Goal: Task Accomplishment & Management: Use online tool/utility

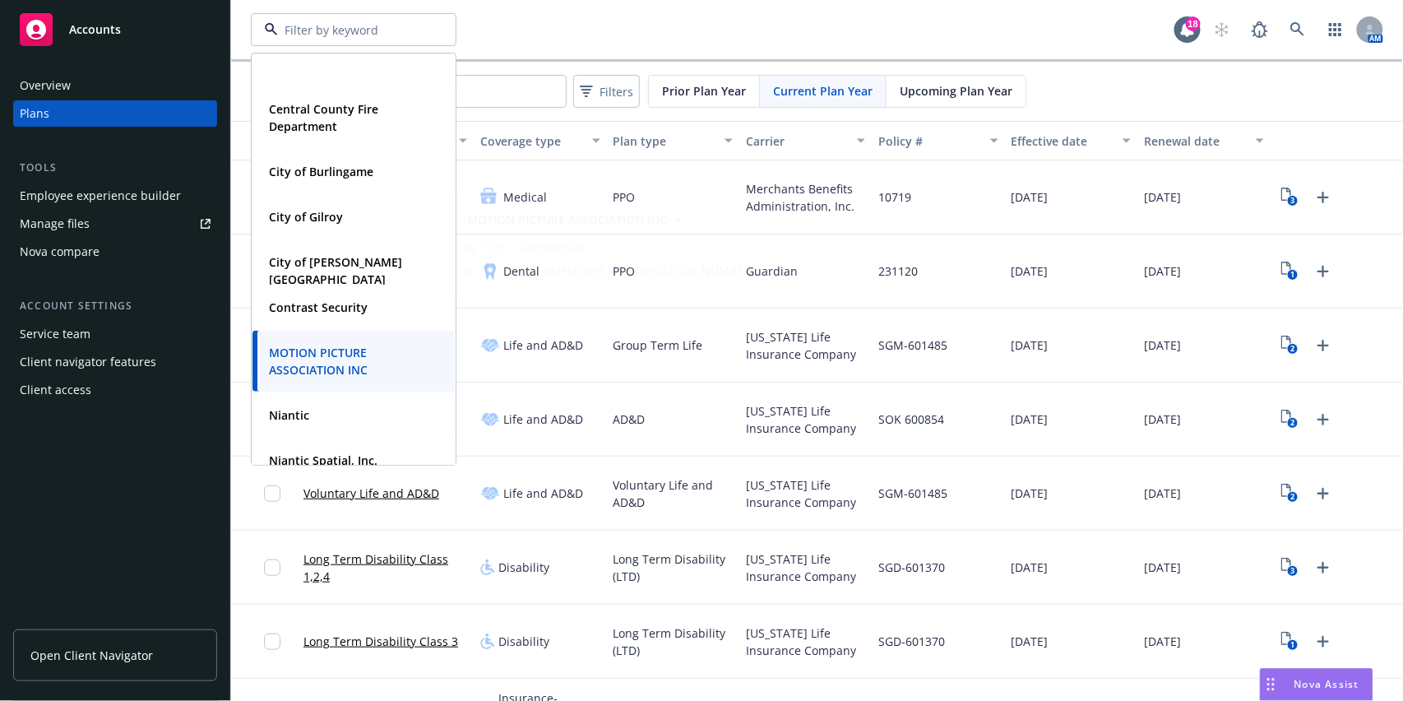
scroll to position [219, 0]
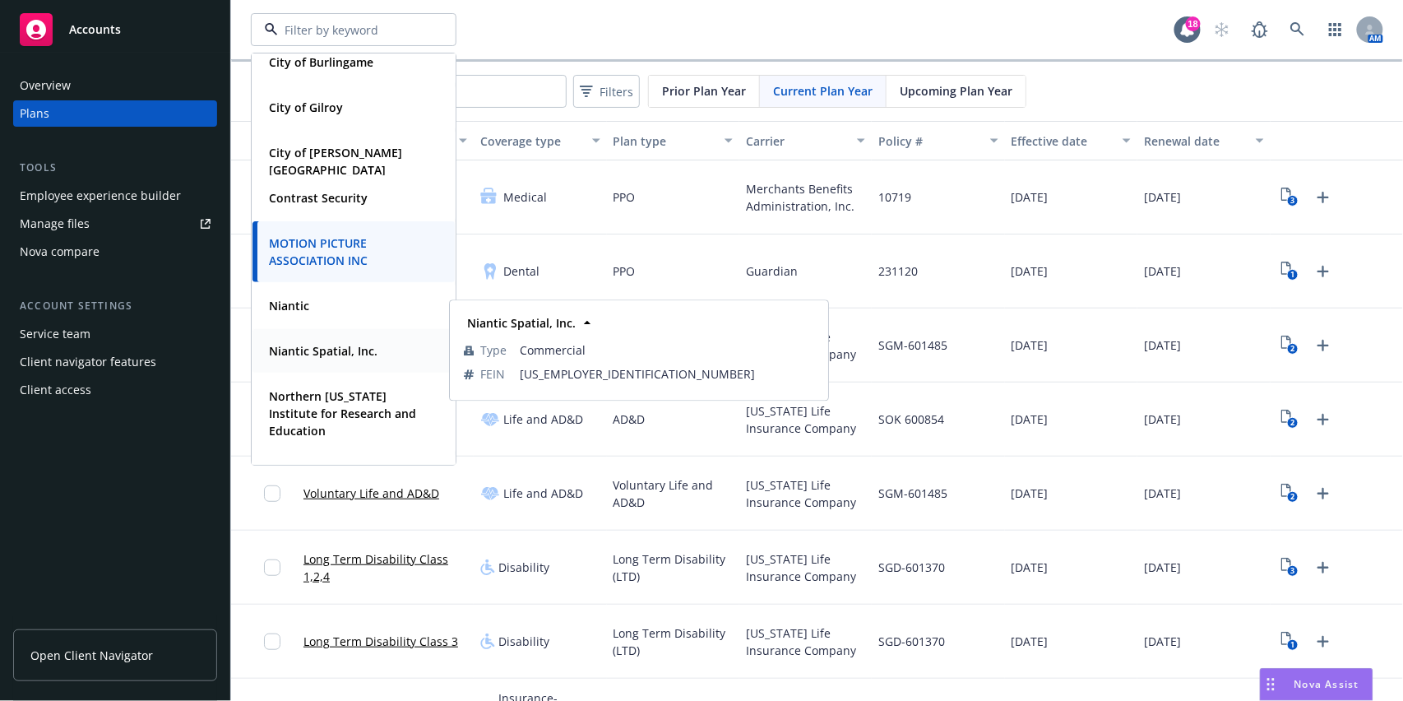
click at [356, 343] on strong "Niantic Spatial, Inc." at bounding box center [323, 351] width 109 height 16
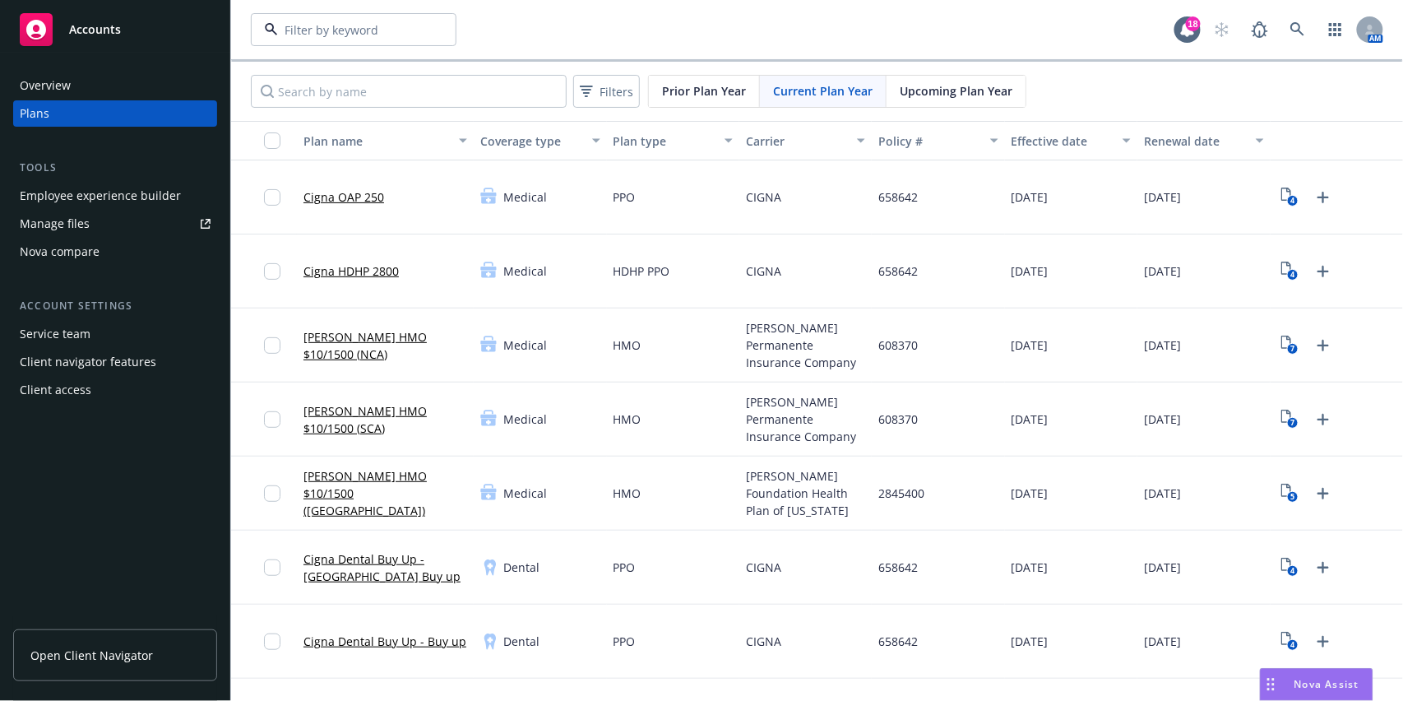
type input "Niantic Spatial, Inc."
click at [650, 36] on div "Niantic Spatial, Inc. Niantic Spatial, Inc. Type Commercial FEIN 33-3449778" at bounding box center [712, 29] width 923 height 33
click at [86, 215] on div "Manage files" at bounding box center [55, 223] width 70 height 26
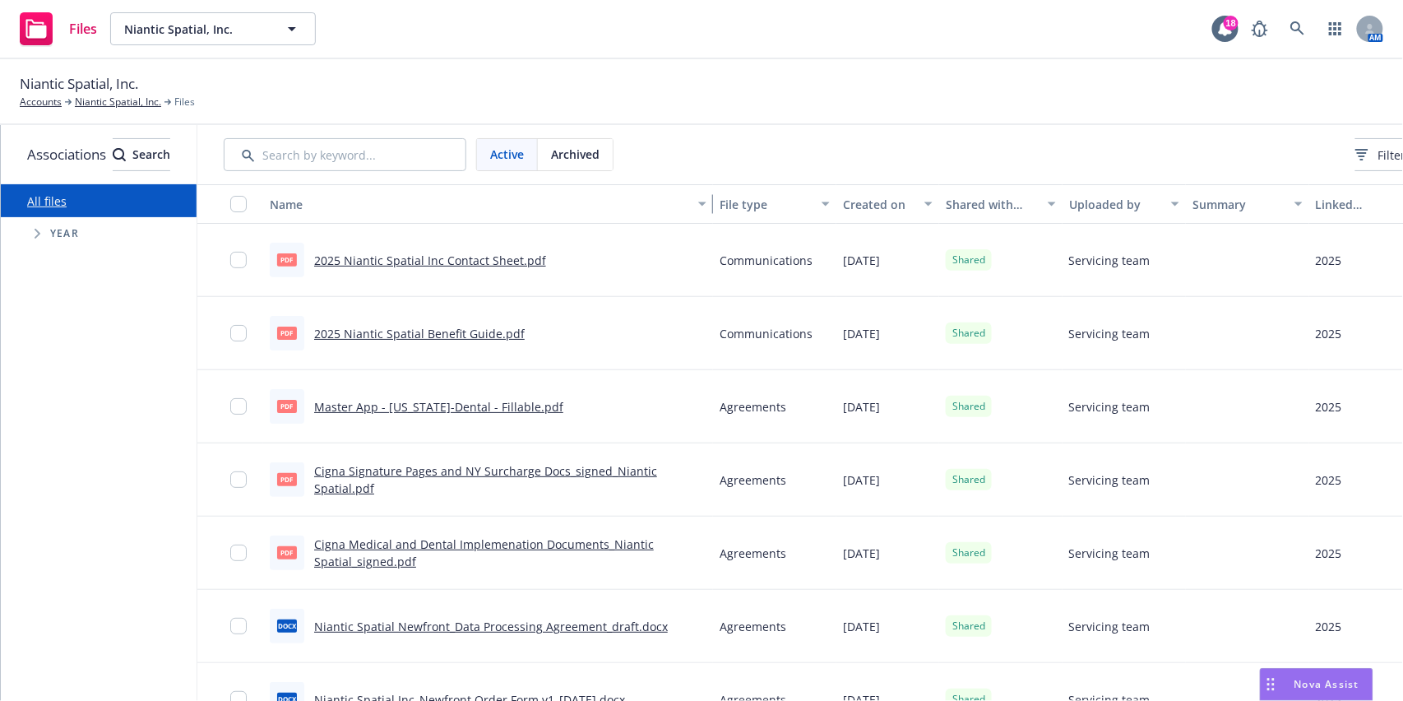
drag, startPoint x: 576, startPoint y: 209, endPoint x: 902, endPoint y: 215, distance: 326.5
click at [902, 215] on div "Name File type Created on Shared with client Uploaded by Summary Linked associa…" at bounding box center [855, 203] width 1317 height 39
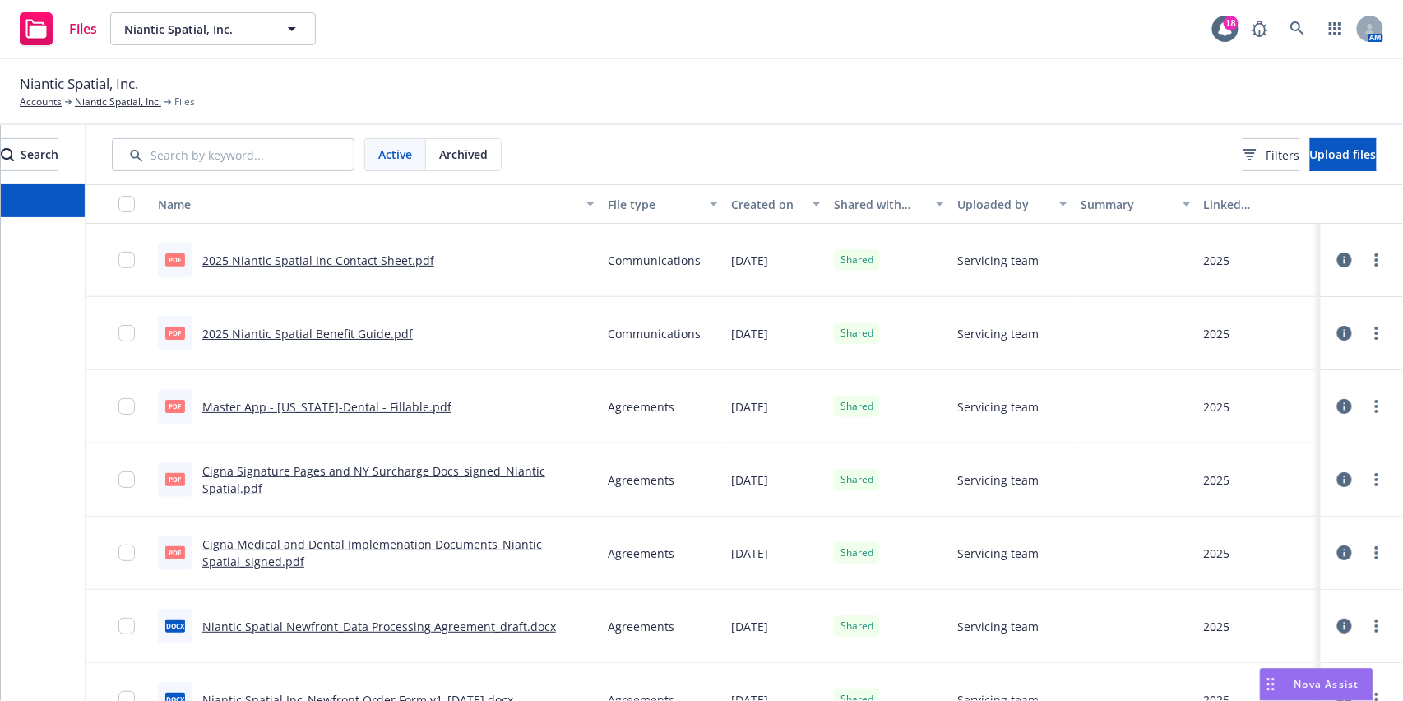
scroll to position [0, 183]
click at [1327, 146] on span "Upload files" at bounding box center [1343, 154] width 67 height 16
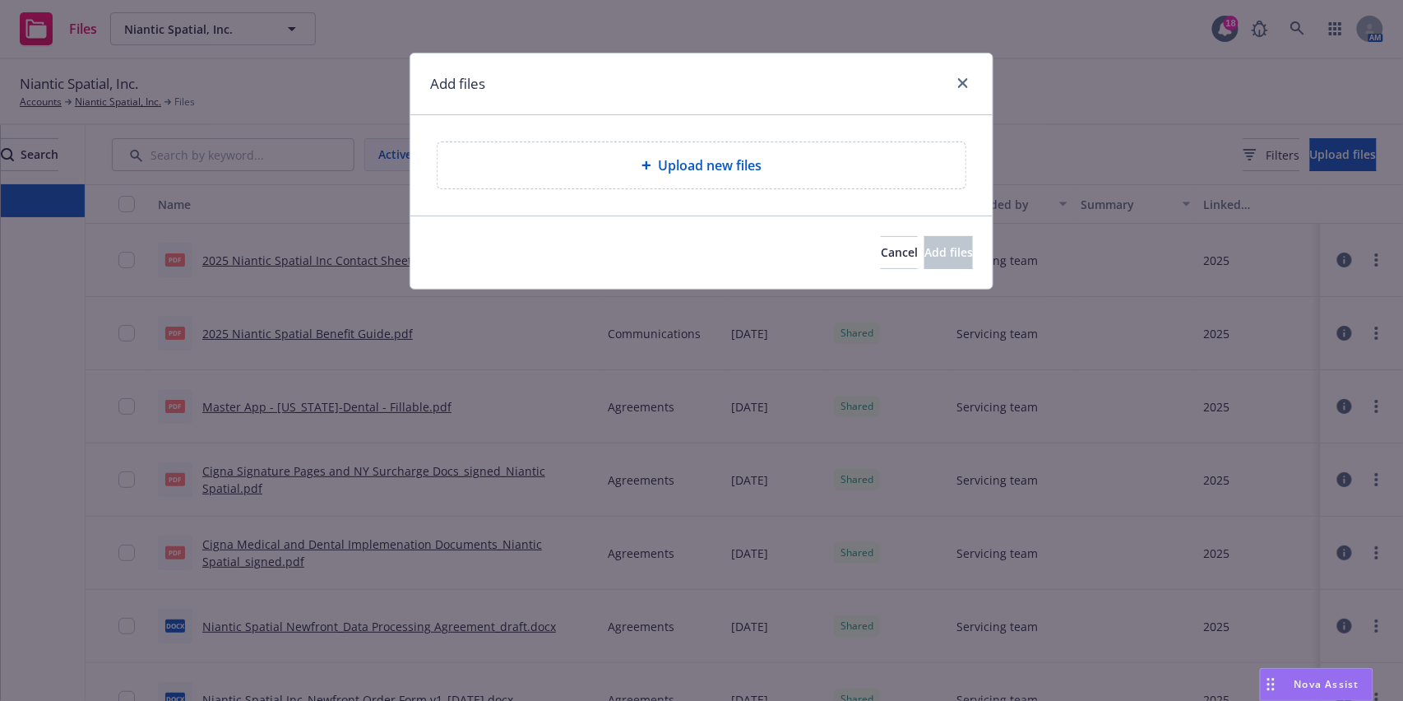
click at [651, 183] on div "Upload new files" at bounding box center [701, 165] width 528 height 46
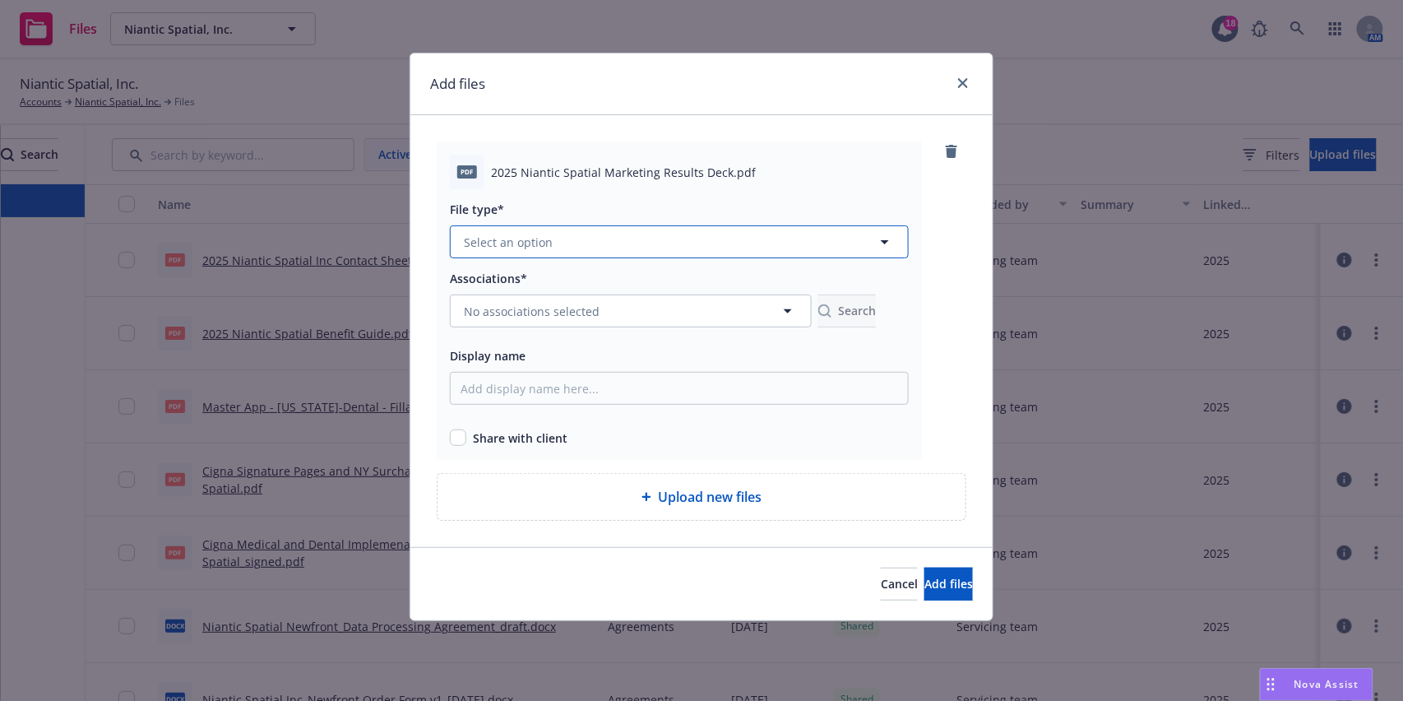
click at [617, 238] on button "Select an option" at bounding box center [679, 241] width 459 height 33
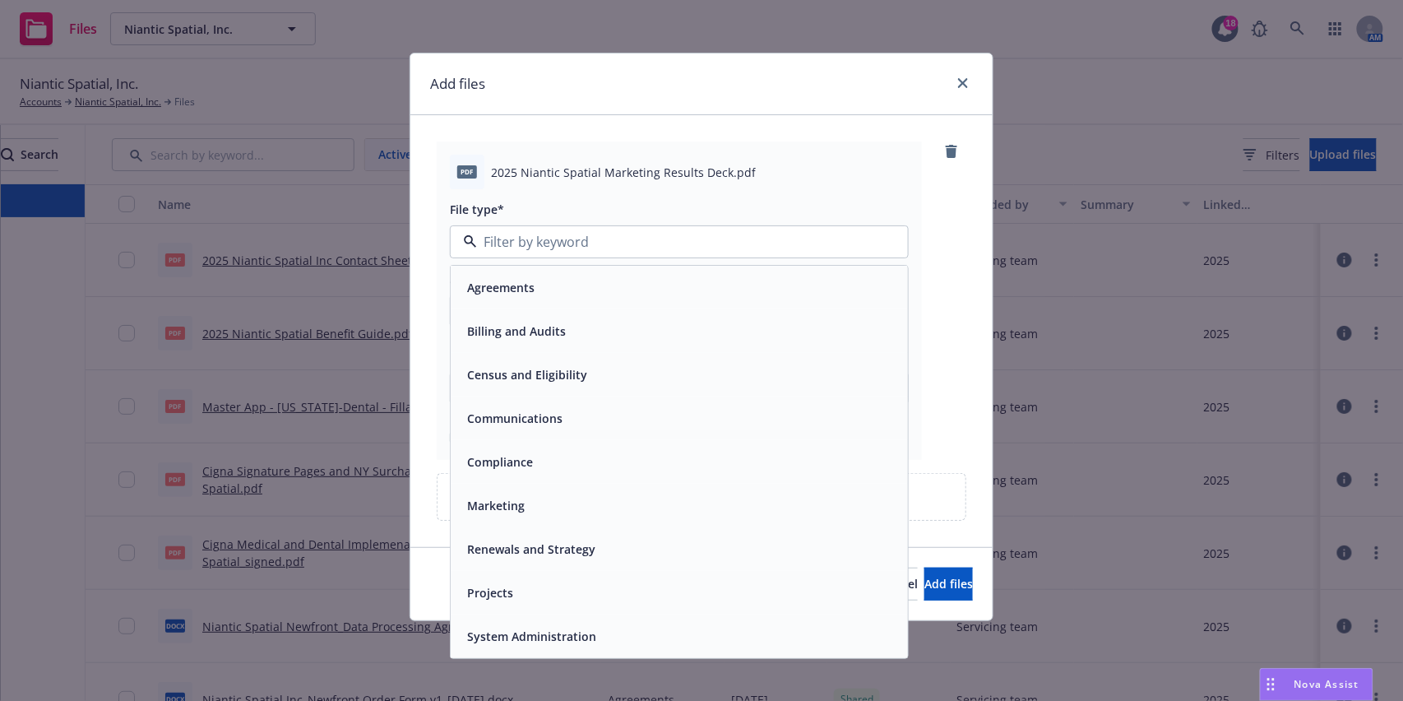
click at [549, 508] on div "Marketing" at bounding box center [678, 505] width 437 height 24
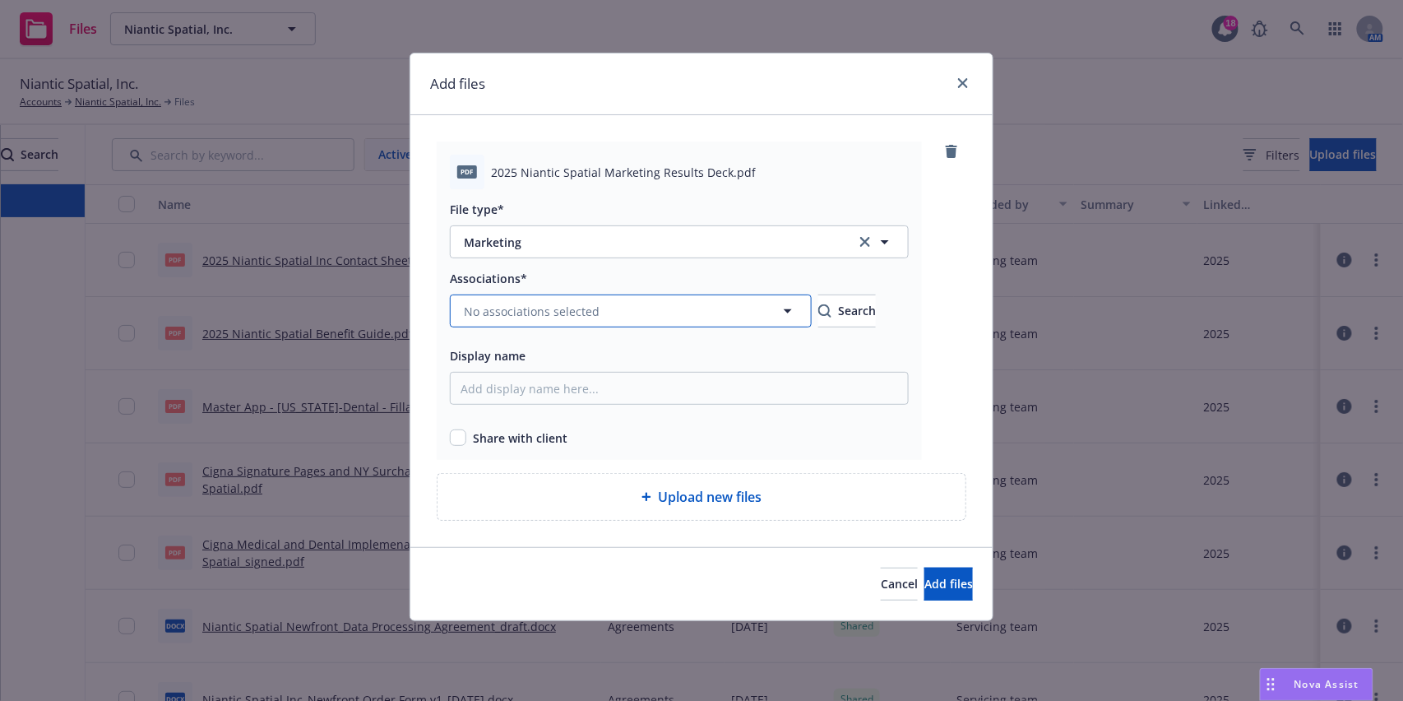
click at [630, 311] on button "No associations selected" at bounding box center [631, 310] width 362 height 33
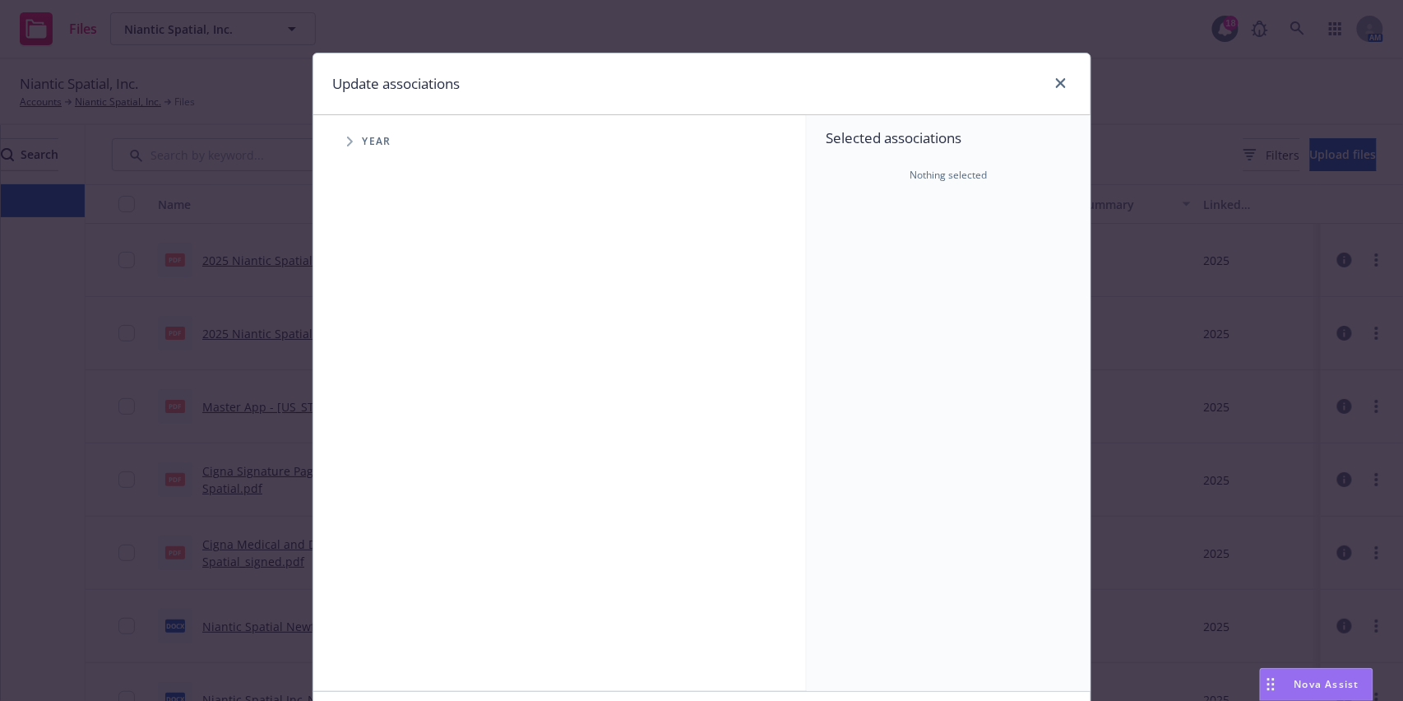
click at [345, 130] on span "Tree Example" at bounding box center [349, 141] width 26 height 26
click at [383, 370] on input "Tree Example" at bounding box center [391, 366] width 16 height 16
checkbox input "true"
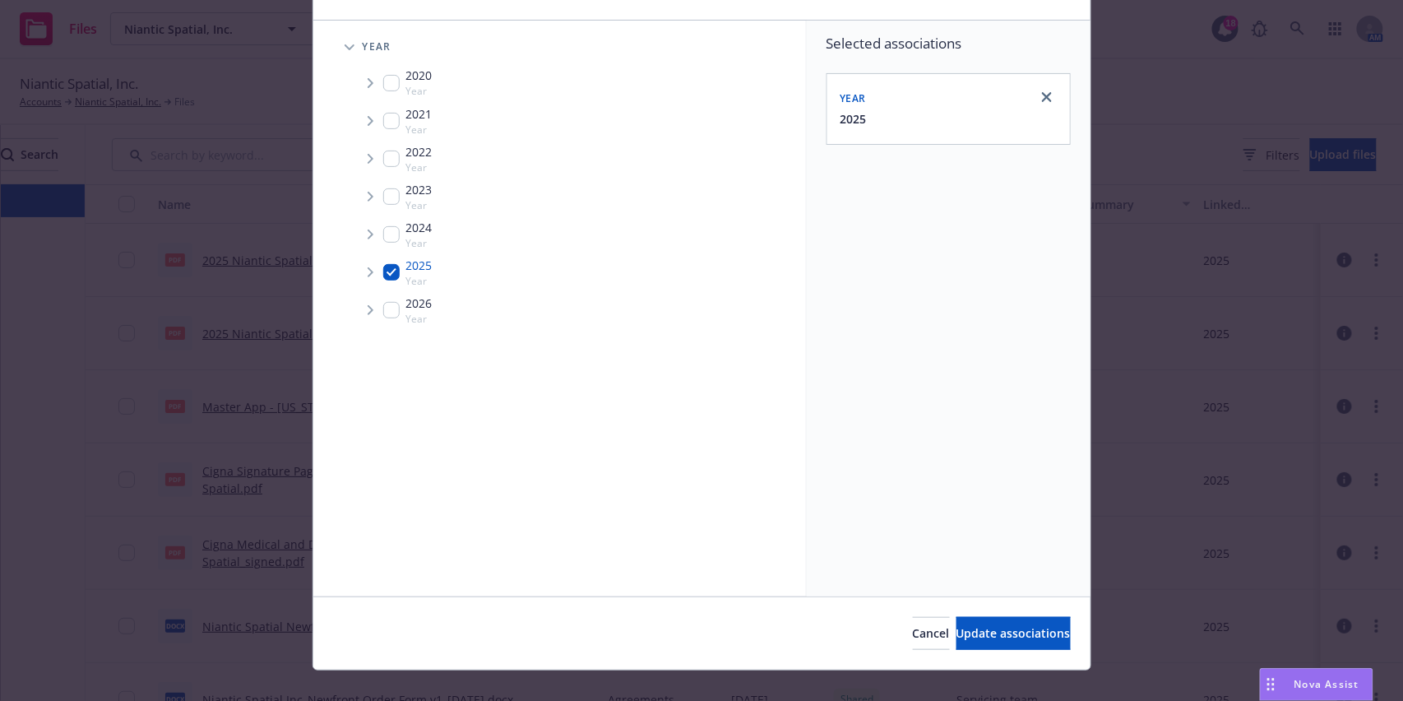
scroll to position [117, 0]
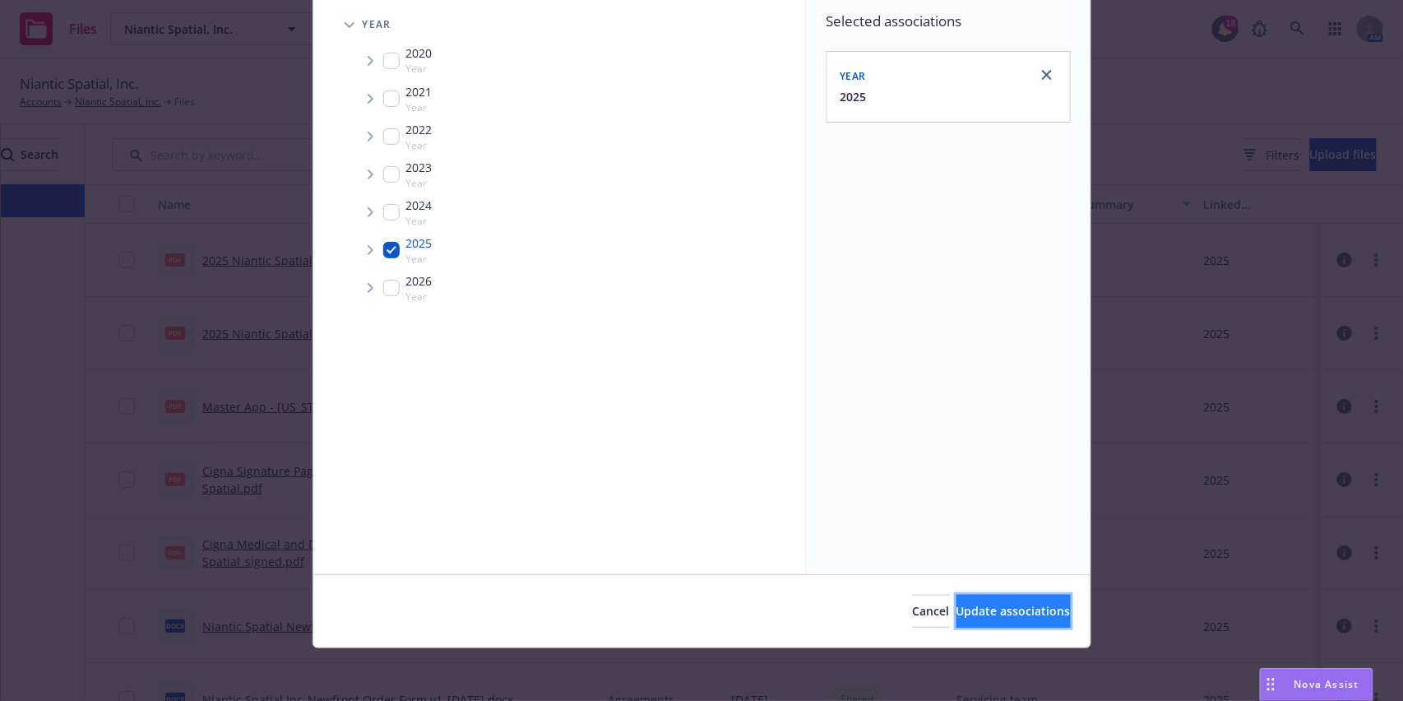
click at [973, 599] on button "Update associations" at bounding box center [1013, 610] width 114 height 33
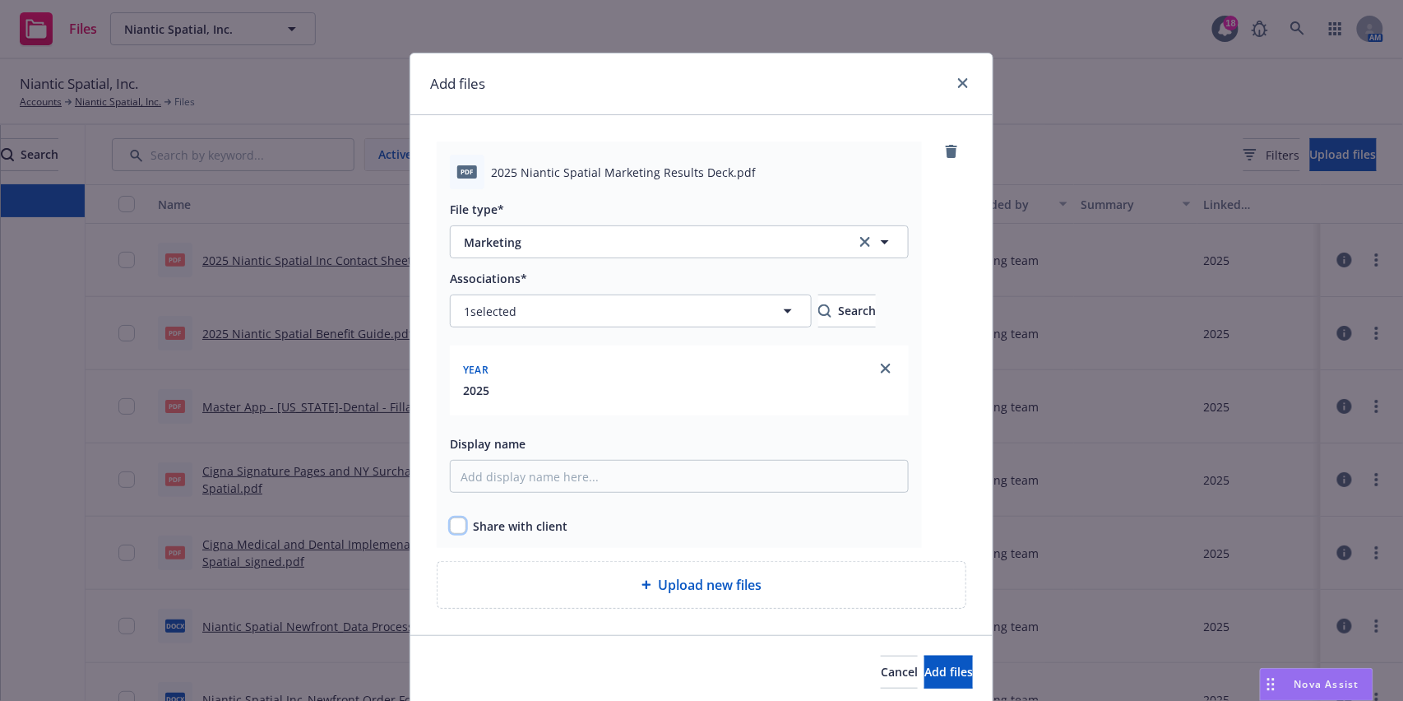
click at [454, 530] on input "checkbox" at bounding box center [458, 525] width 16 height 16
checkbox input "true"
click at [952, 659] on button "Add files" at bounding box center [948, 671] width 49 height 33
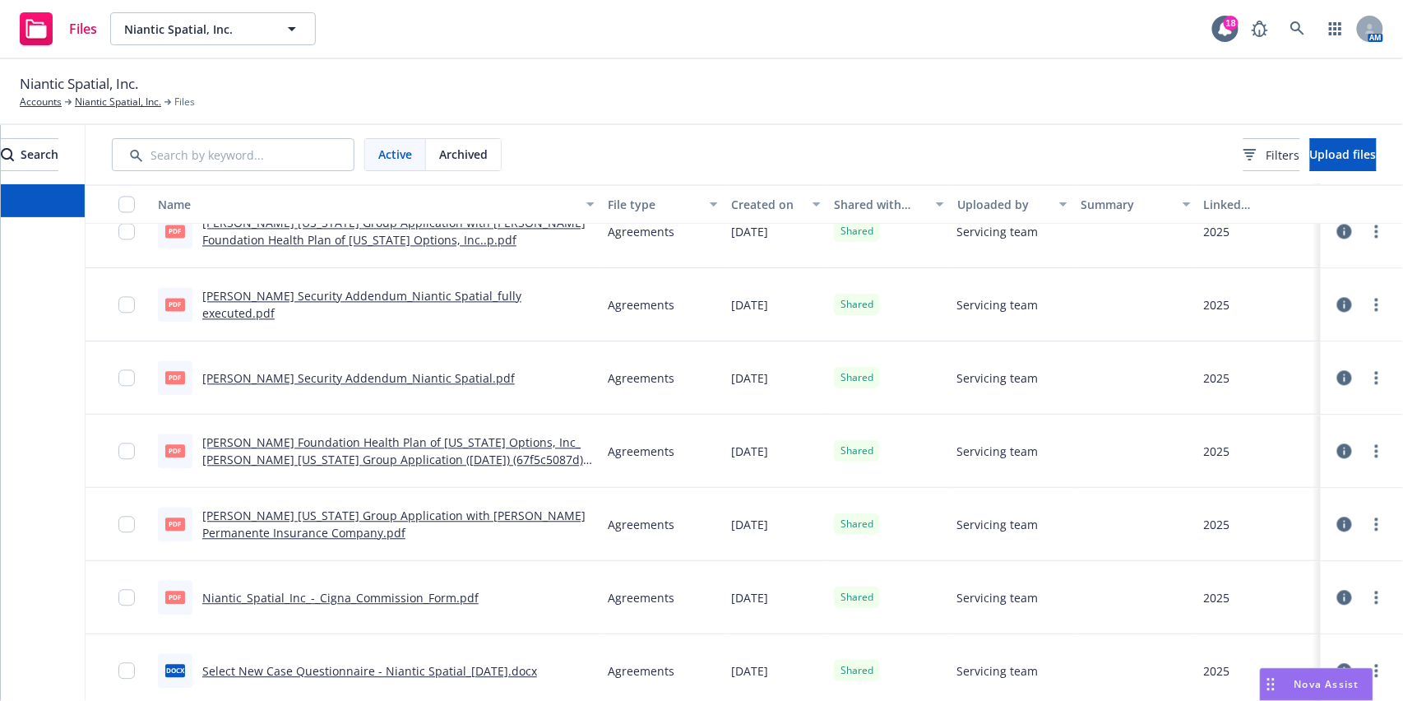
scroll to position [1193, 0]
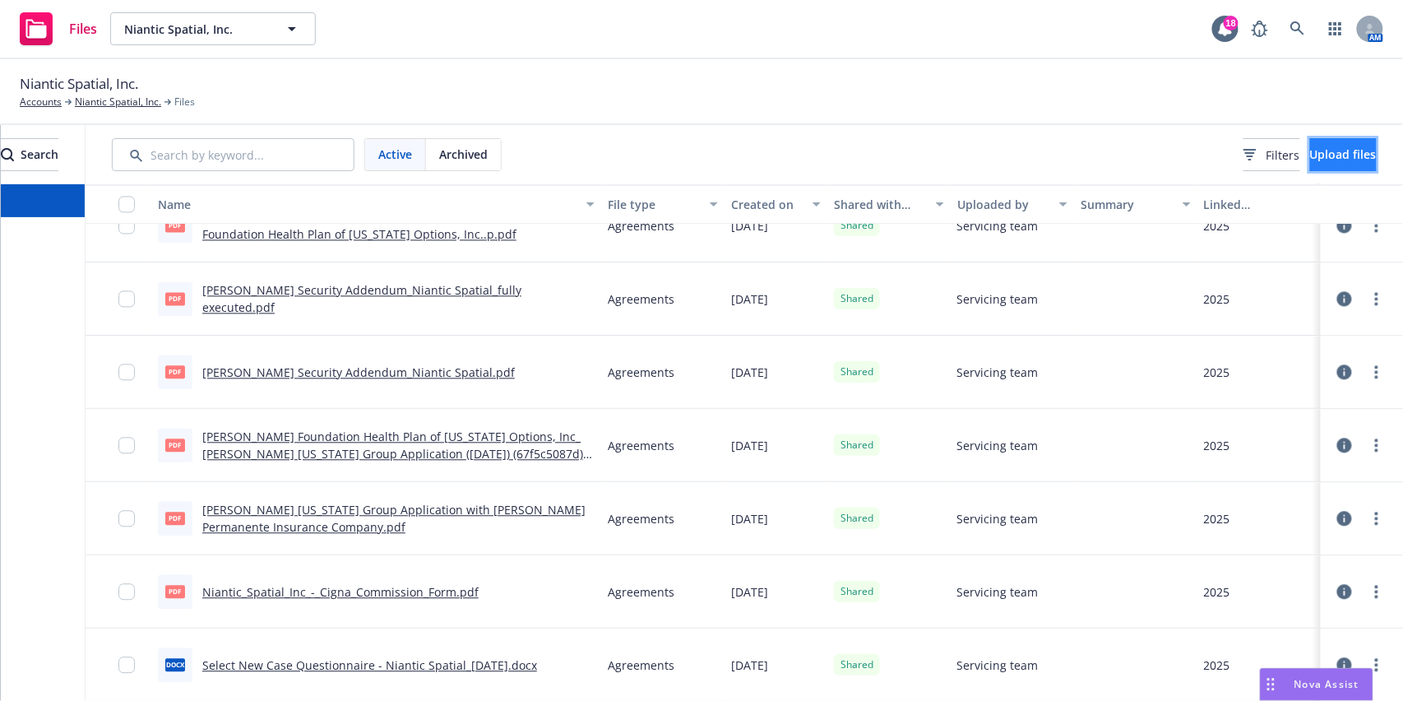
click at [1311, 157] on span "Upload files" at bounding box center [1343, 154] width 67 height 16
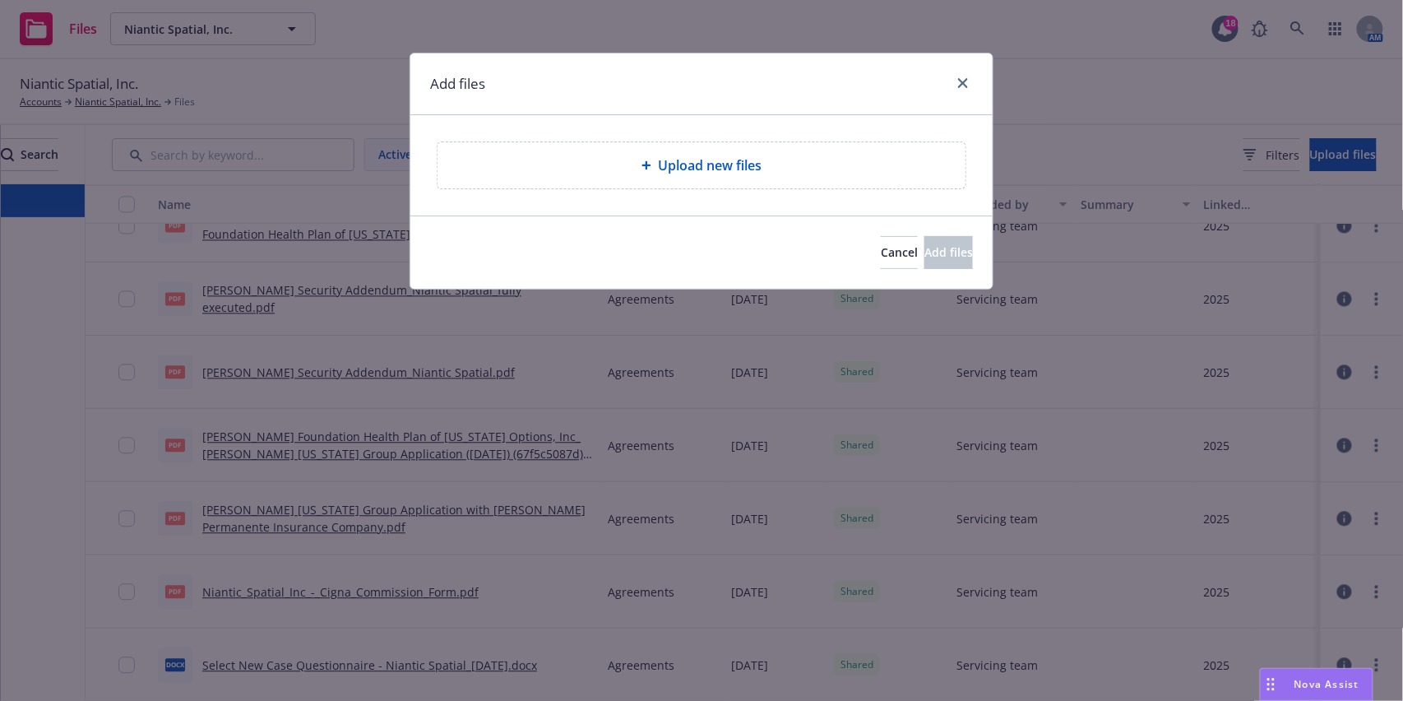
click at [770, 160] on div "Upload new files" at bounding box center [702, 165] width 502 height 20
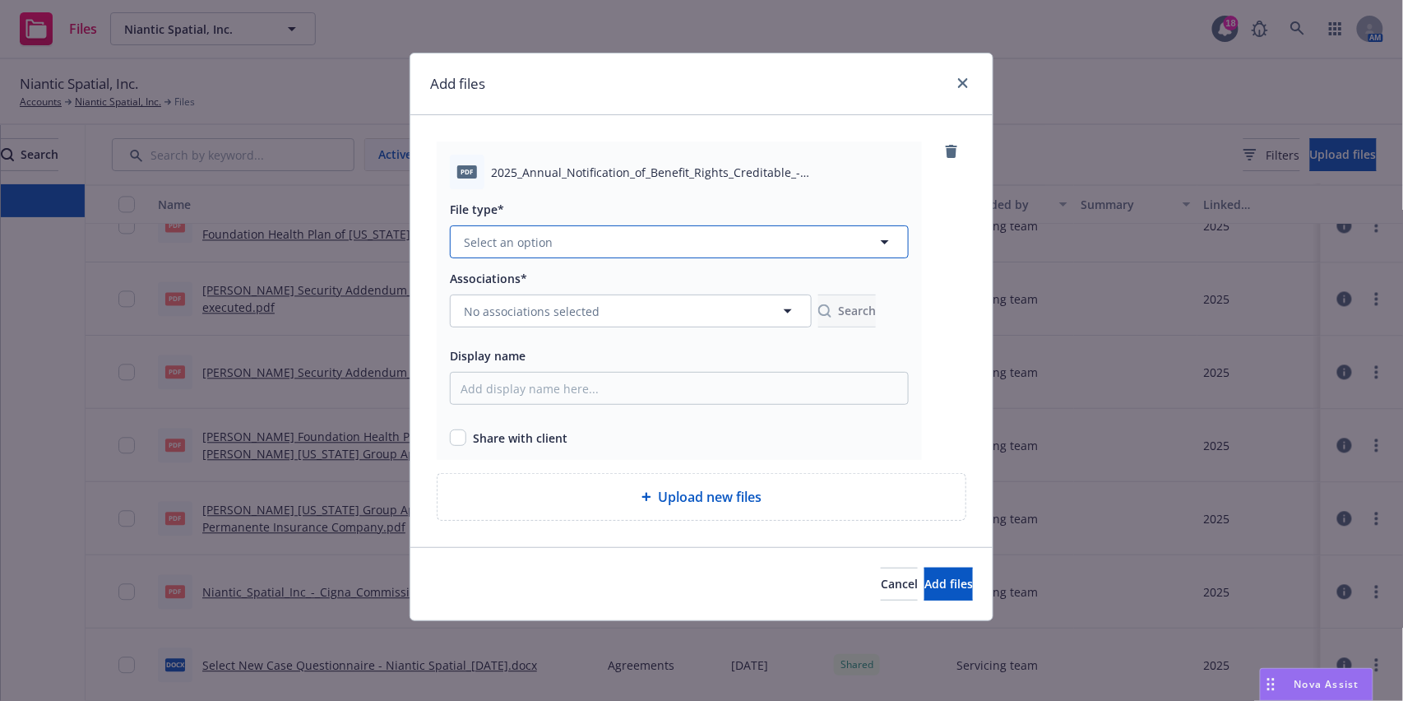
click at [613, 243] on button "Select an option" at bounding box center [679, 241] width 459 height 33
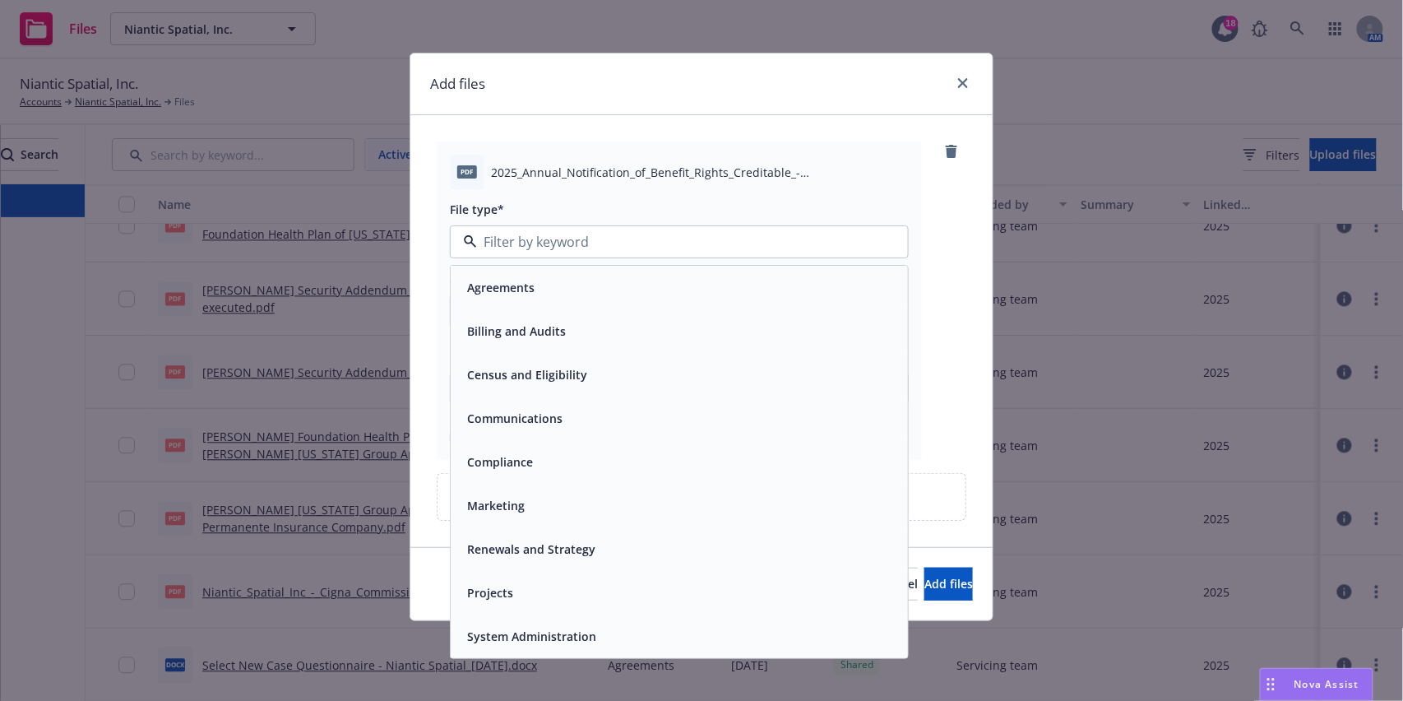
click at [546, 468] on div "Compliance" at bounding box center [678, 462] width 437 height 24
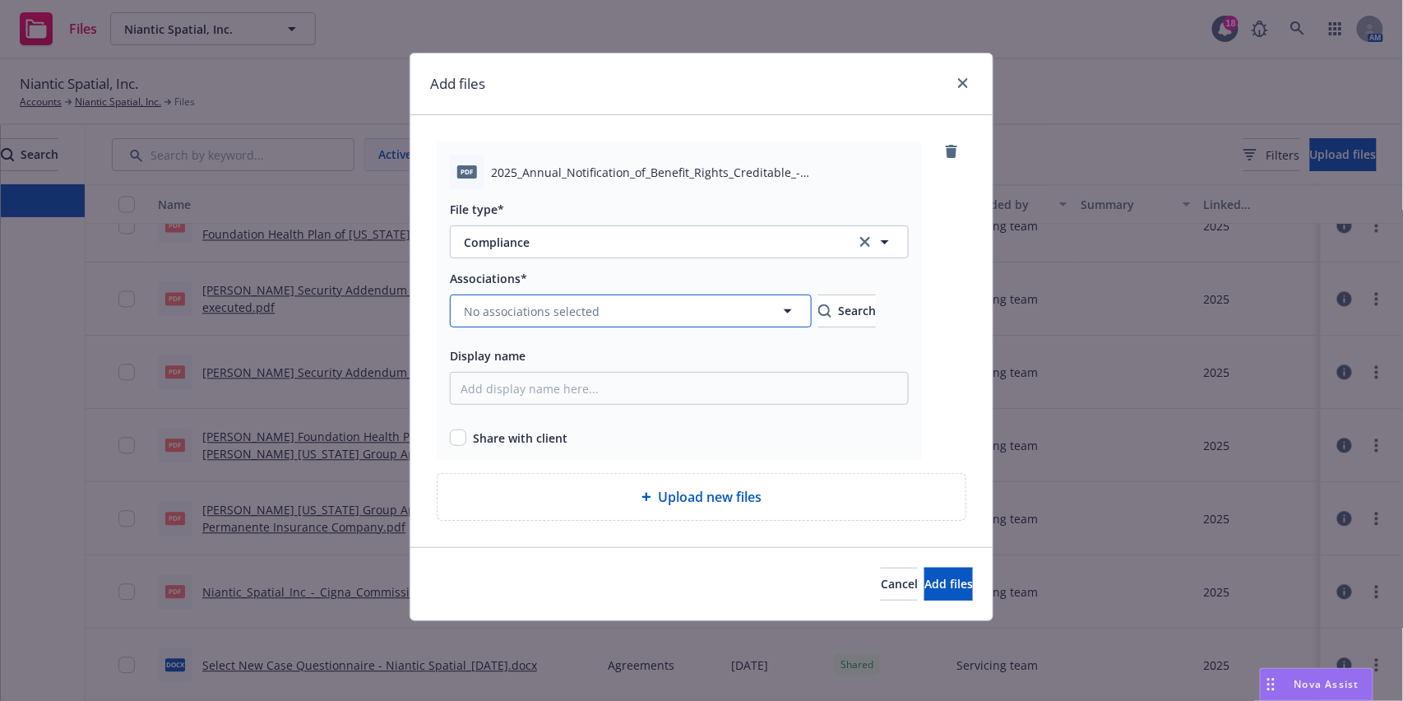
click at [560, 308] on span "No associations selected" at bounding box center [532, 311] width 136 height 17
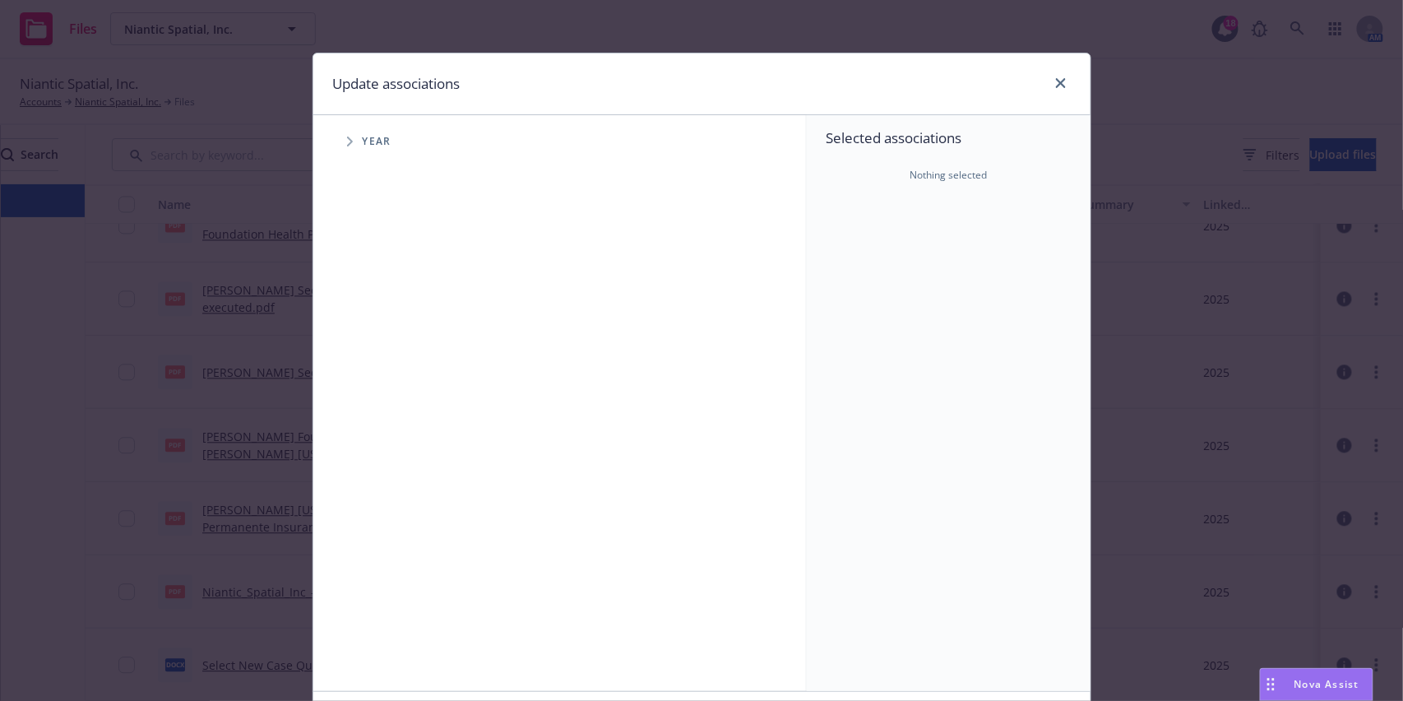
click at [349, 139] on span "Tree Example" at bounding box center [349, 141] width 26 height 26
click at [386, 365] on input "Tree Example" at bounding box center [391, 366] width 16 height 16
checkbox input "true"
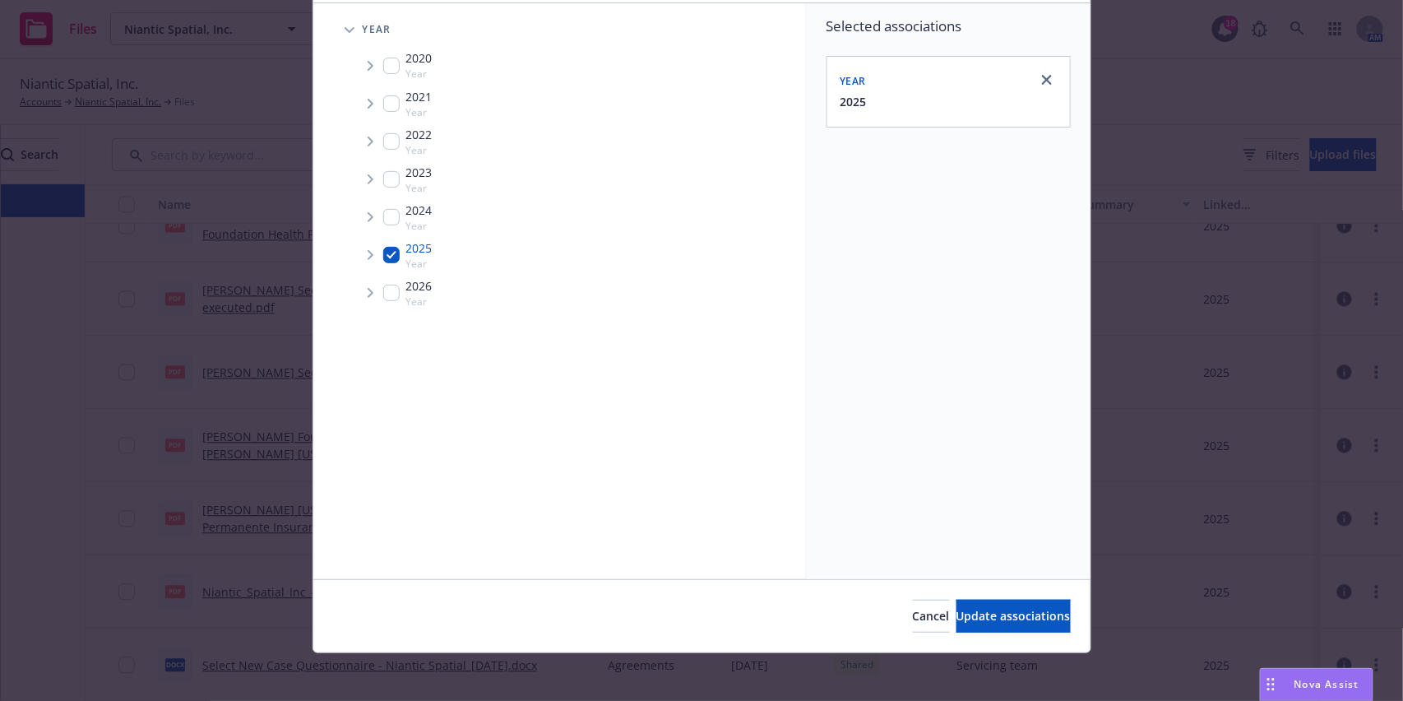
scroll to position [117, 0]
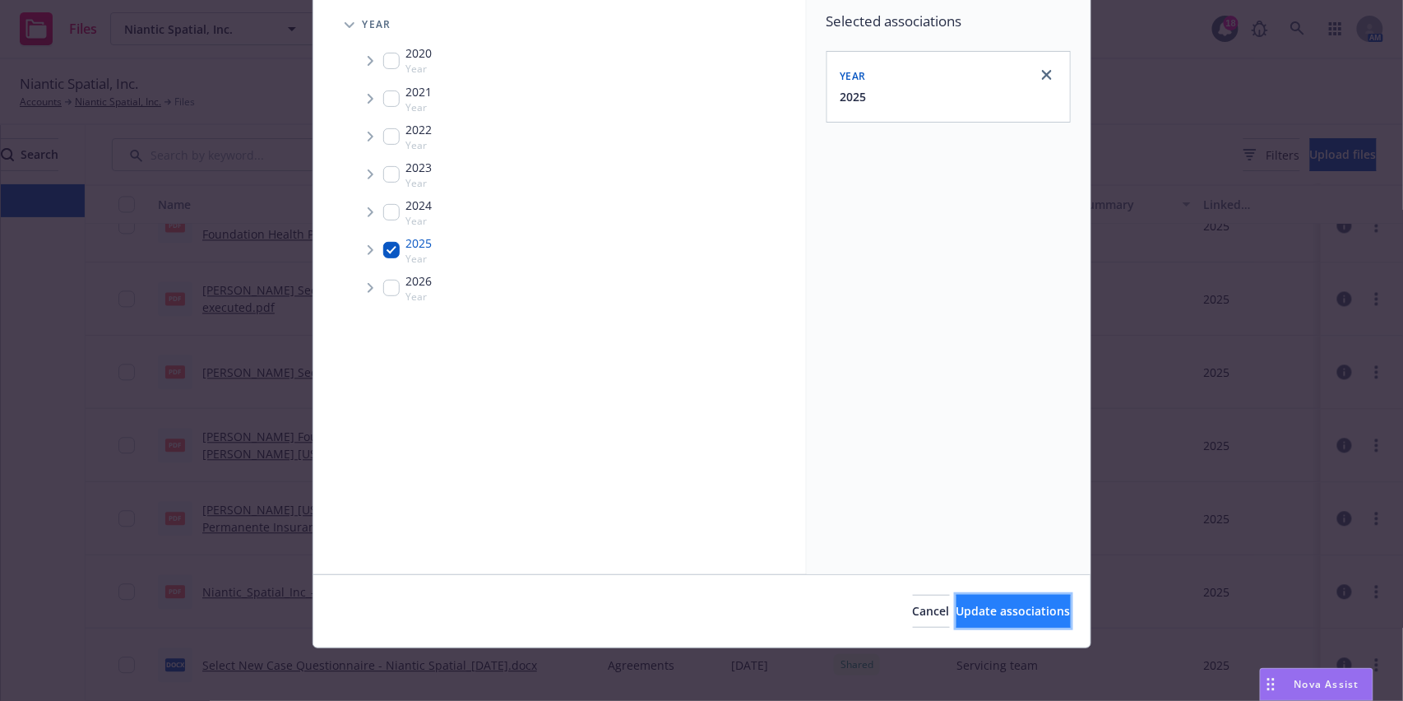
click at [956, 596] on button "Update associations" at bounding box center [1013, 610] width 114 height 33
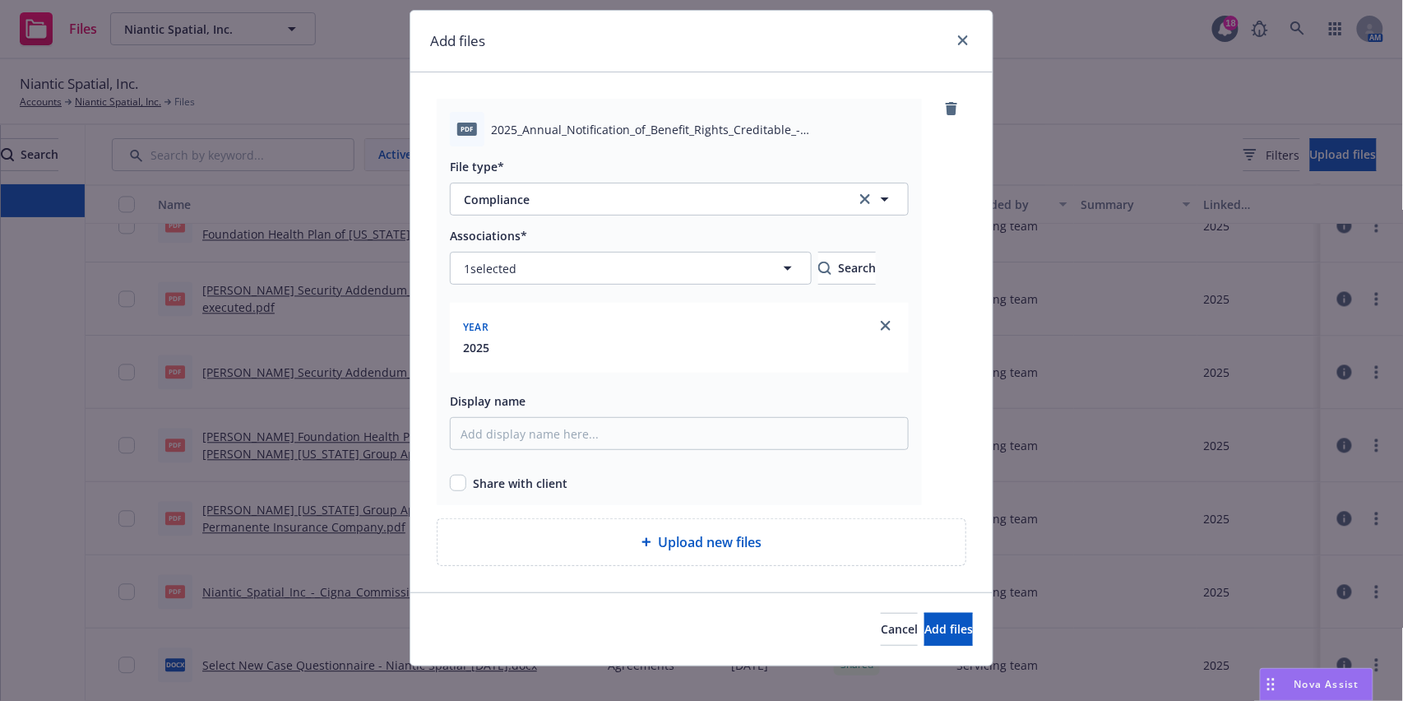
scroll to position [60, 0]
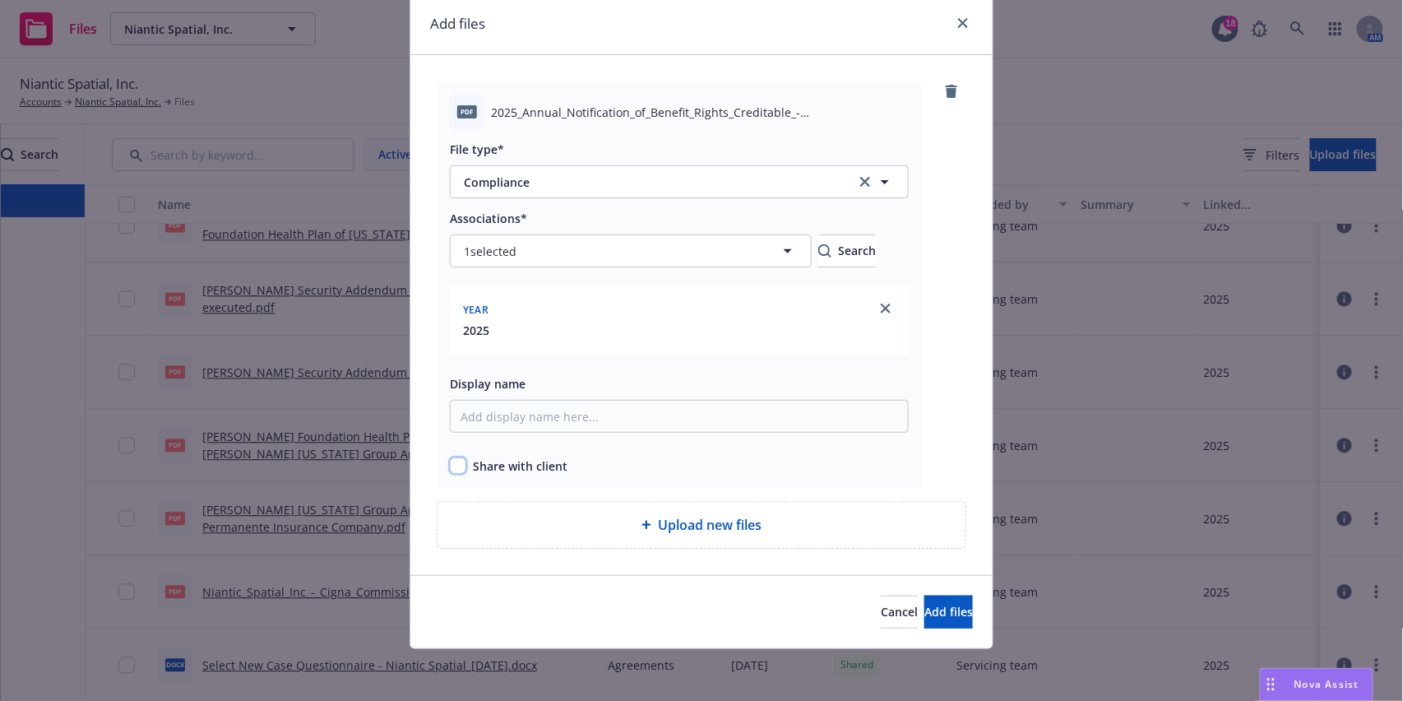
click at [456, 472] on div "Share with client" at bounding box center [679, 465] width 459 height 17
click at [456, 465] on input "checkbox" at bounding box center [458, 465] width 16 height 16
checkbox input "true"
click at [924, 608] on span "Add files" at bounding box center [948, 612] width 49 height 16
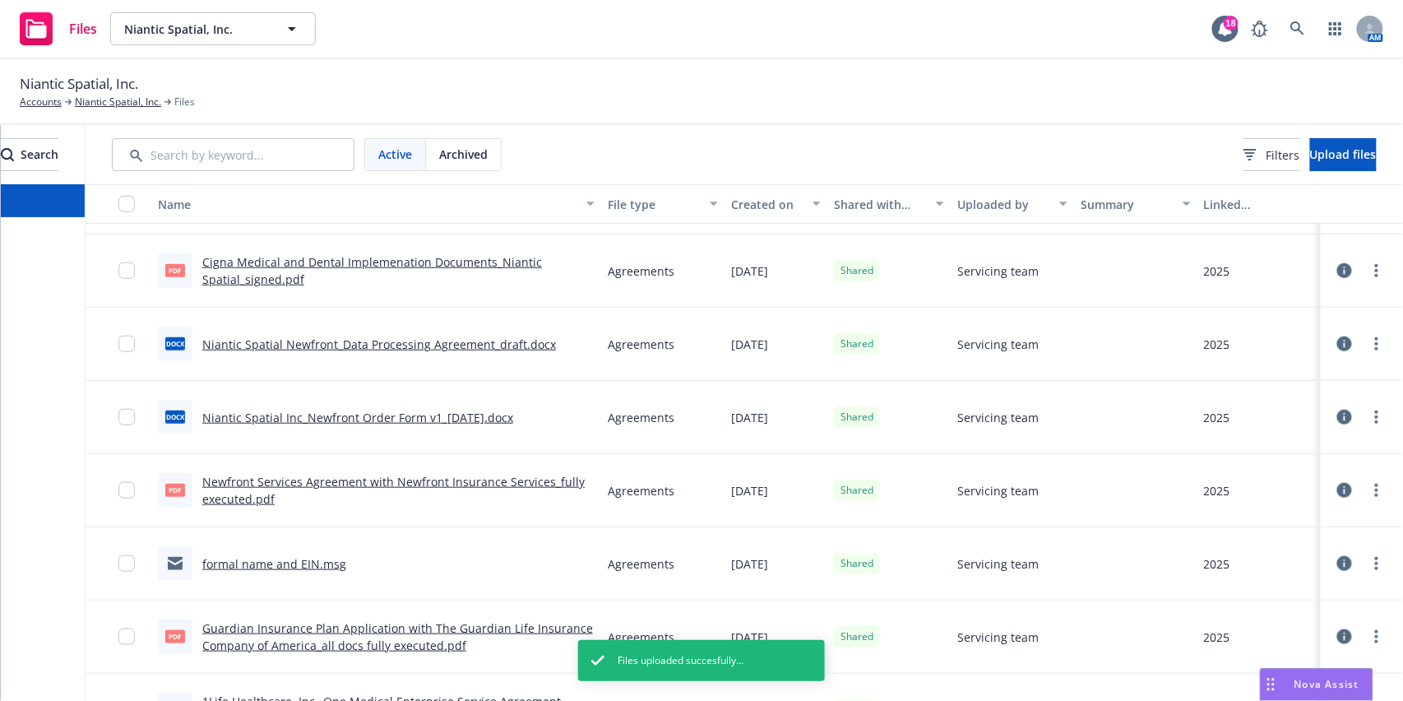
scroll to position [0, 0]
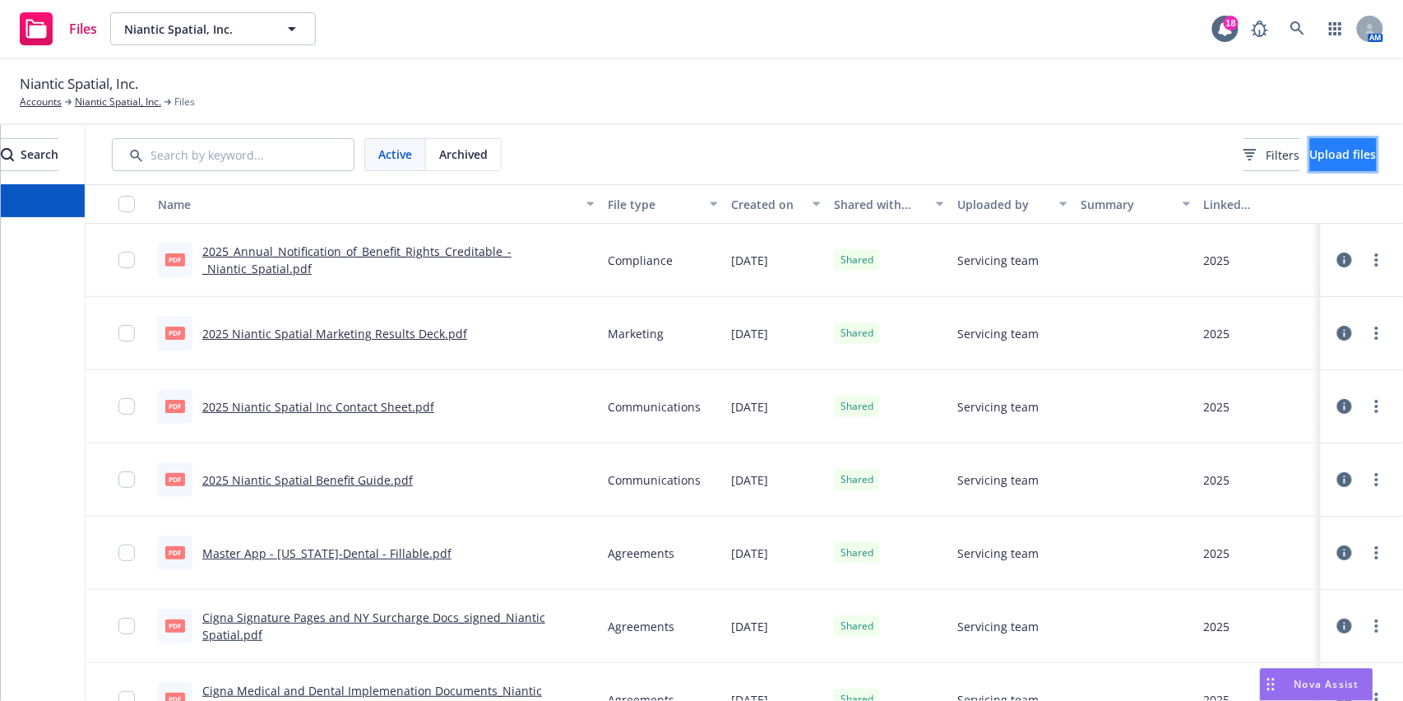
click at [1310, 146] on button "Upload files" at bounding box center [1343, 154] width 67 height 33
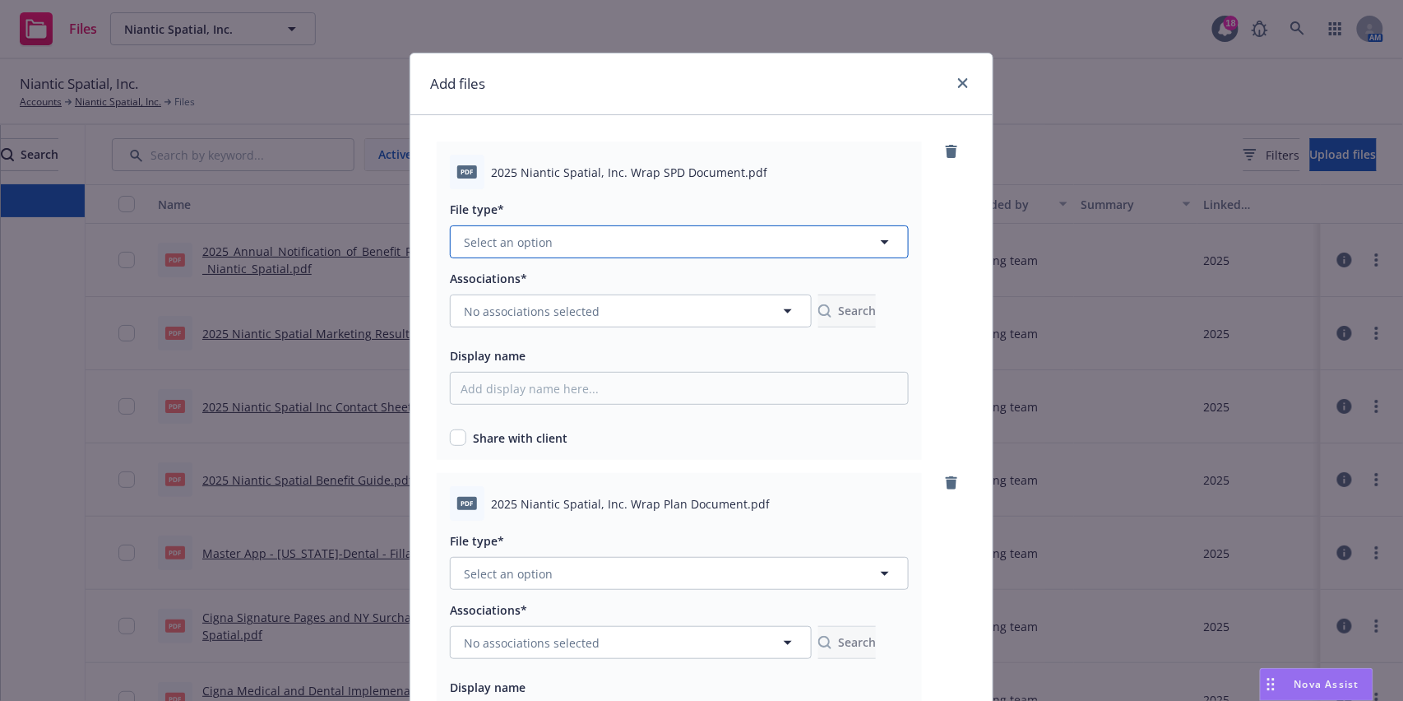
click at [742, 244] on button "Select an option" at bounding box center [679, 241] width 459 height 33
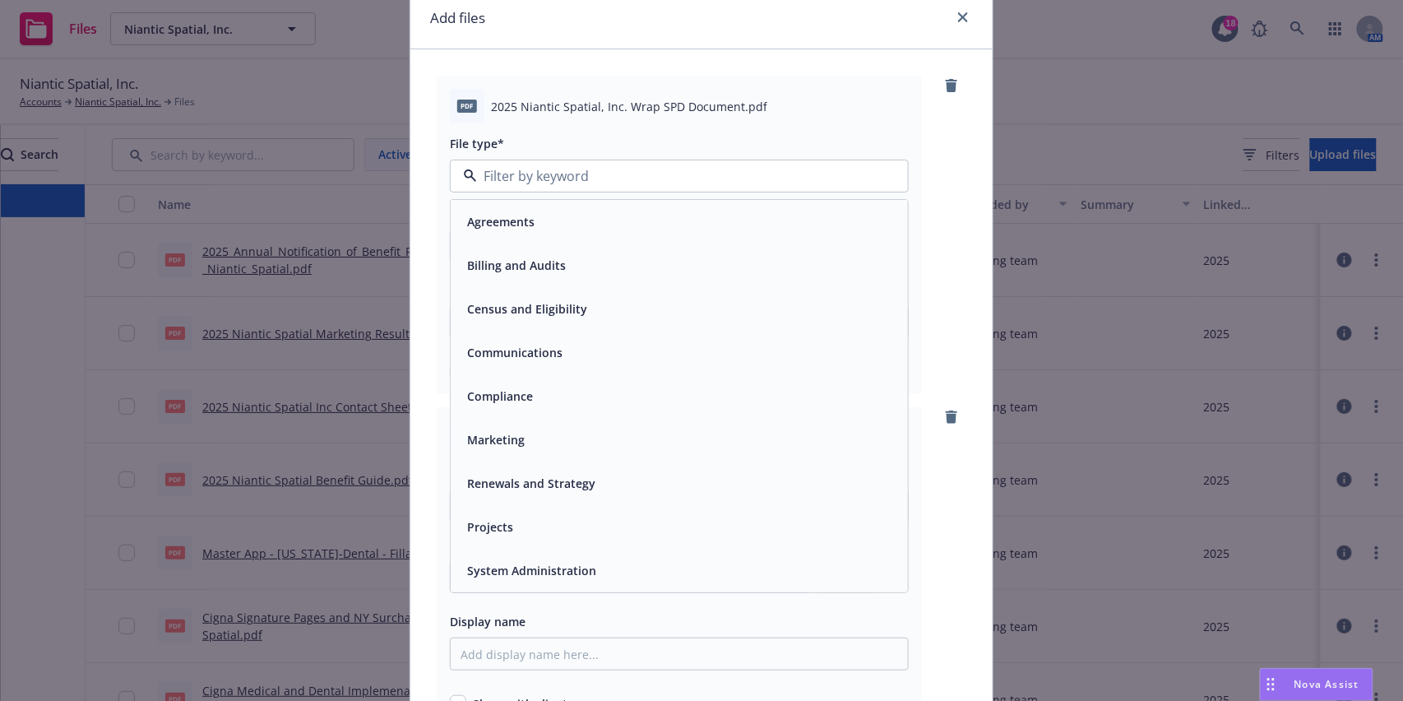
scroll to position [109, 0]
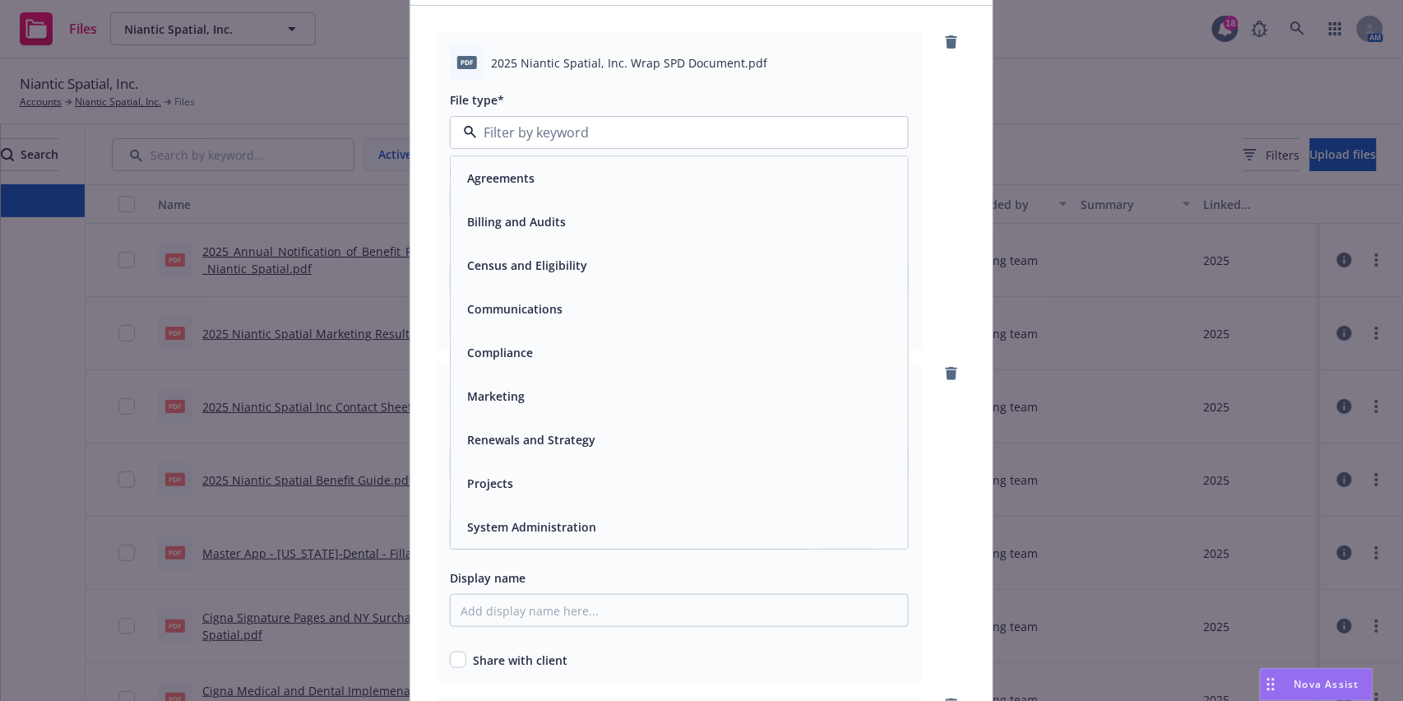
click at [535, 349] on div "Compliance" at bounding box center [678, 352] width 437 height 24
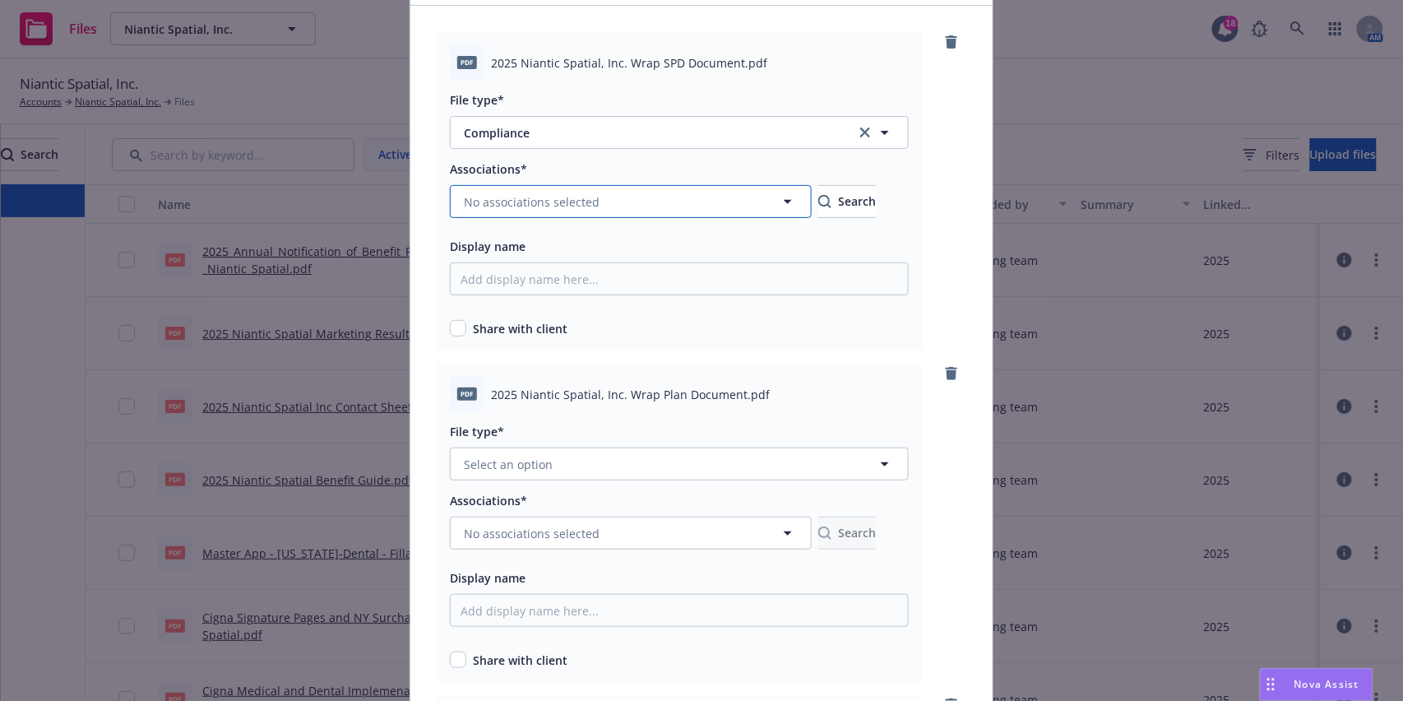
click at [587, 204] on button "No associations selected" at bounding box center [631, 201] width 362 height 33
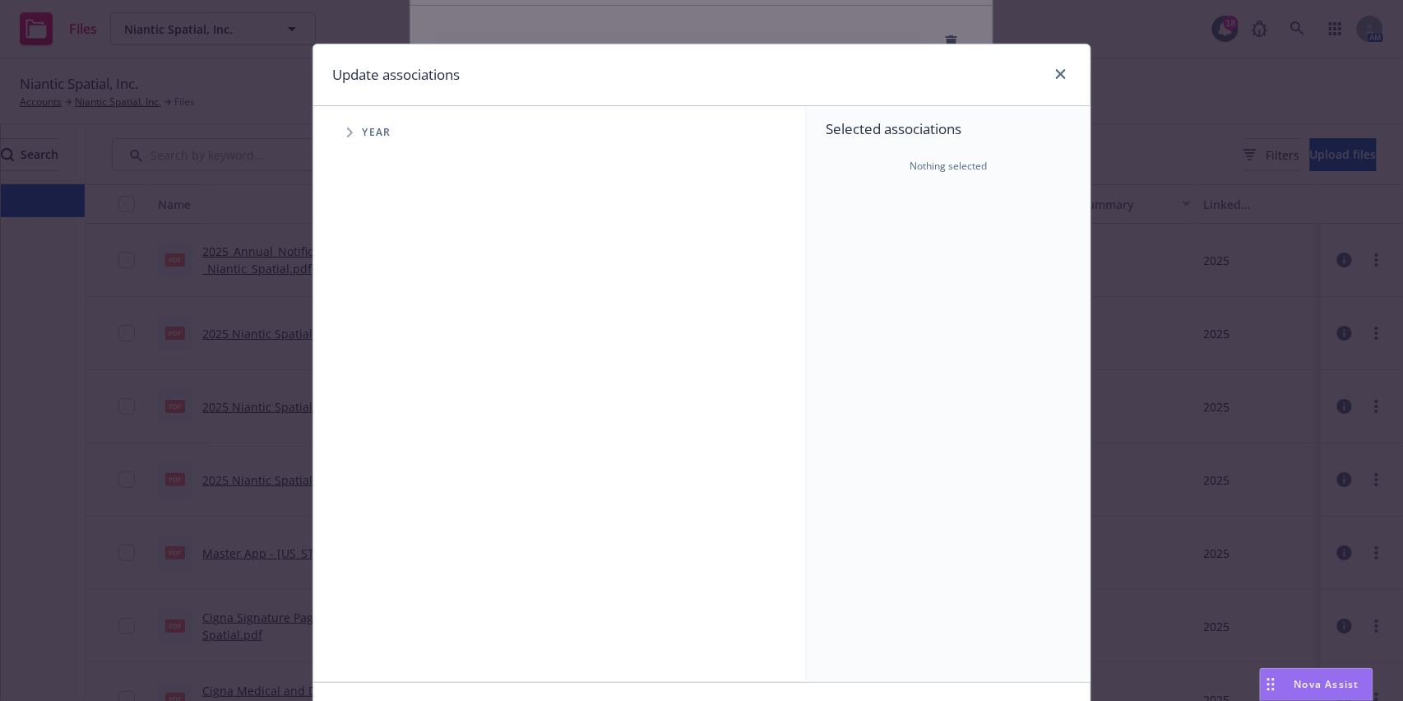
scroll to position [7, 0]
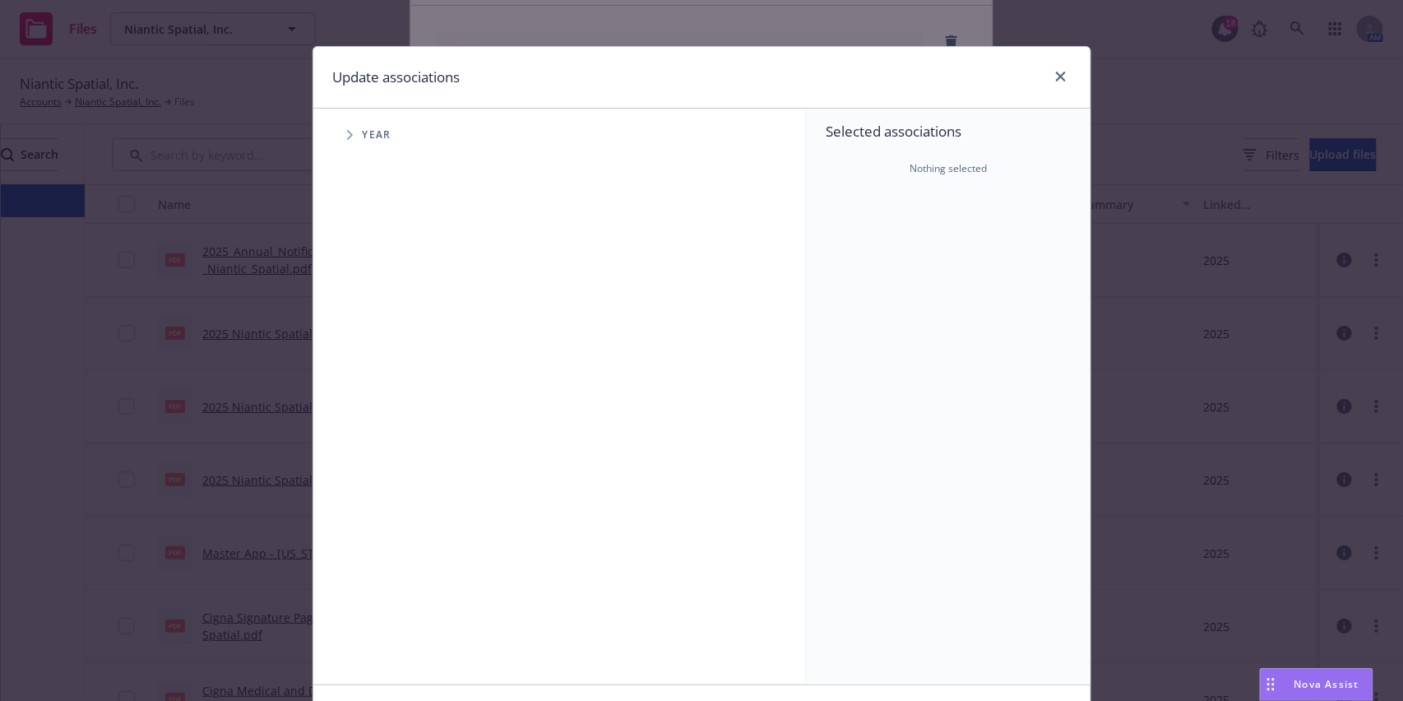
click at [338, 132] on span "Tree Example" at bounding box center [349, 135] width 26 height 26
click at [383, 358] on input "Tree Example" at bounding box center [391, 360] width 16 height 16
checkbox input "true"
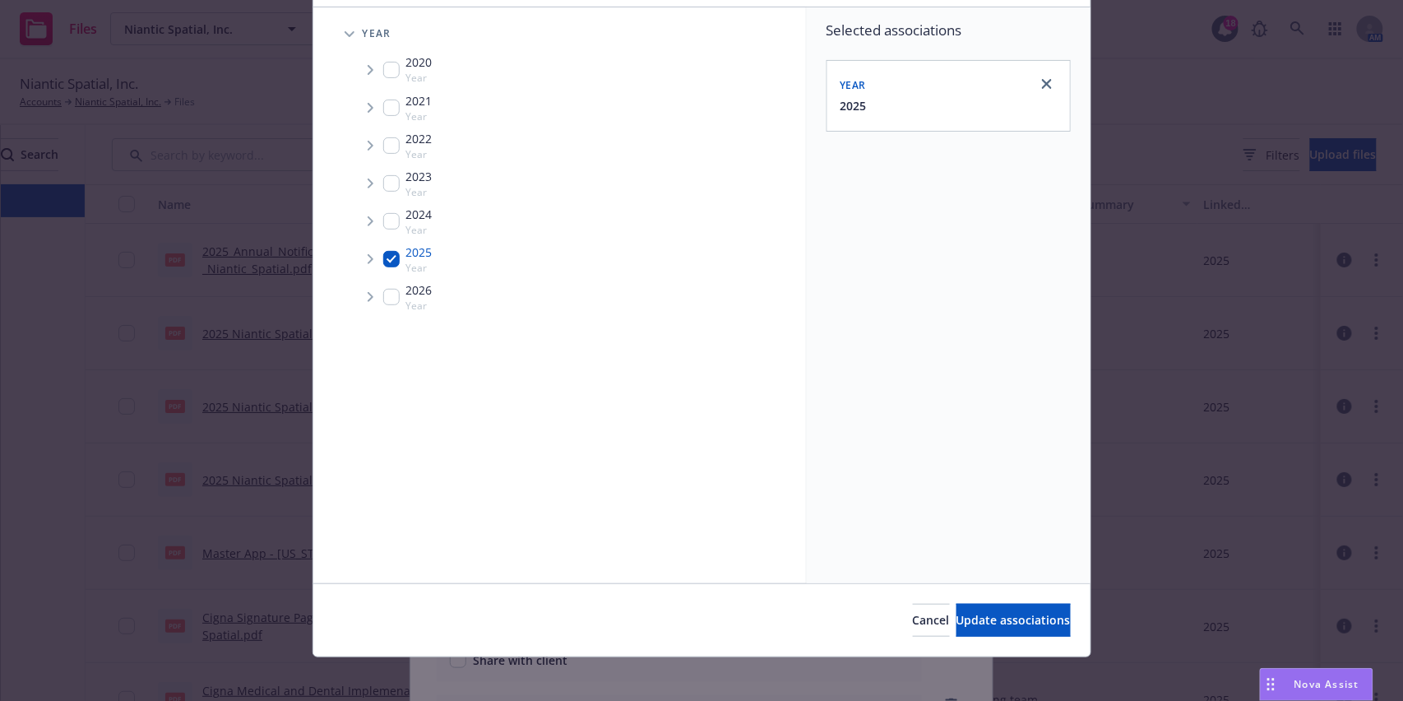
scroll to position [117, 0]
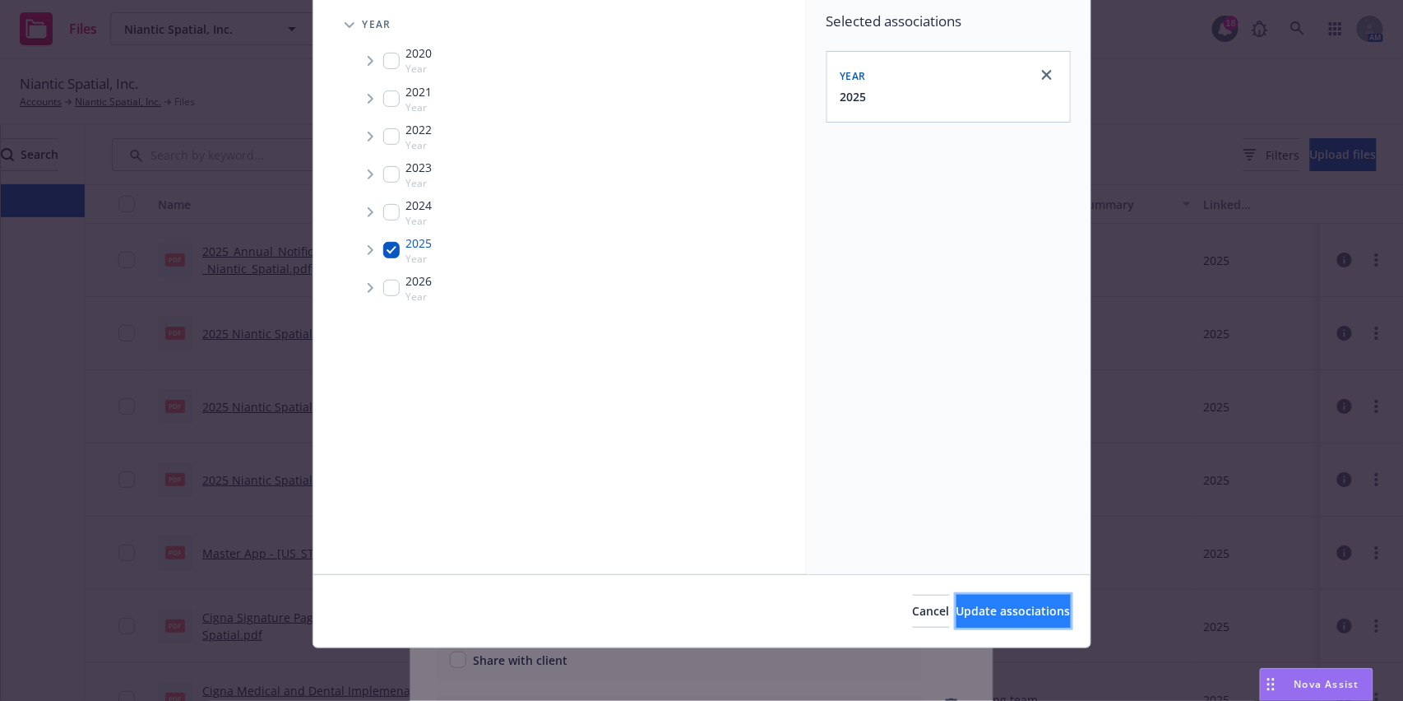
click at [956, 604] on span "Update associations" at bounding box center [1013, 611] width 114 height 16
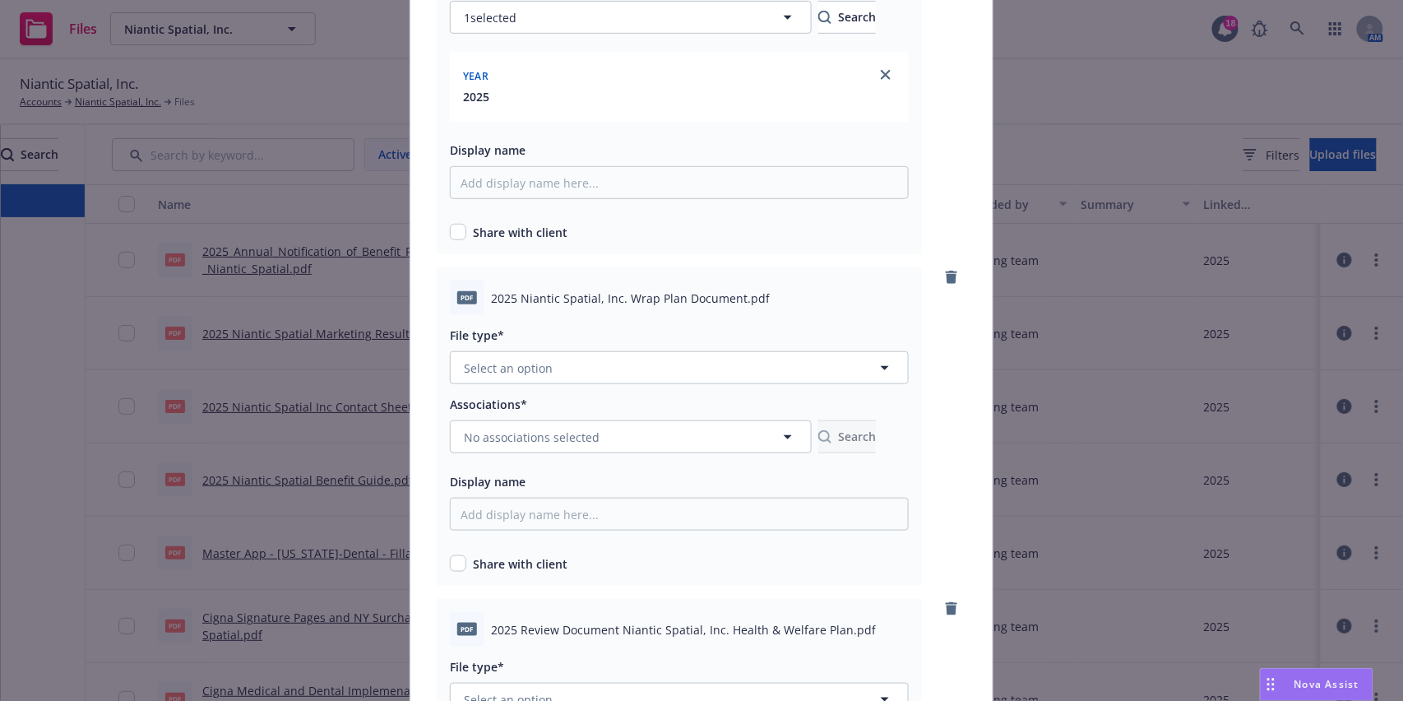
scroll to position [329, 0]
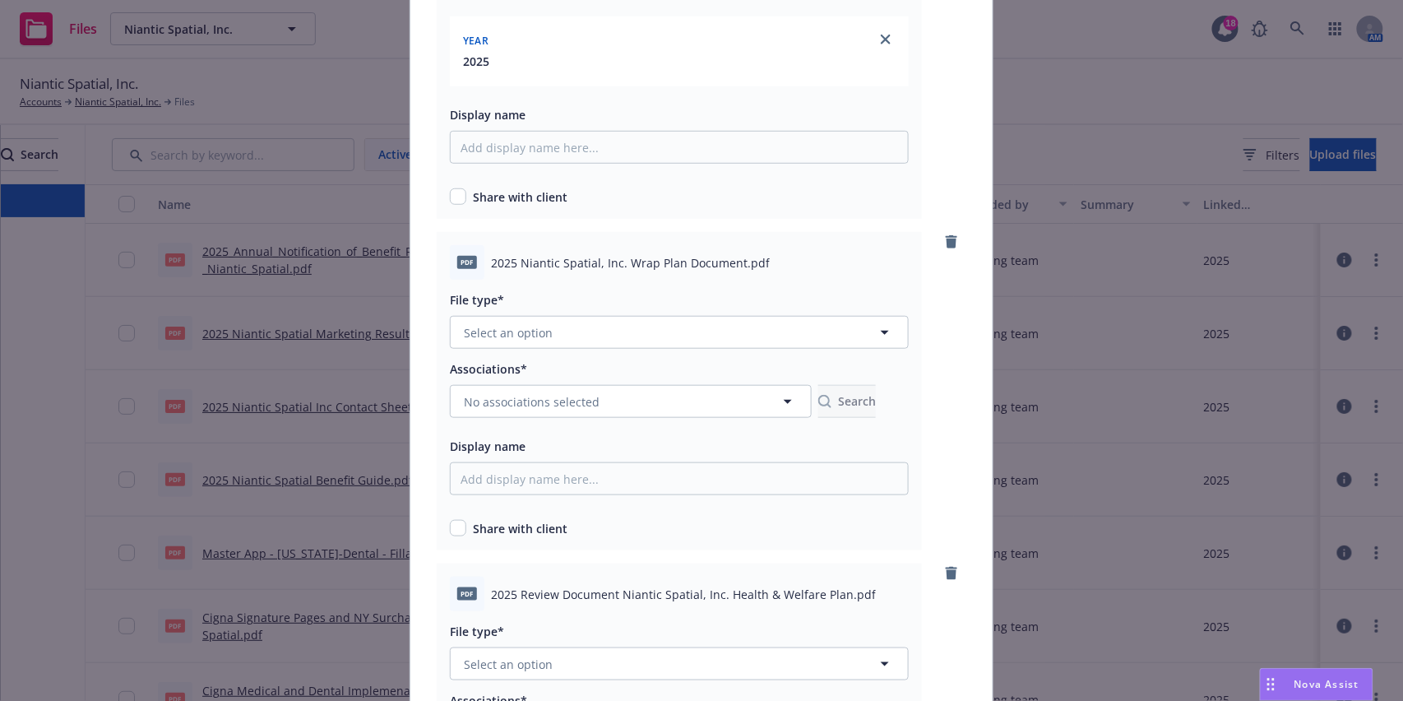
click at [456, 187] on div "Share with client" at bounding box center [679, 194] width 459 height 24
click at [458, 197] on div "Share with client" at bounding box center [679, 196] width 459 height 17
click at [457, 197] on input "checkbox" at bounding box center [458, 196] width 16 height 16
checkbox input "true"
click at [585, 333] on button "Select an option" at bounding box center [679, 332] width 459 height 33
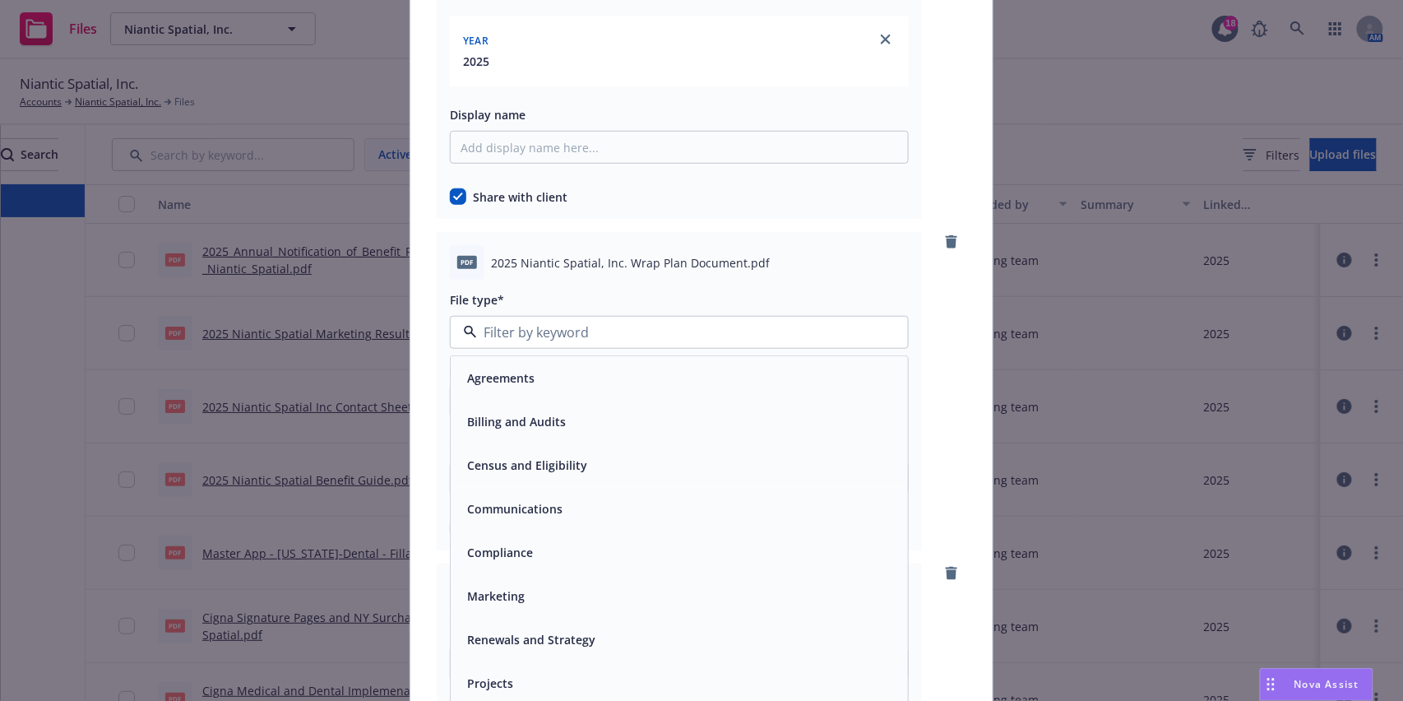
click at [568, 543] on div "Compliance" at bounding box center [678, 552] width 437 height 24
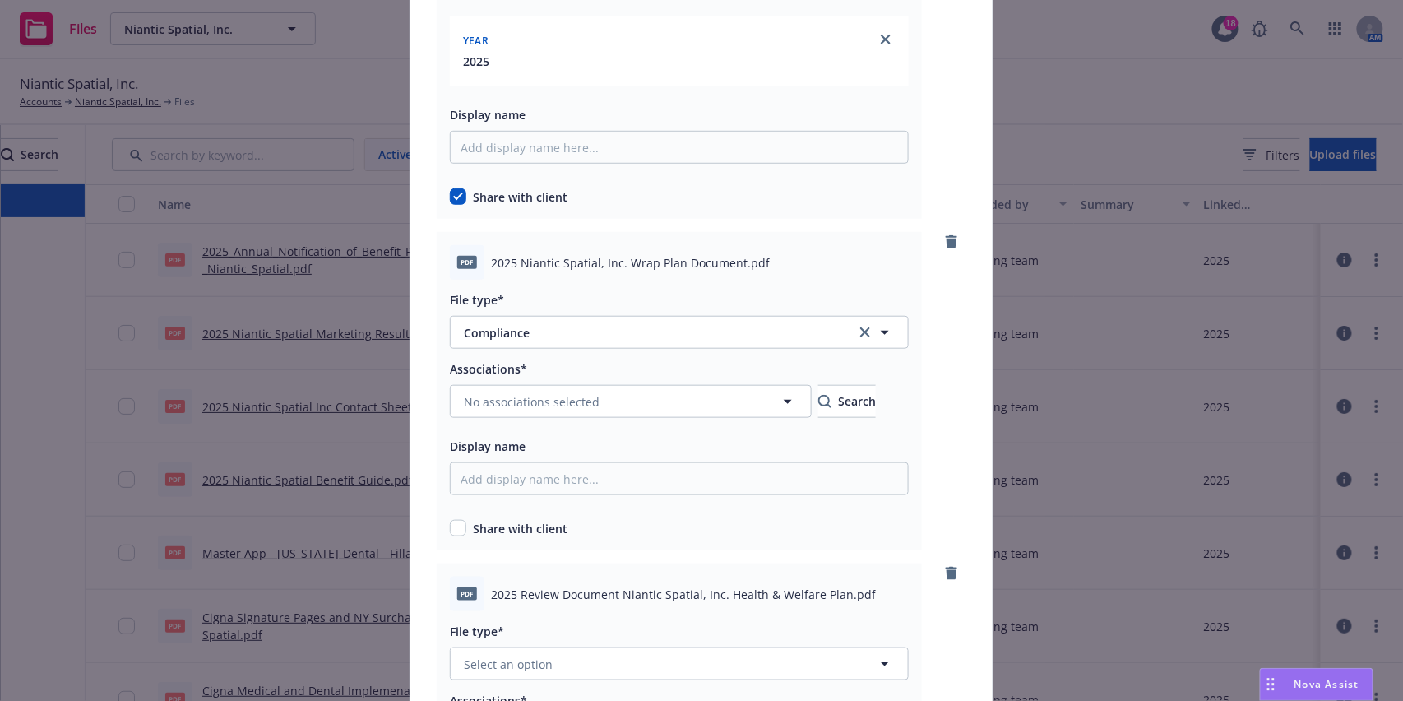
click at [564, 420] on div "Associations* No associations selected Search Display name Share with client" at bounding box center [679, 447] width 459 height 178
click at [564, 408] on span "No associations selected" at bounding box center [532, 401] width 136 height 17
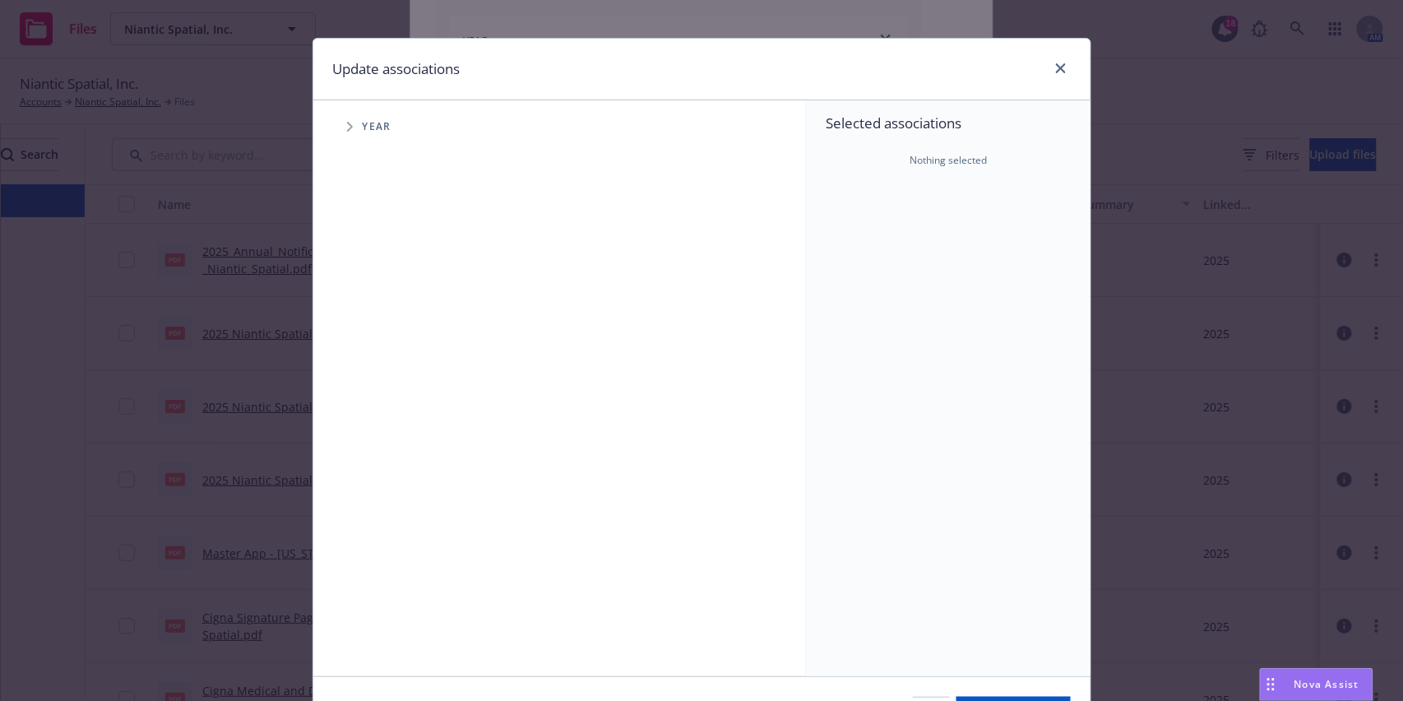
scroll to position [7, 0]
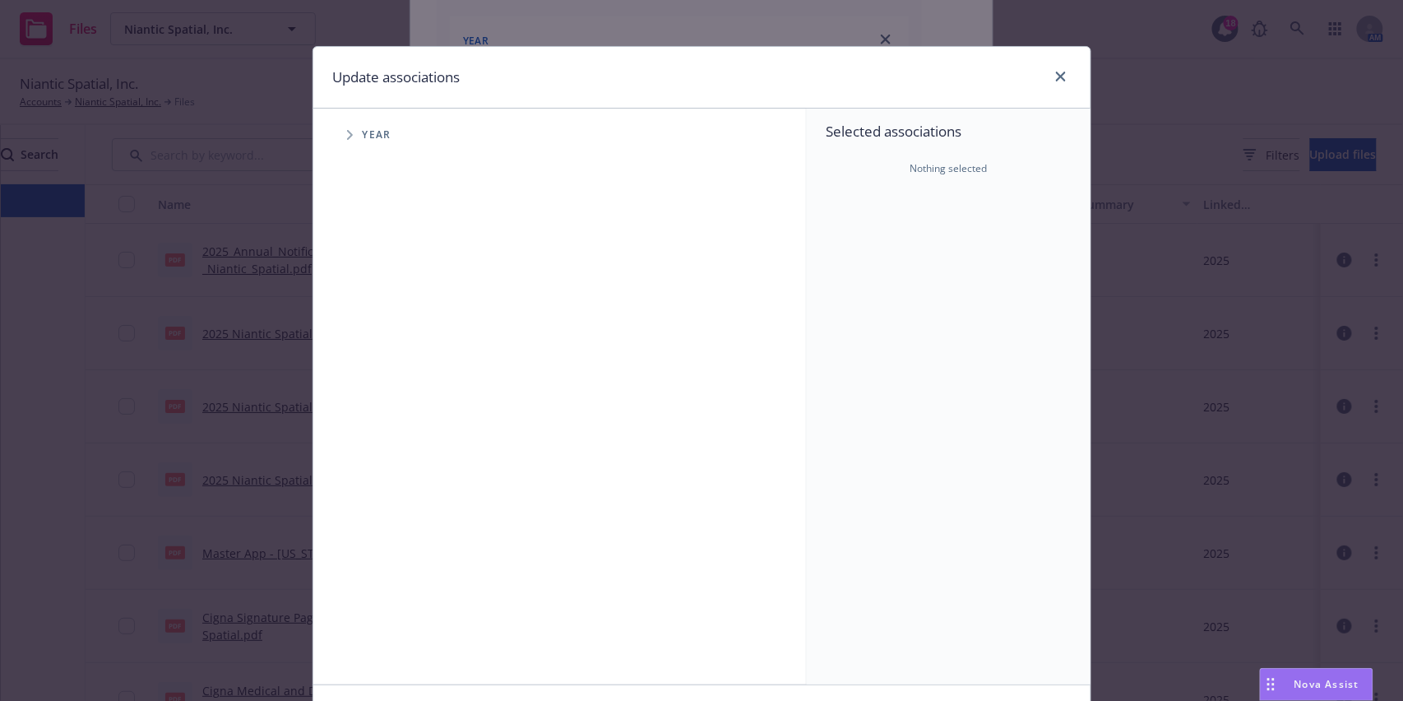
click at [340, 140] on span "Tree Example" at bounding box center [349, 135] width 26 height 26
click at [383, 355] on input "Tree Example" at bounding box center [391, 360] width 16 height 16
checkbox input "true"
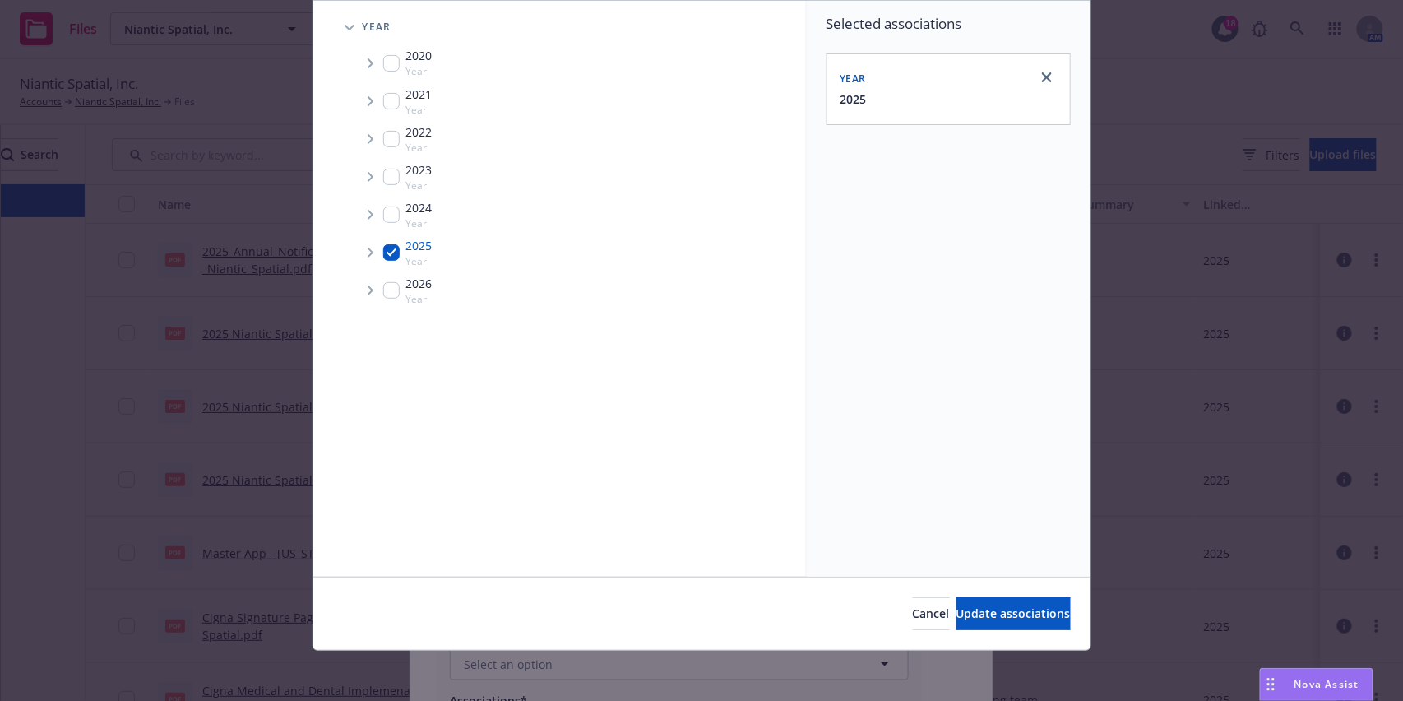
scroll to position [117, 0]
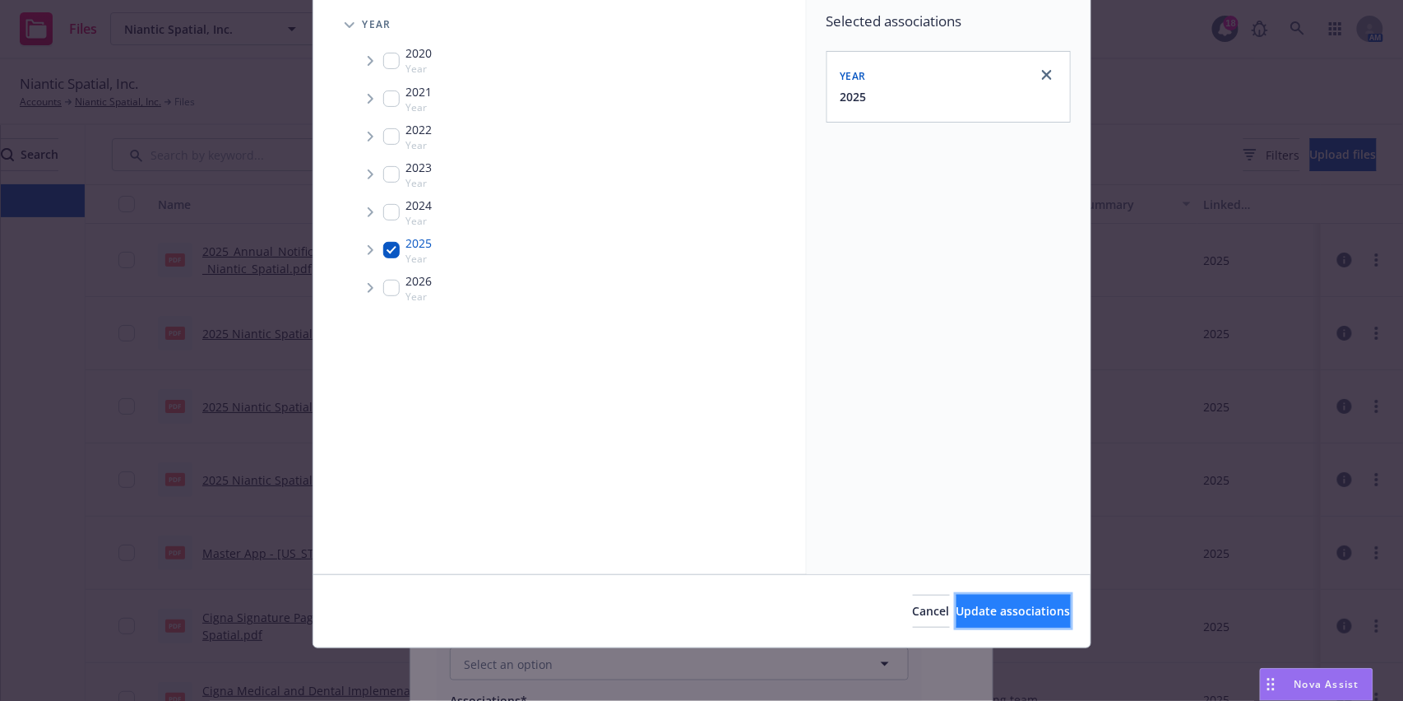
click at [983, 619] on button "Update associations" at bounding box center [1013, 610] width 114 height 33
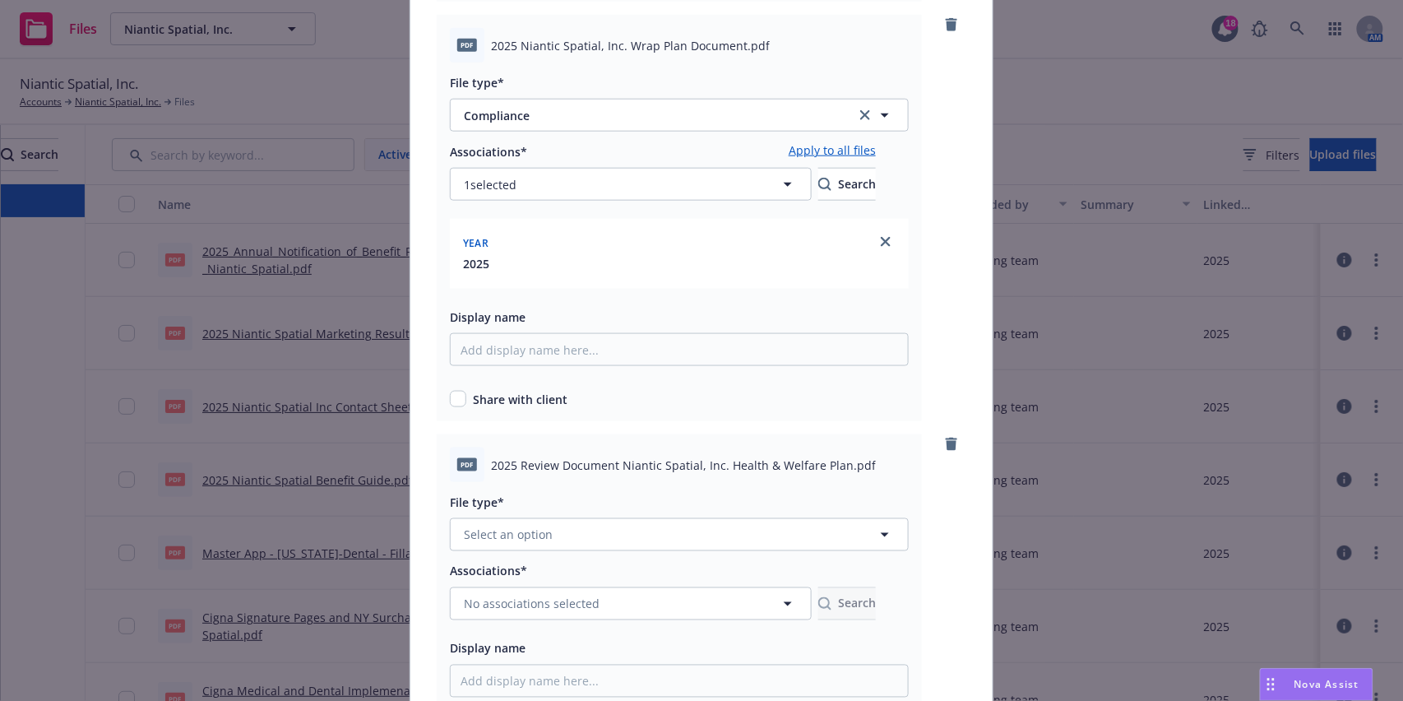
scroll to position [548, 0]
click at [455, 396] on input "checkbox" at bounding box center [458, 397] width 16 height 16
checkbox input "true"
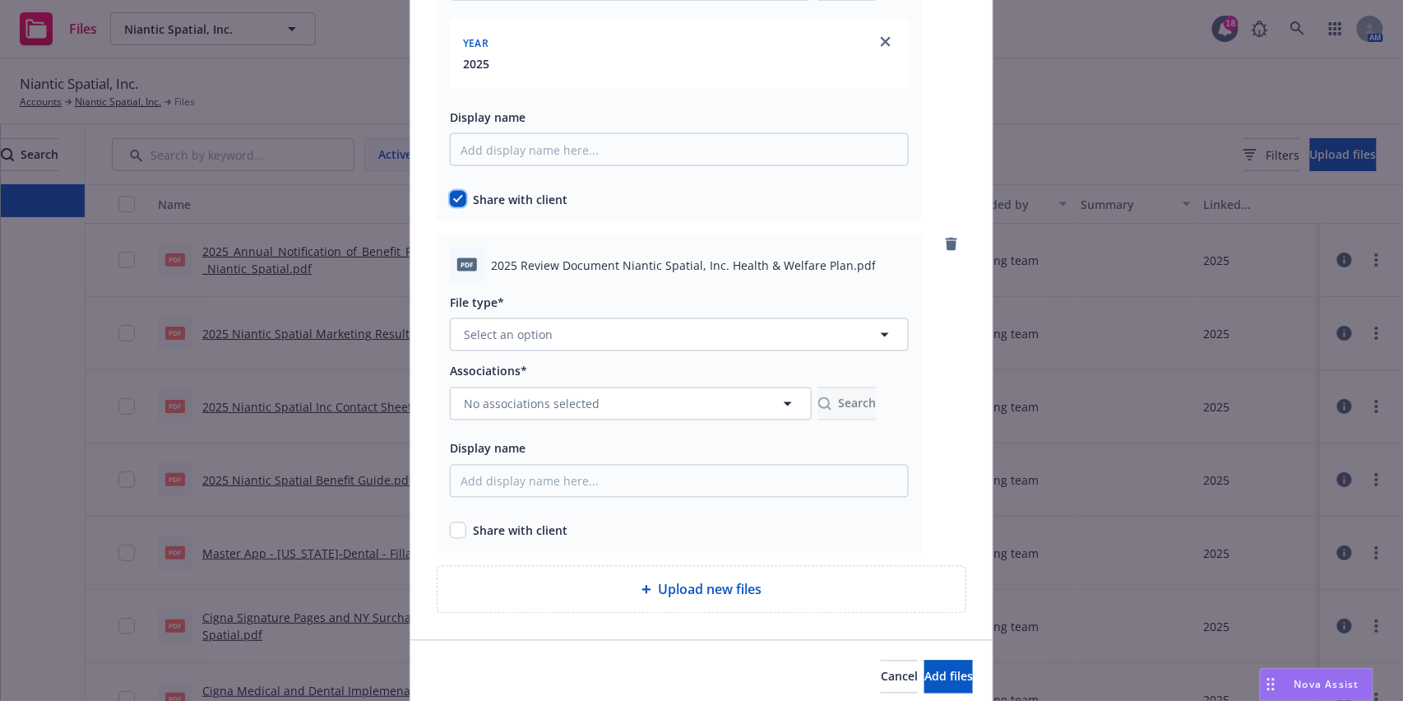
scroll to position [767, 0]
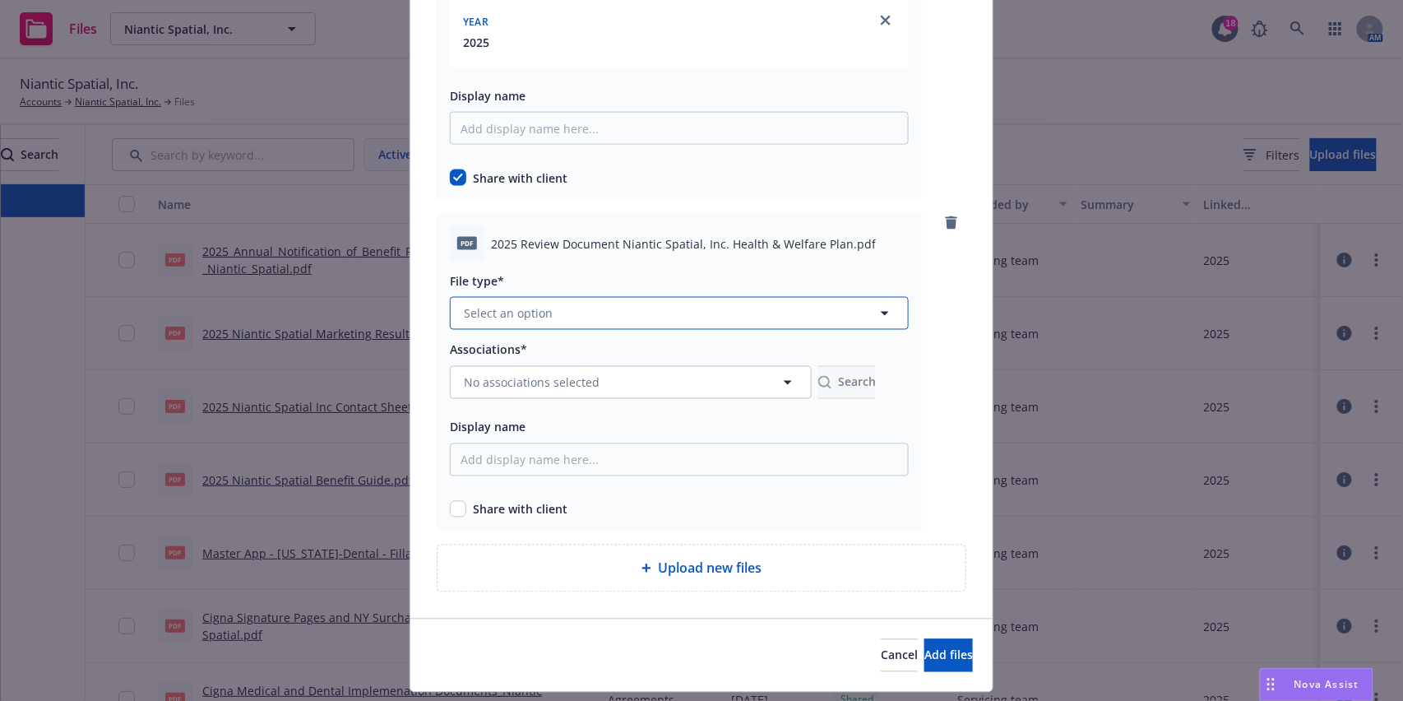
click at [520, 322] on button "Select an option" at bounding box center [679, 313] width 459 height 33
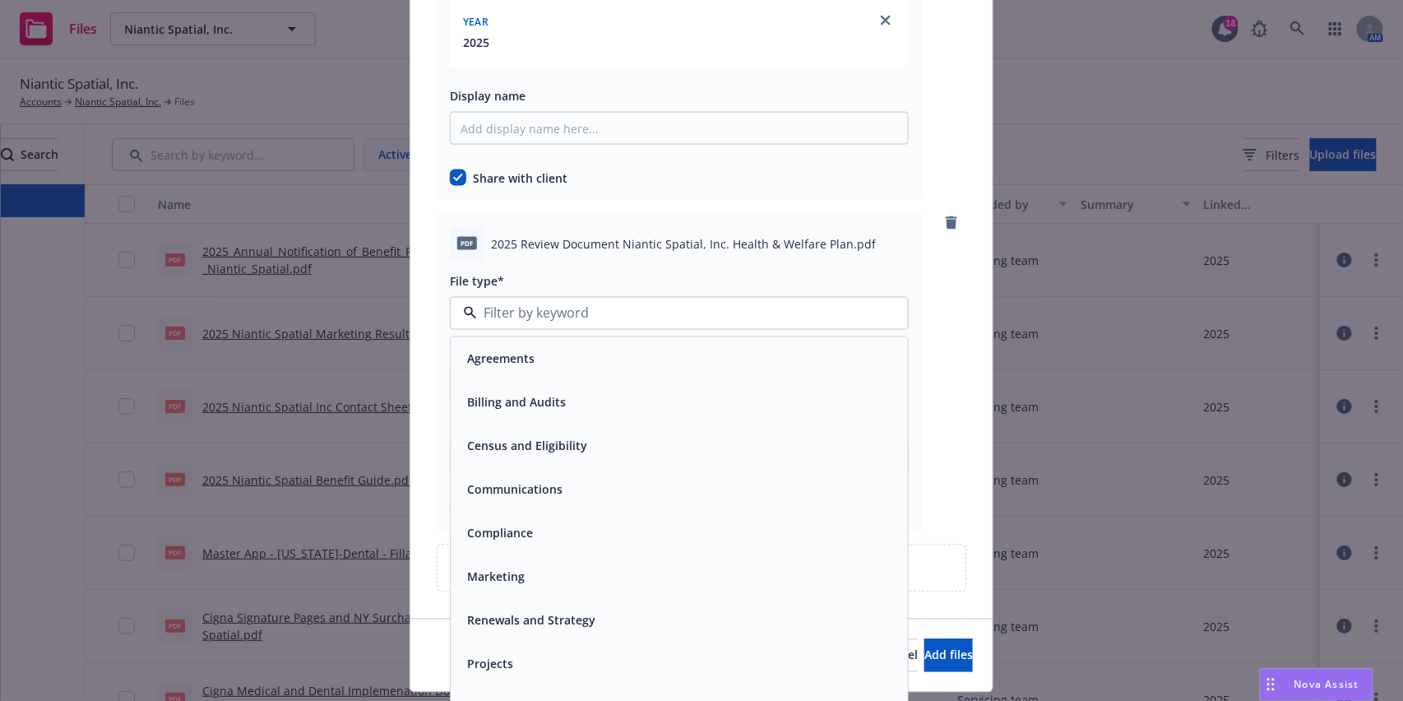
click at [499, 529] on span "Compliance" at bounding box center [500, 533] width 66 height 17
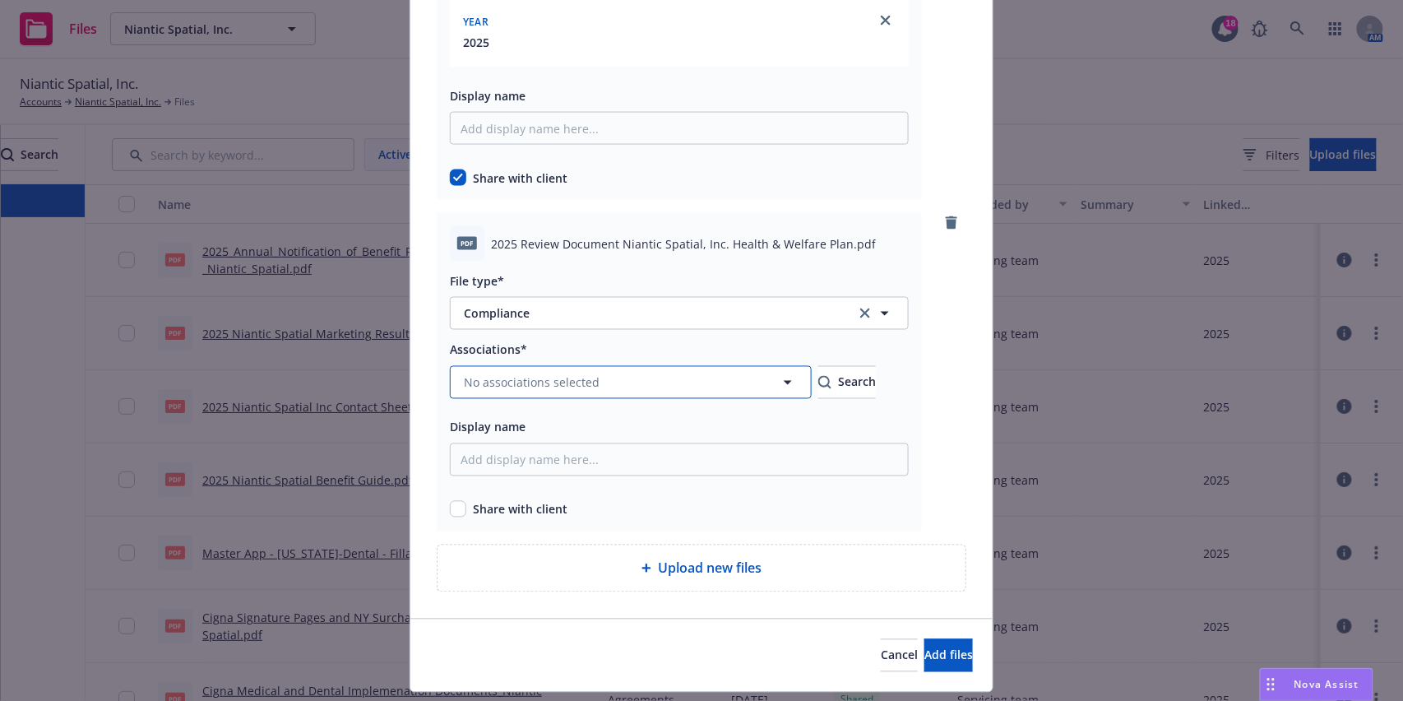
click at [504, 386] on span "No associations selected" at bounding box center [532, 382] width 136 height 17
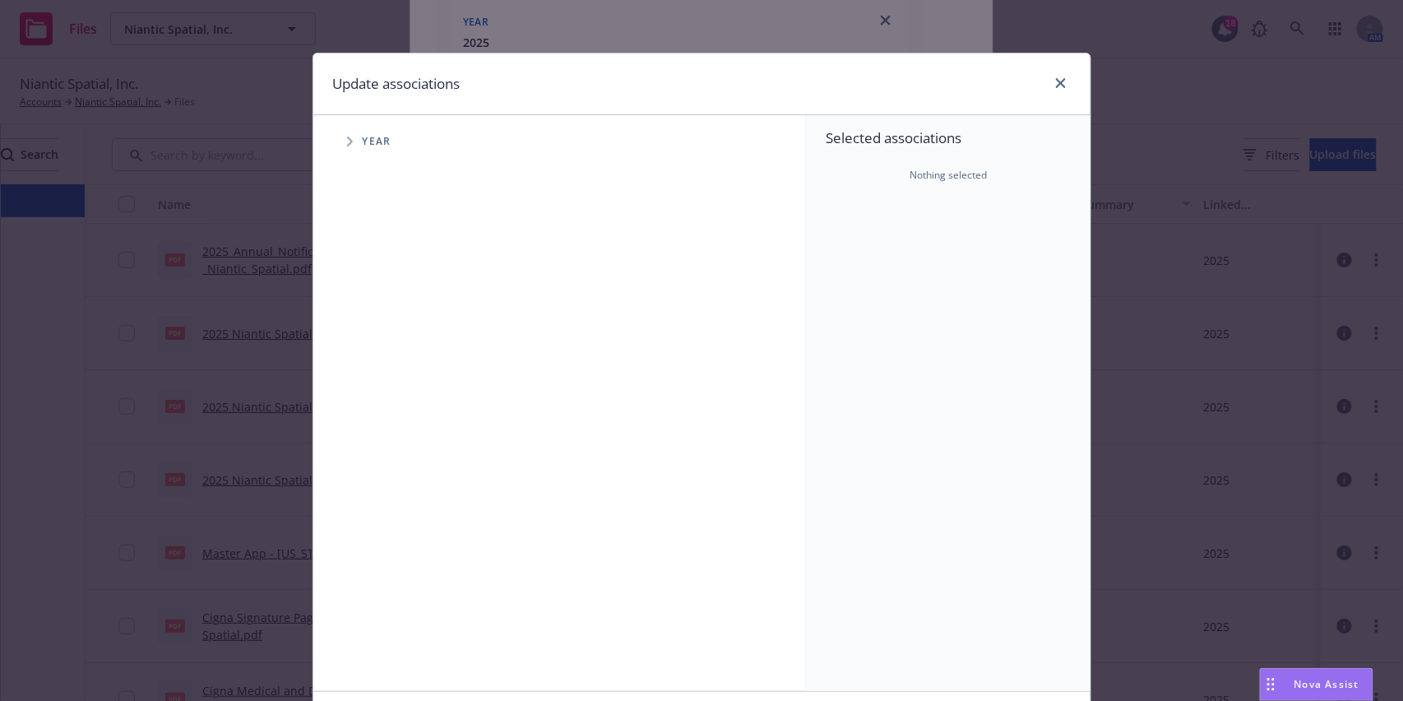
click at [350, 150] on span "Tree Example" at bounding box center [349, 141] width 26 height 26
click at [383, 372] on input "Tree Example" at bounding box center [391, 366] width 16 height 16
checkbox input "true"
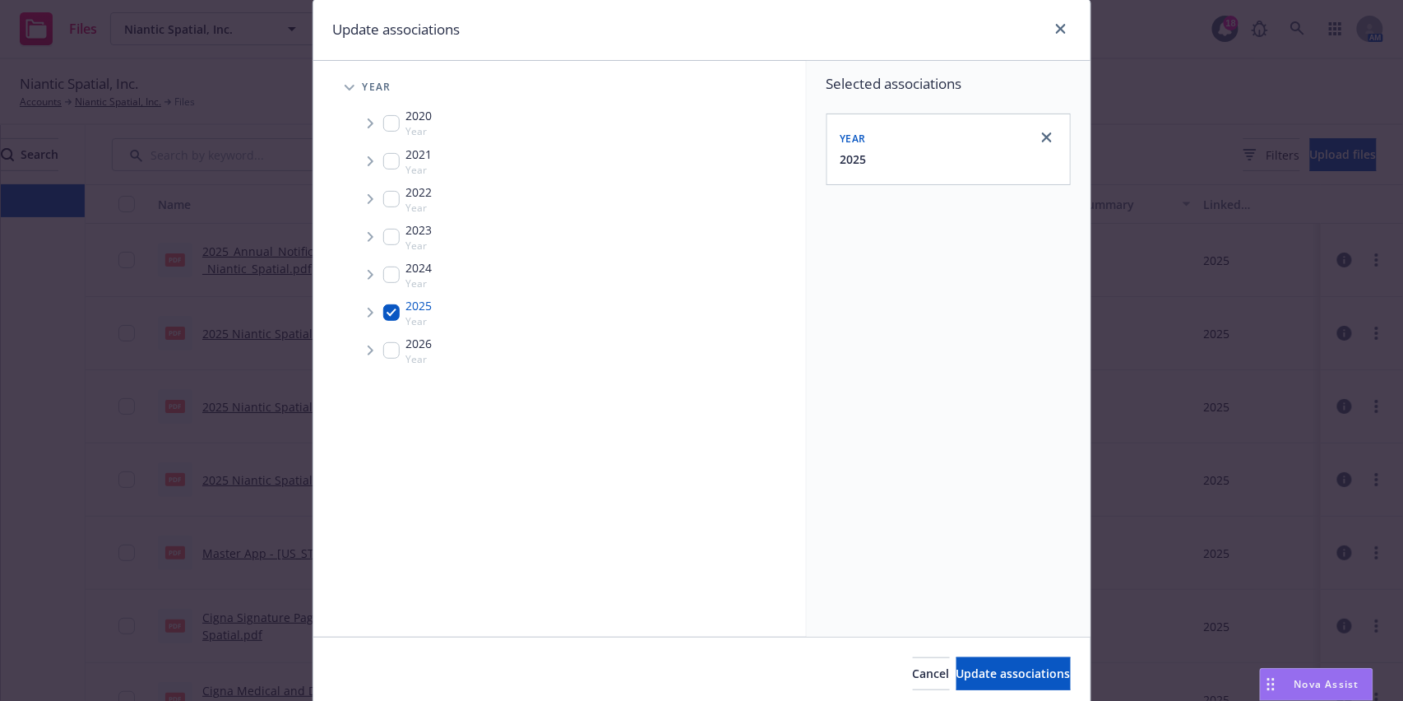
scroll to position [117, 0]
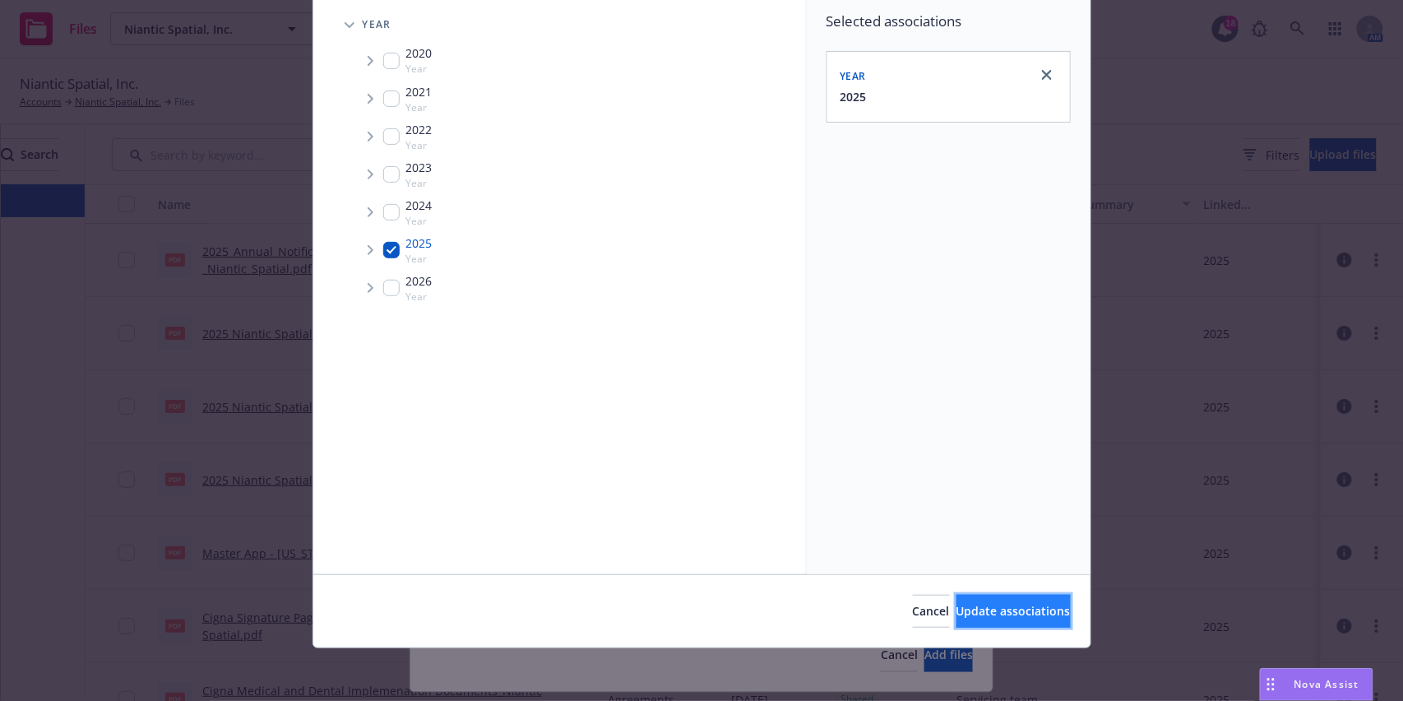
click at [963, 604] on span "Update associations" at bounding box center [1013, 611] width 114 height 16
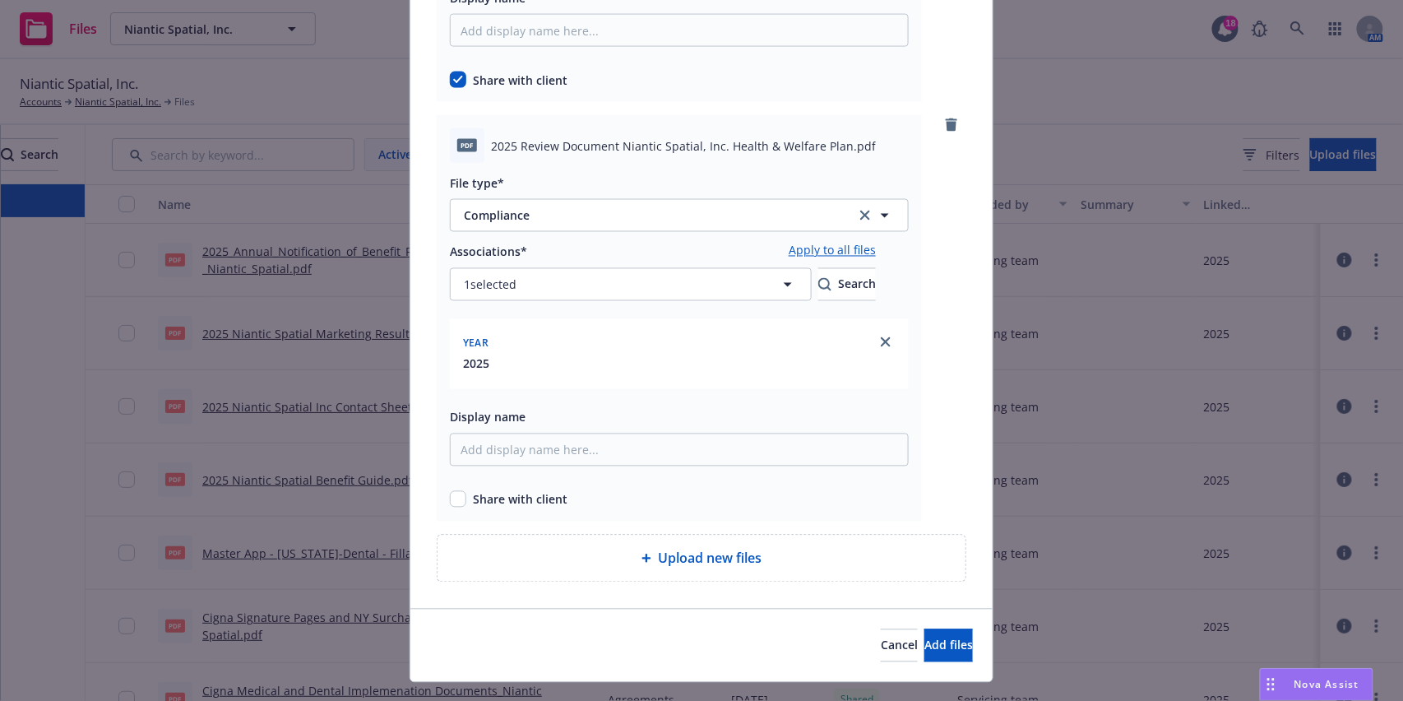
scroll to position [899, 0]
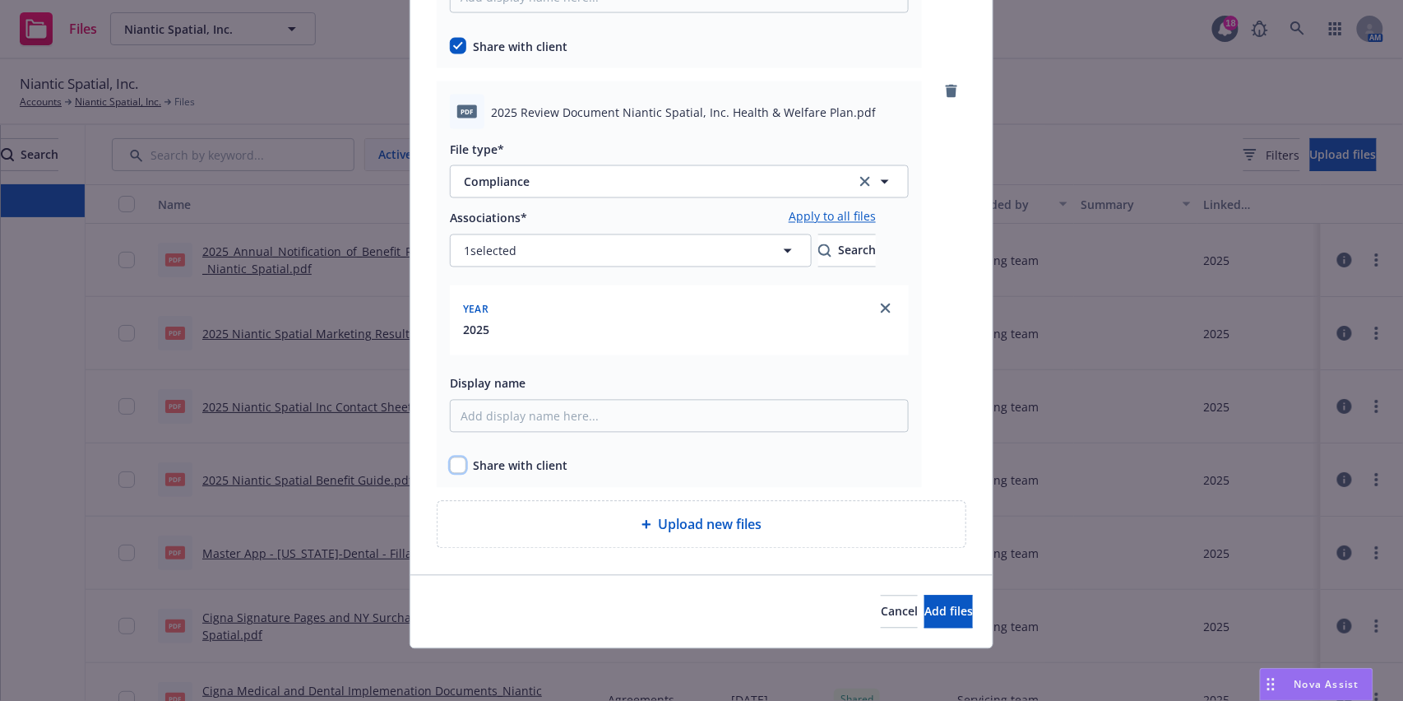
click at [456, 470] on input "checkbox" at bounding box center [458, 465] width 16 height 16
checkbox input "true"
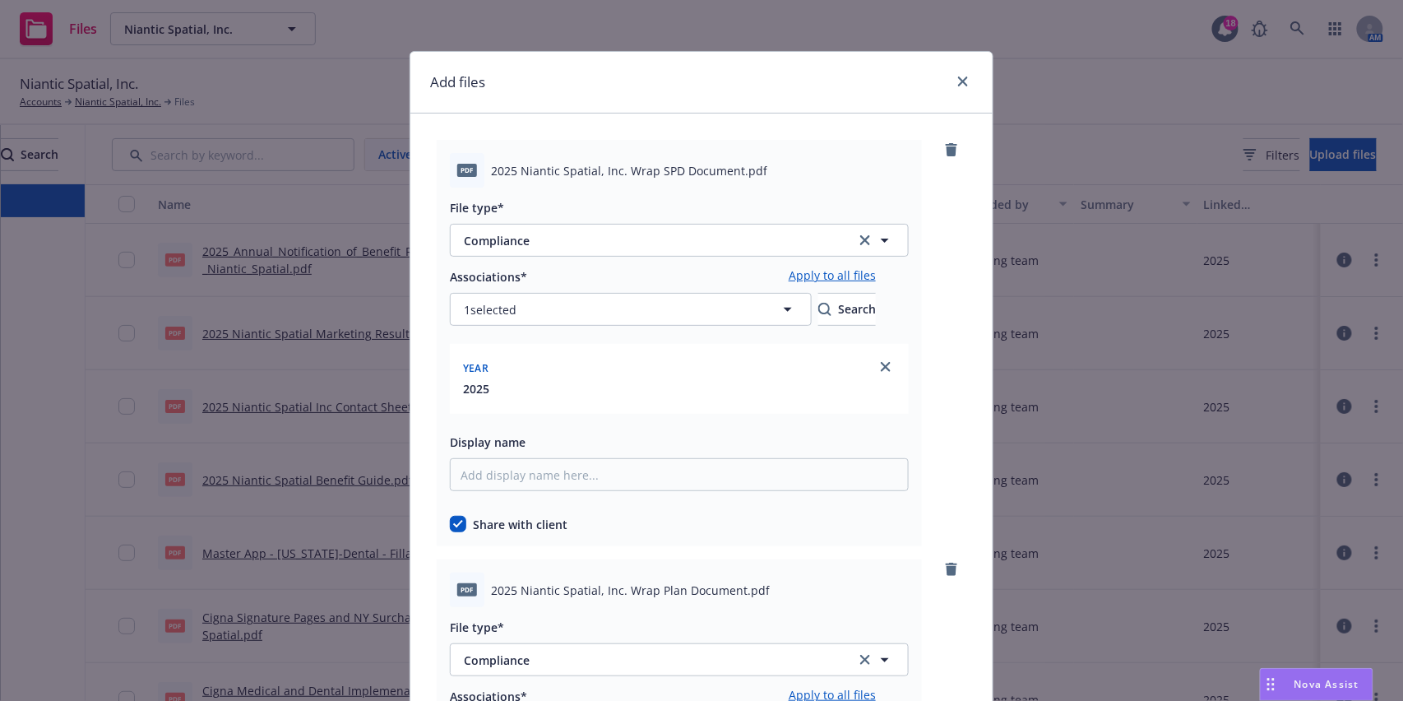
scroll to position [0, 0]
click at [895, 363] on link "close" at bounding box center [886, 368] width 20 height 20
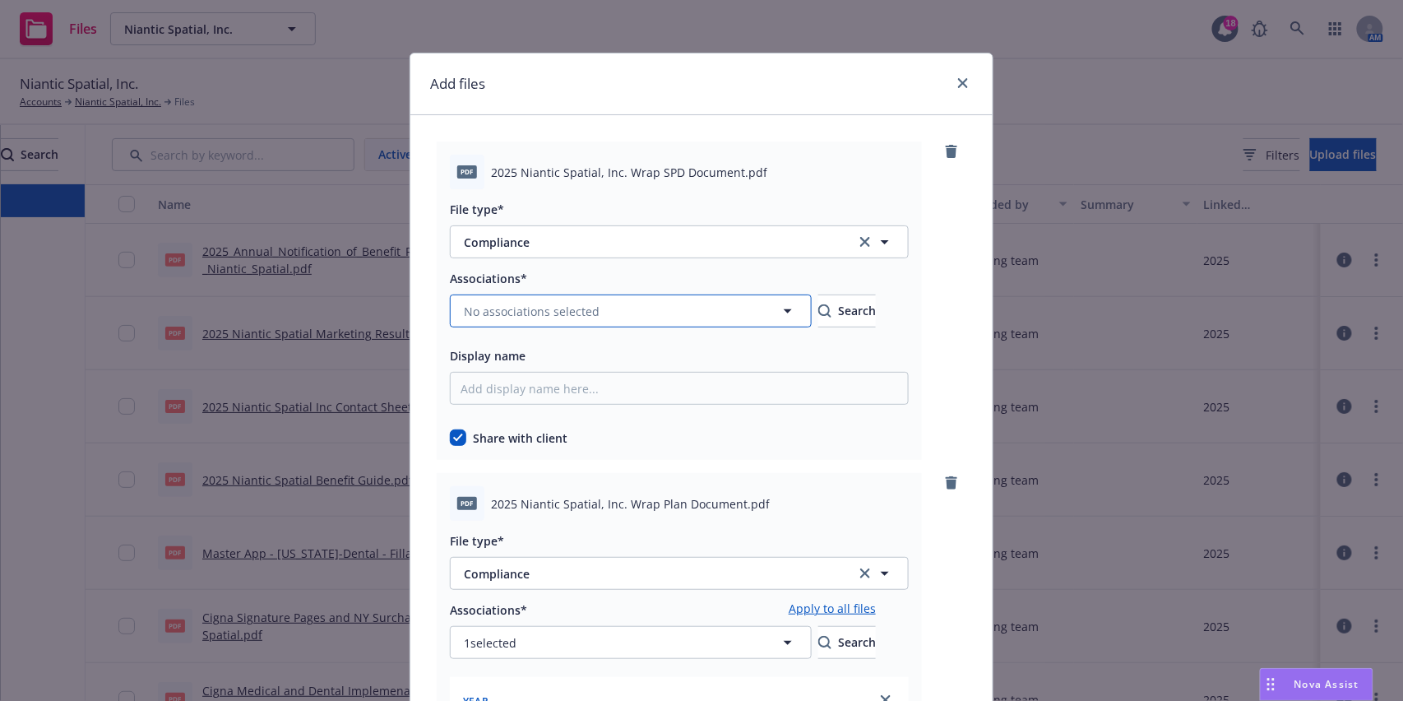
click at [520, 315] on span "No associations selected" at bounding box center [532, 311] width 136 height 17
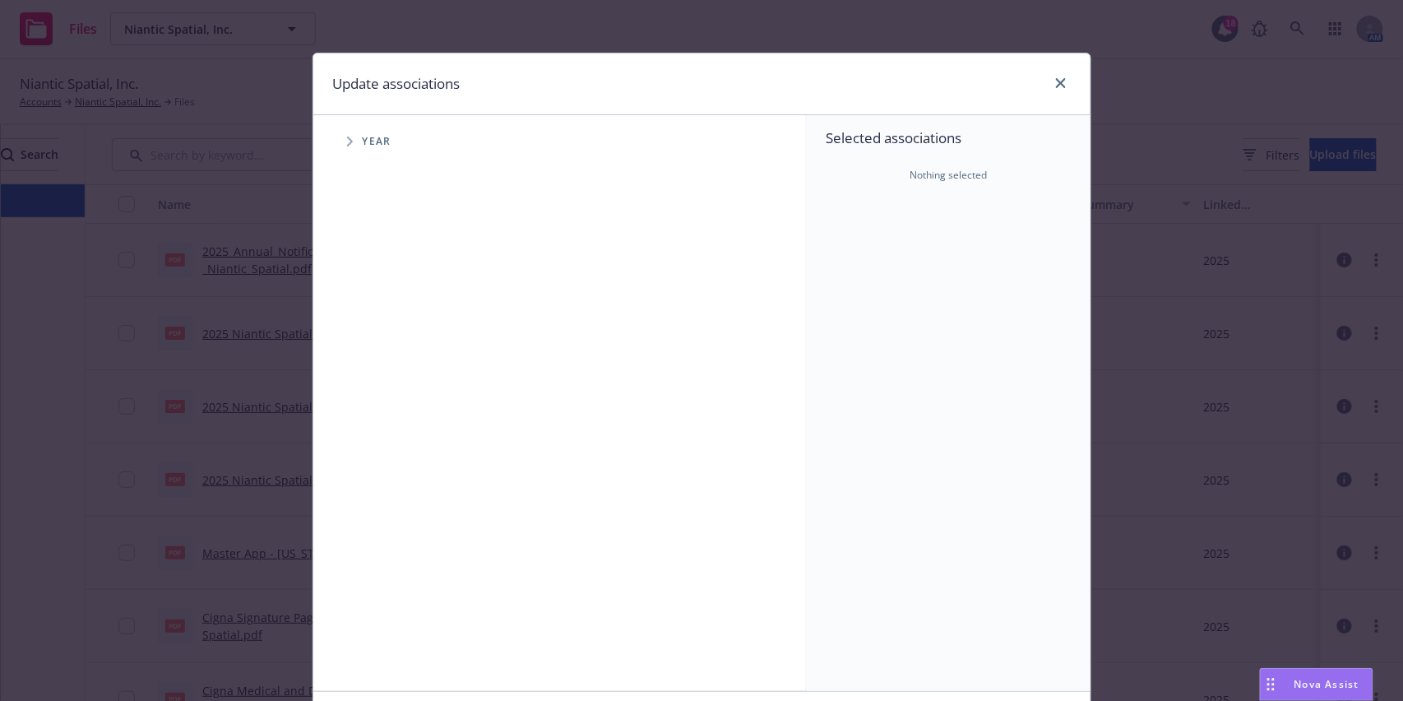
click at [349, 146] on span "Tree Example" at bounding box center [349, 141] width 26 height 26
click at [383, 336] on div "2024 Year" at bounding box center [407, 328] width 49 height 31
checkbox input "true"
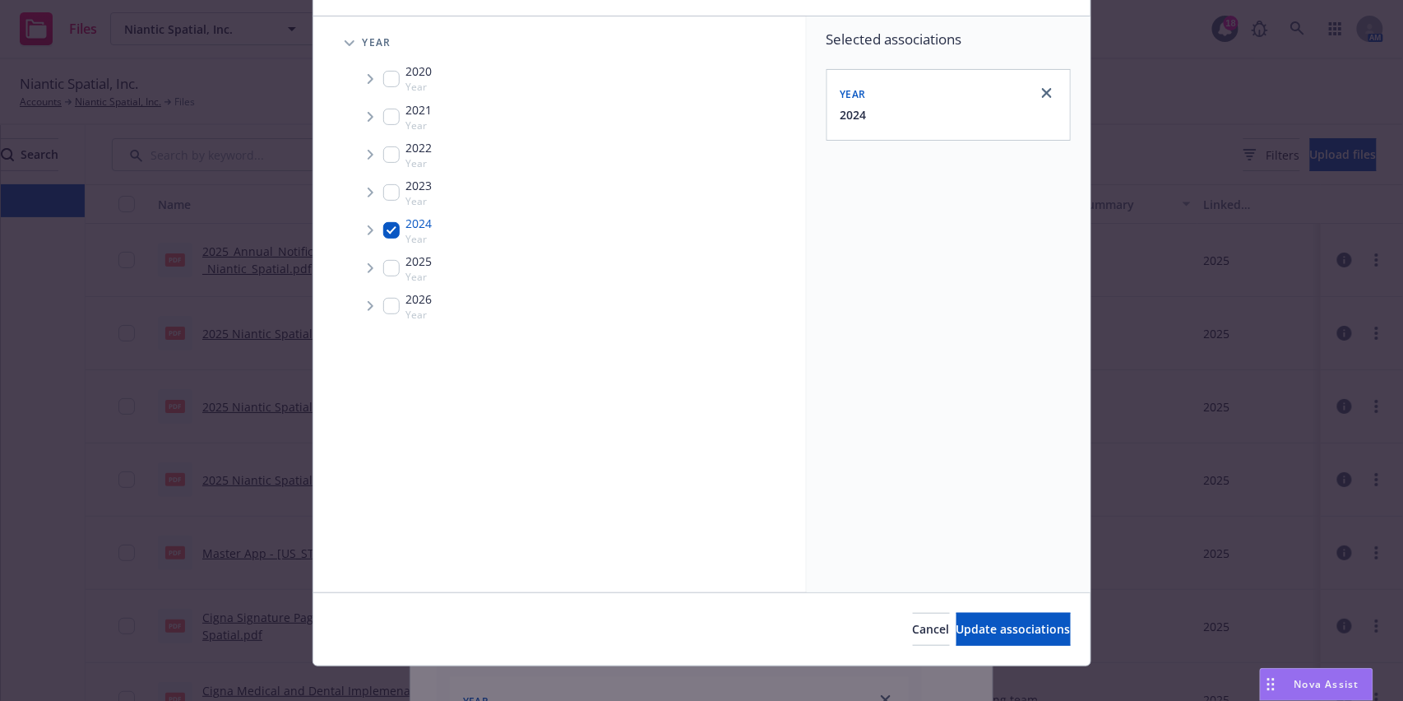
scroll to position [117, 0]
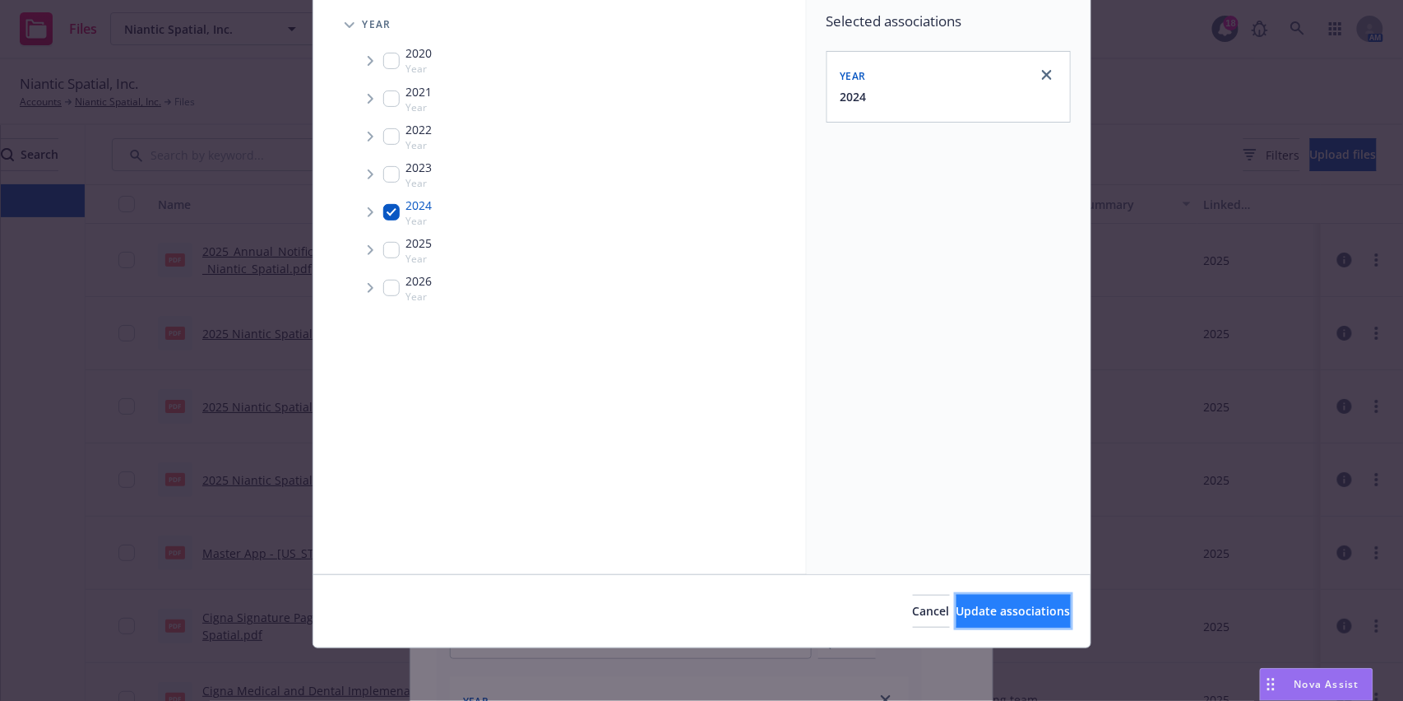
click at [968, 625] on button "Update associations" at bounding box center [1013, 610] width 114 height 33
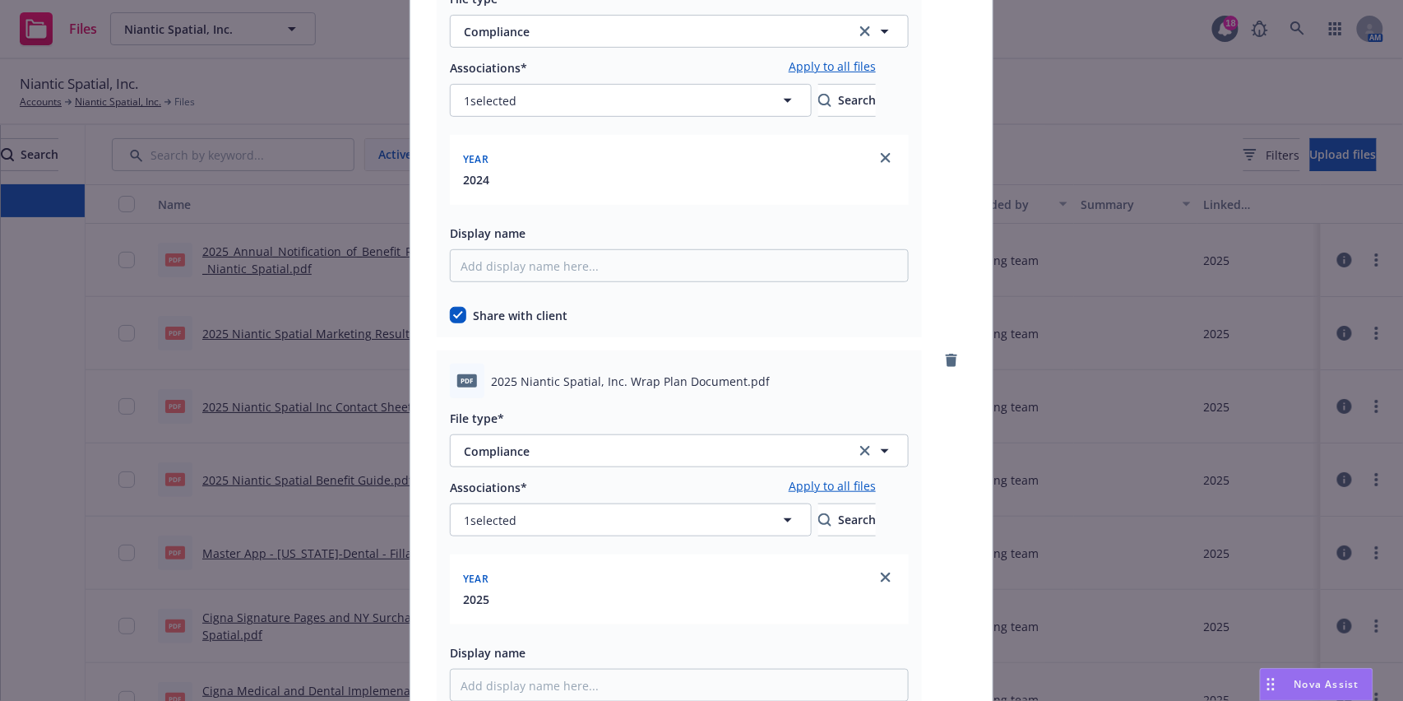
scroll to position [219, 0]
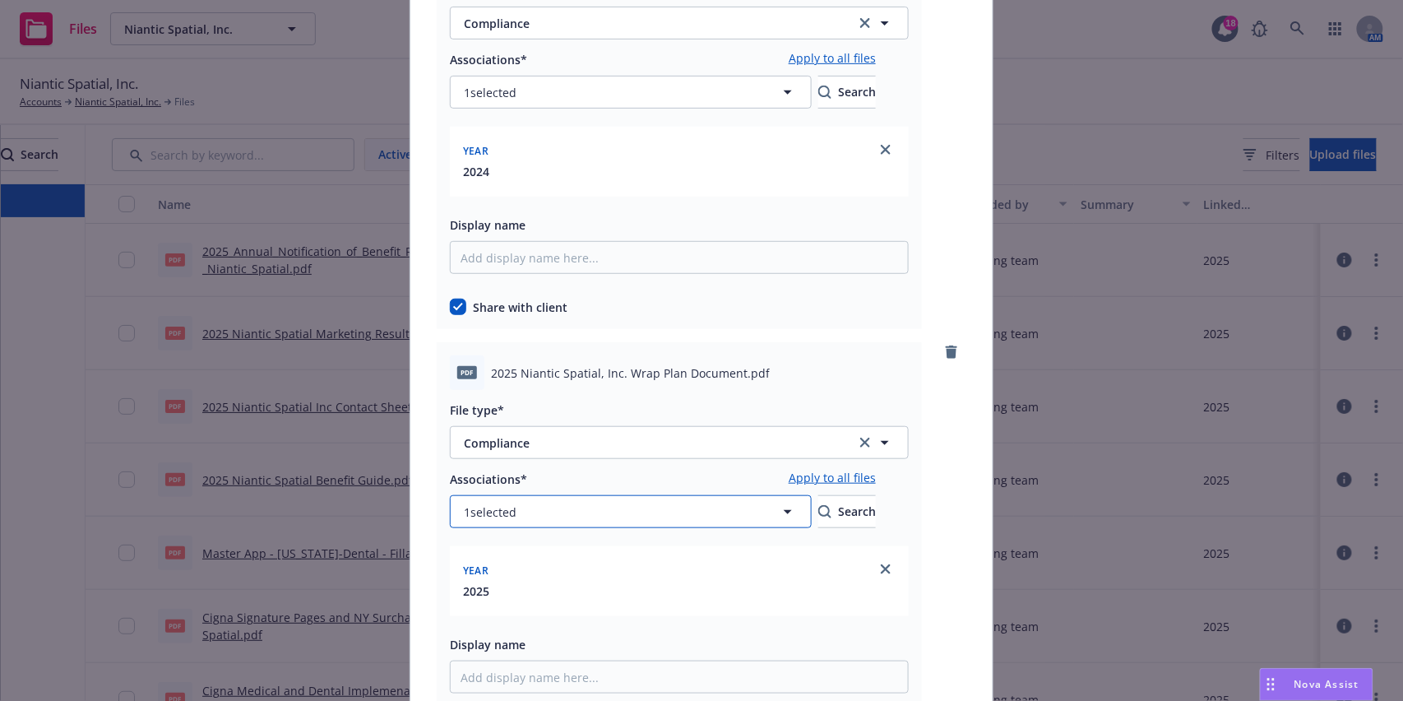
click at [630, 497] on button "1 selected" at bounding box center [631, 511] width 362 height 33
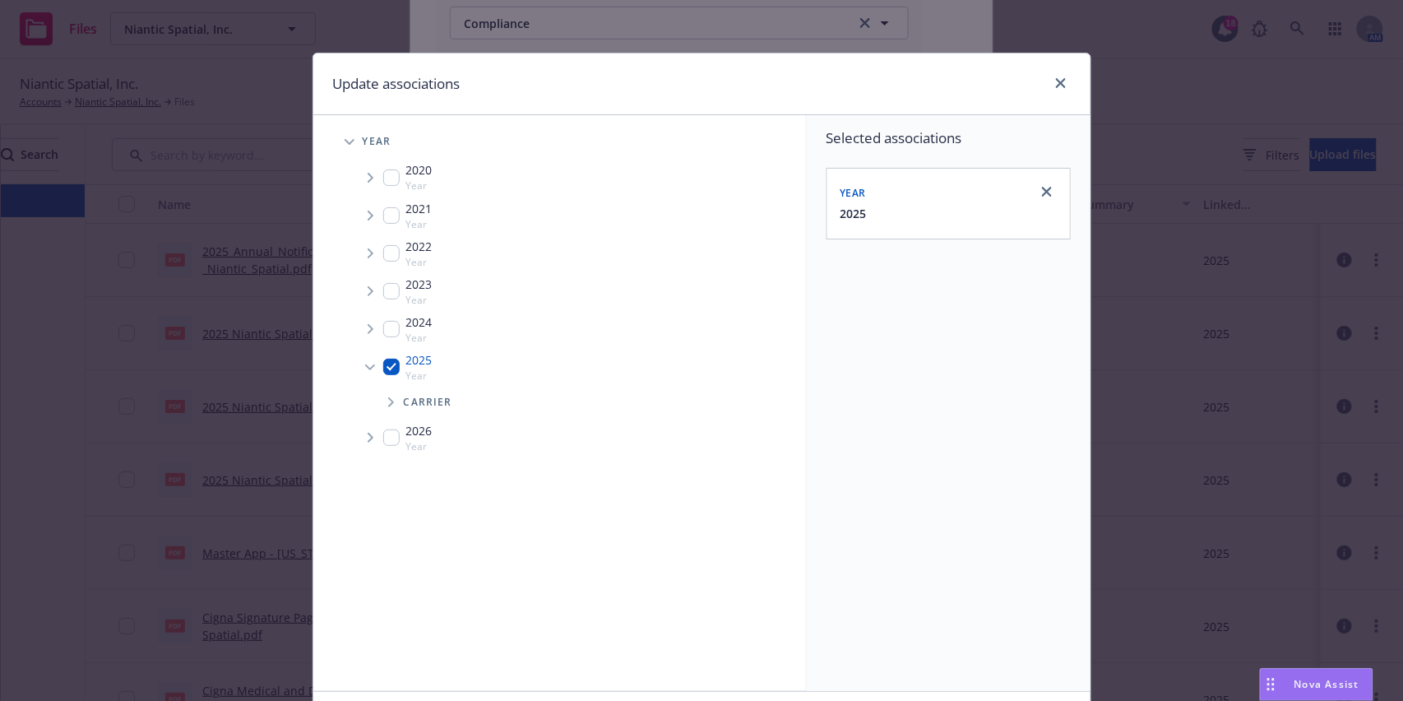
click at [383, 331] on input "Tree Example" at bounding box center [391, 329] width 16 height 16
checkbox input "true"
click at [387, 372] on input "Tree Example" at bounding box center [391, 366] width 16 height 16
checkbox input "false"
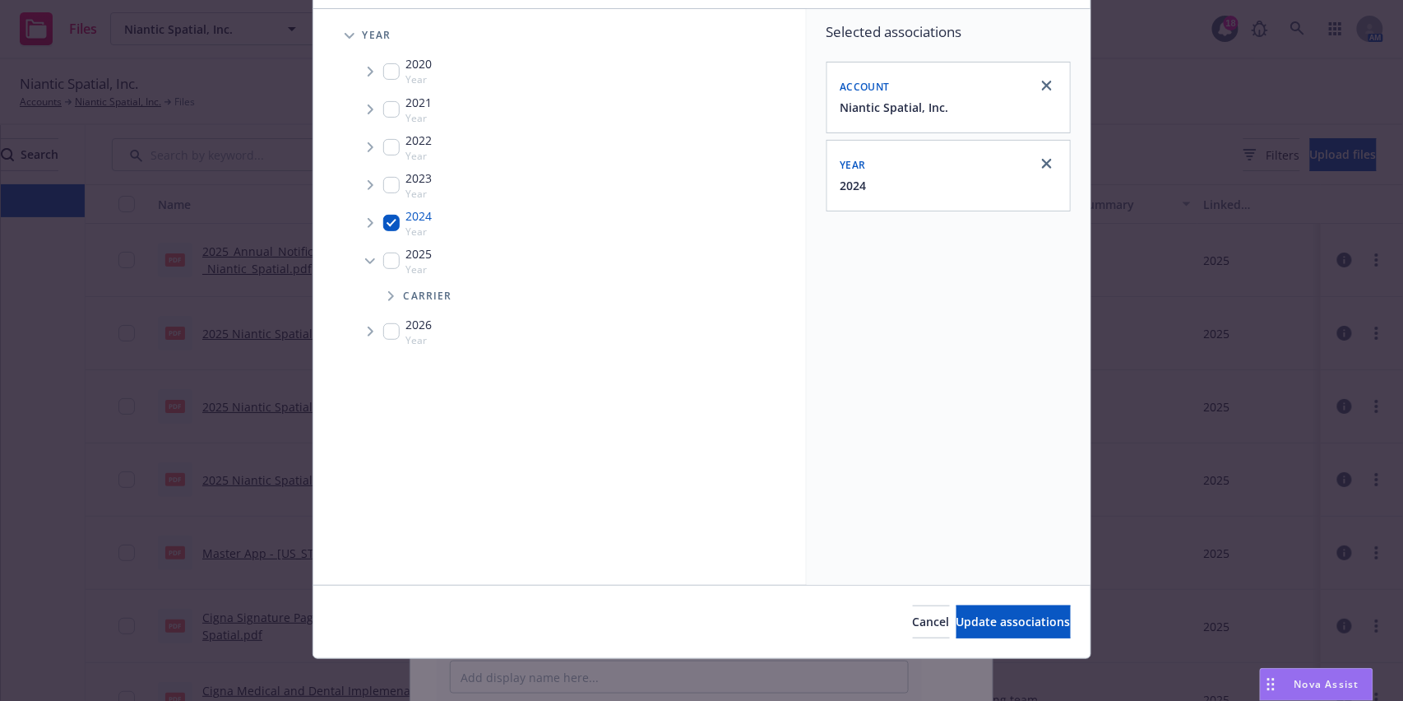
scroll to position [117, 0]
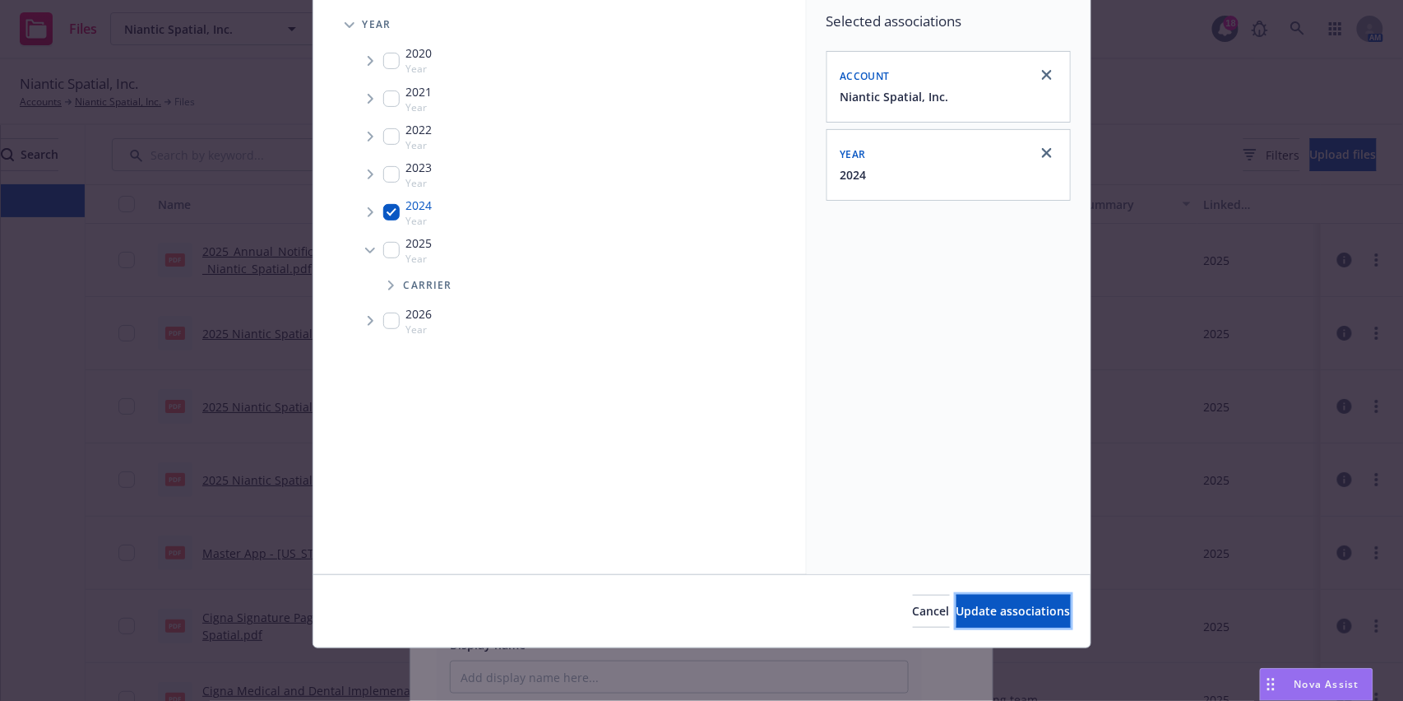
click at [999, 607] on span "Update associations" at bounding box center [1013, 611] width 114 height 16
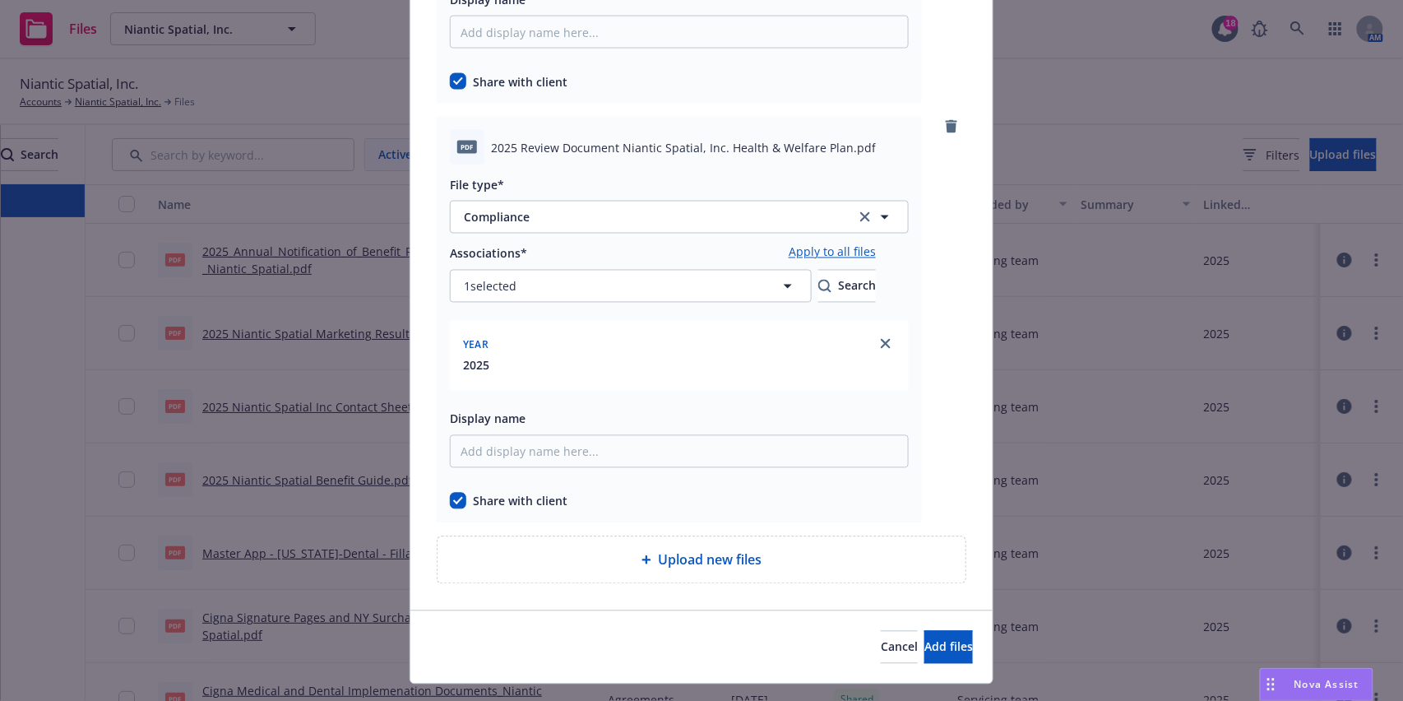
scroll to position [899, 0]
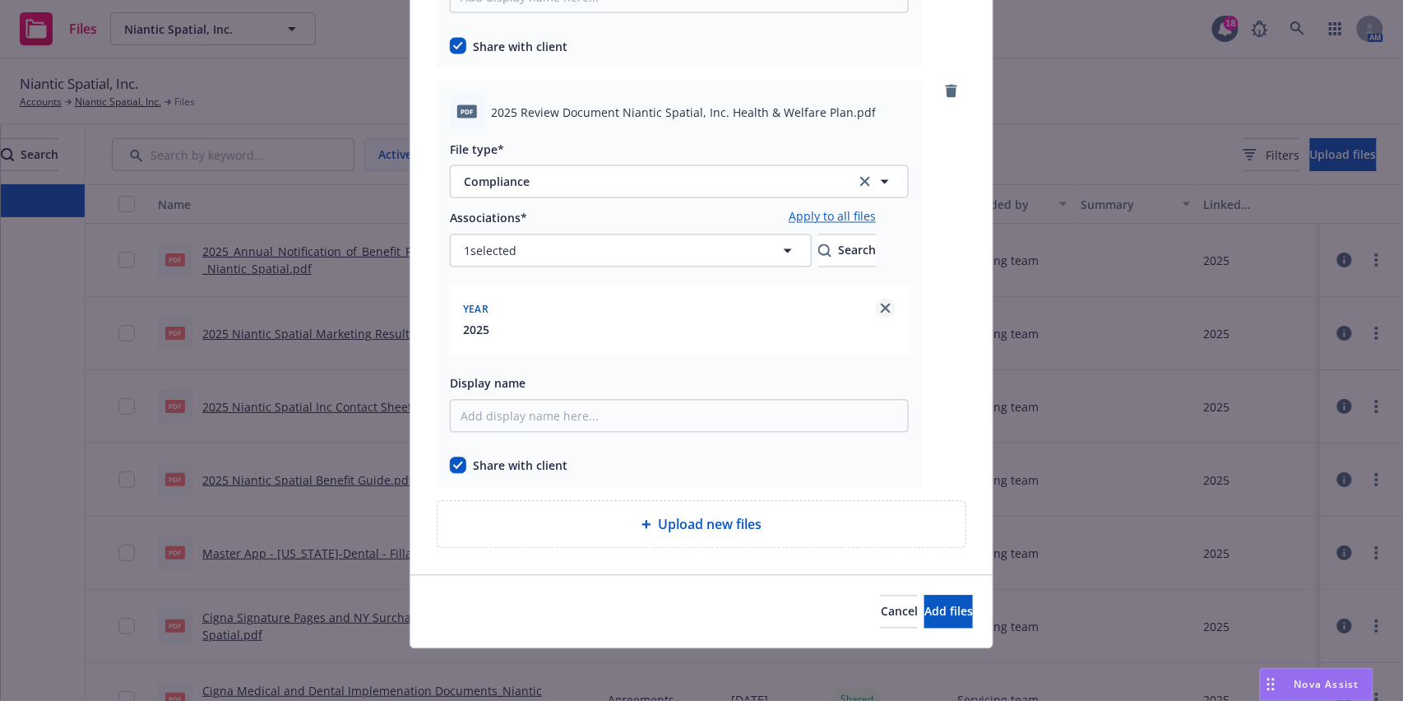
click at [895, 312] on link "close" at bounding box center [886, 308] width 20 height 20
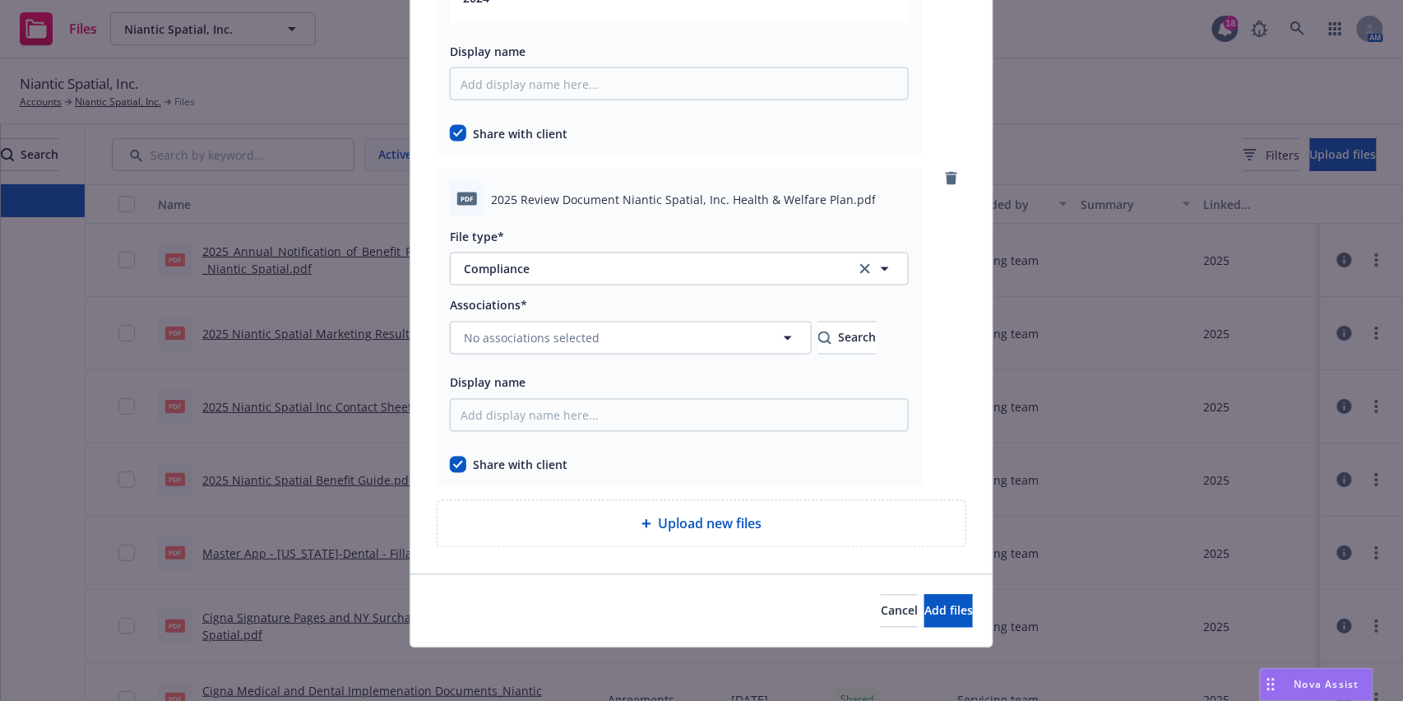
scroll to position [811, 0]
click at [603, 336] on button "No associations selected" at bounding box center [631, 338] width 362 height 33
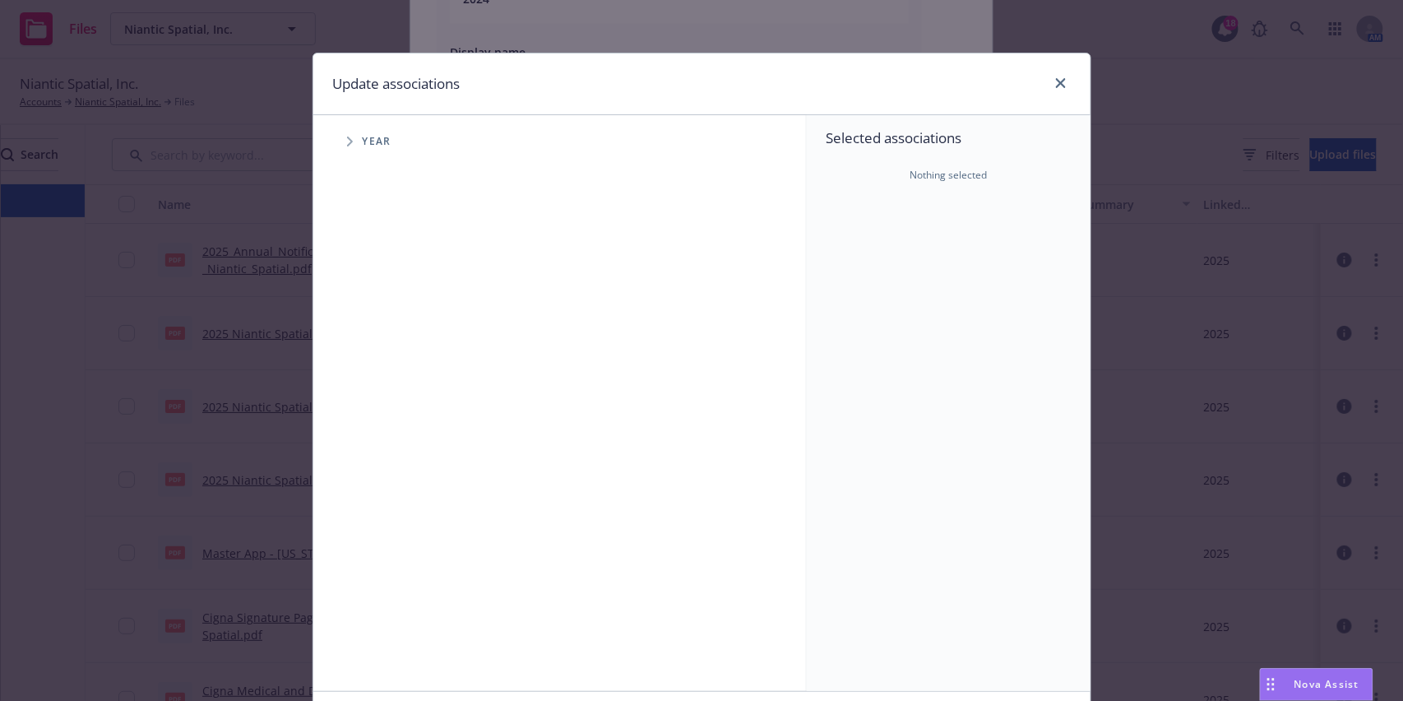
click at [369, 149] on div "Year" at bounding box center [568, 141] width 476 height 33
click at [349, 148] on span "Tree Example" at bounding box center [349, 141] width 26 height 26
click at [383, 331] on input "Tree Example" at bounding box center [391, 329] width 16 height 16
checkbox input "true"
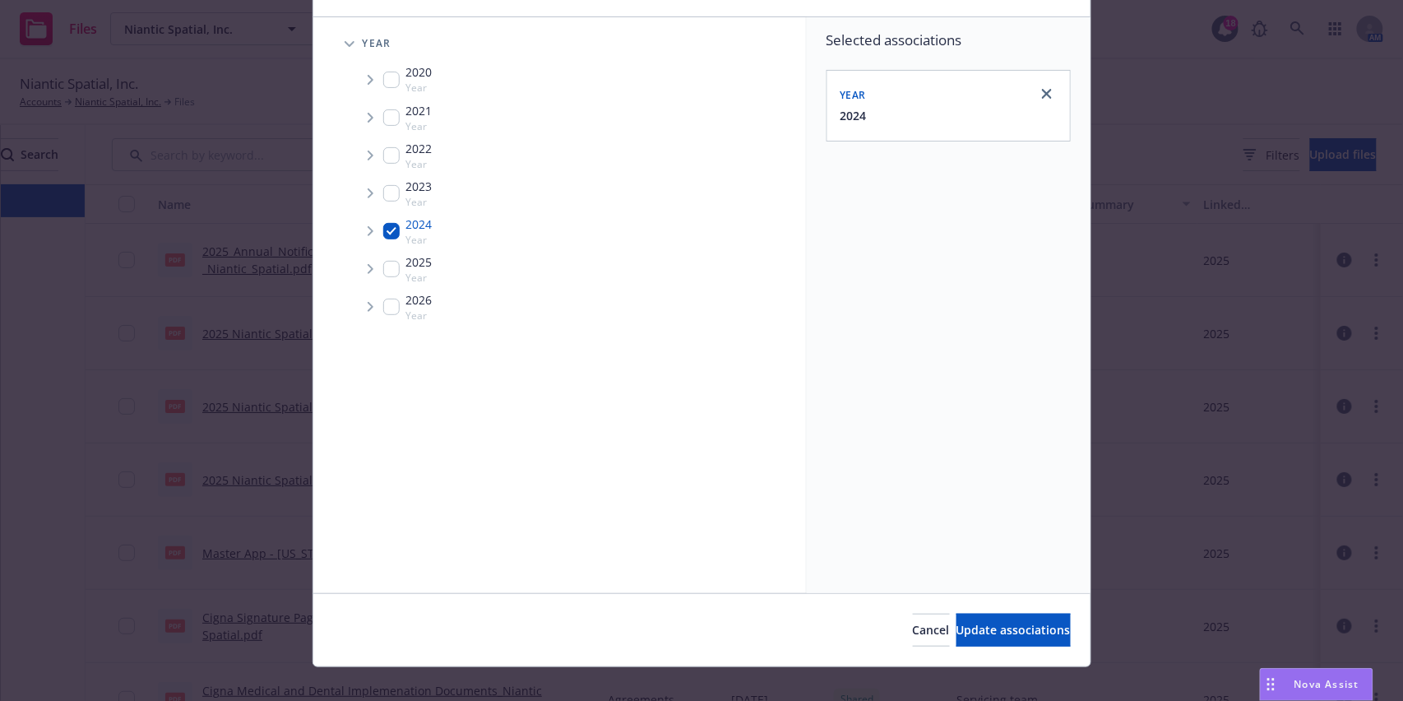
scroll to position [117, 0]
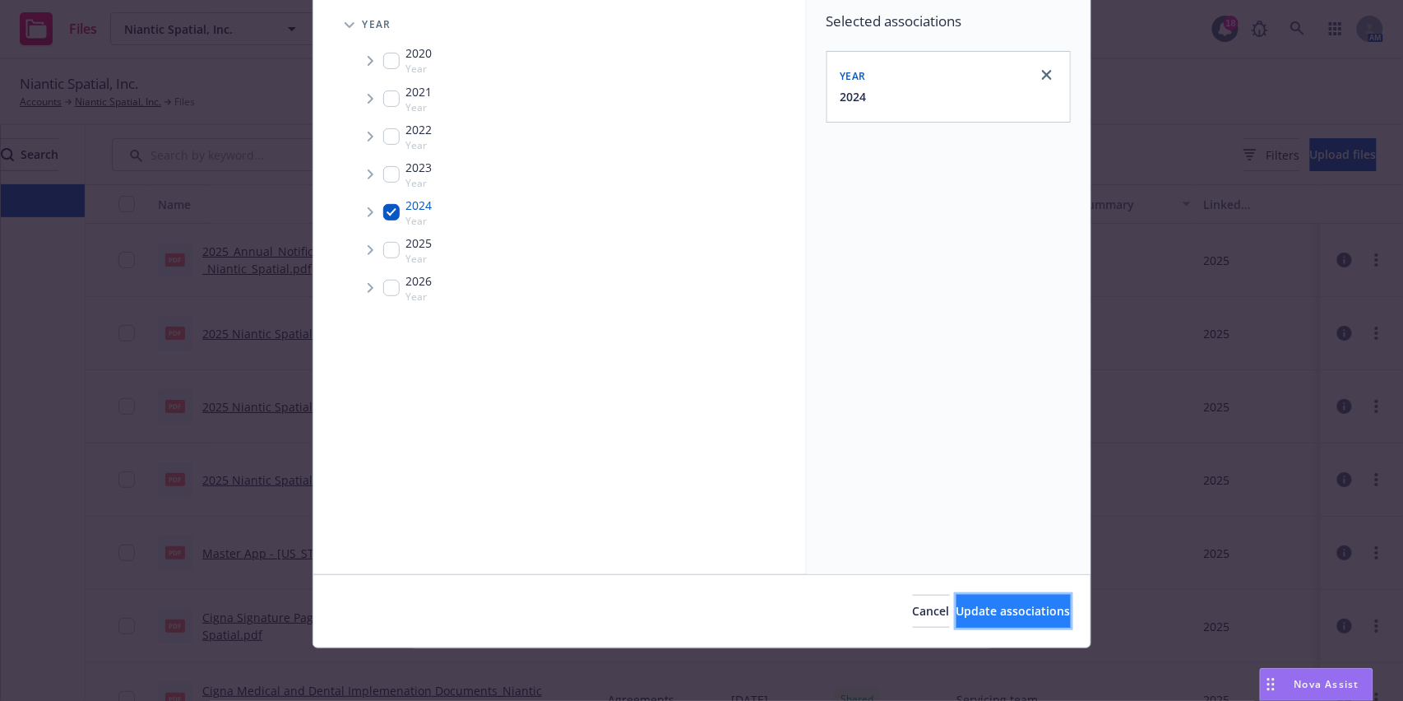
click at [957, 610] on span "Update associations" at bounding box center [1013, 611] width 114 height 16
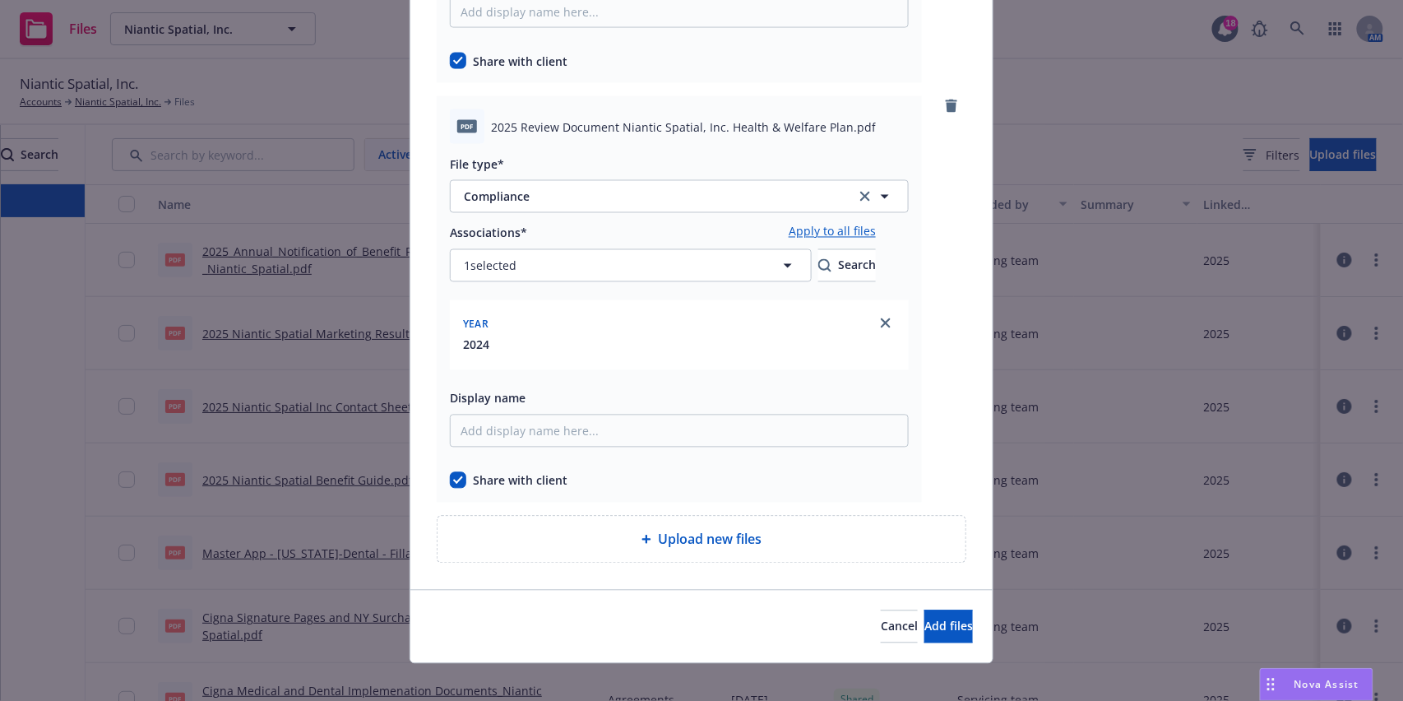
scroll to position [899, 0]
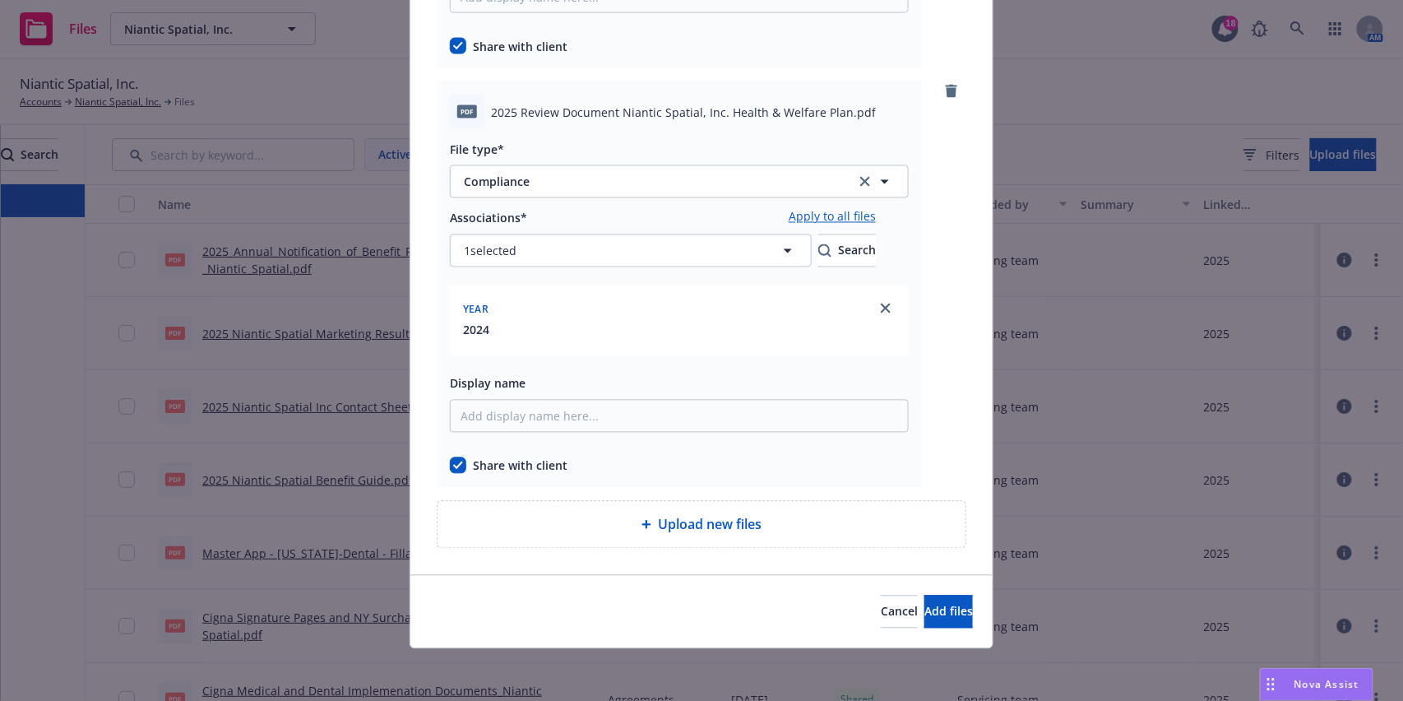
click at [918, 592] on div "Cancel Add files" at bounding box center [701, 611] width 582 height 73
click at [924, 595] on button "Add files" at bounding box center [948, 611] width 49 height 33
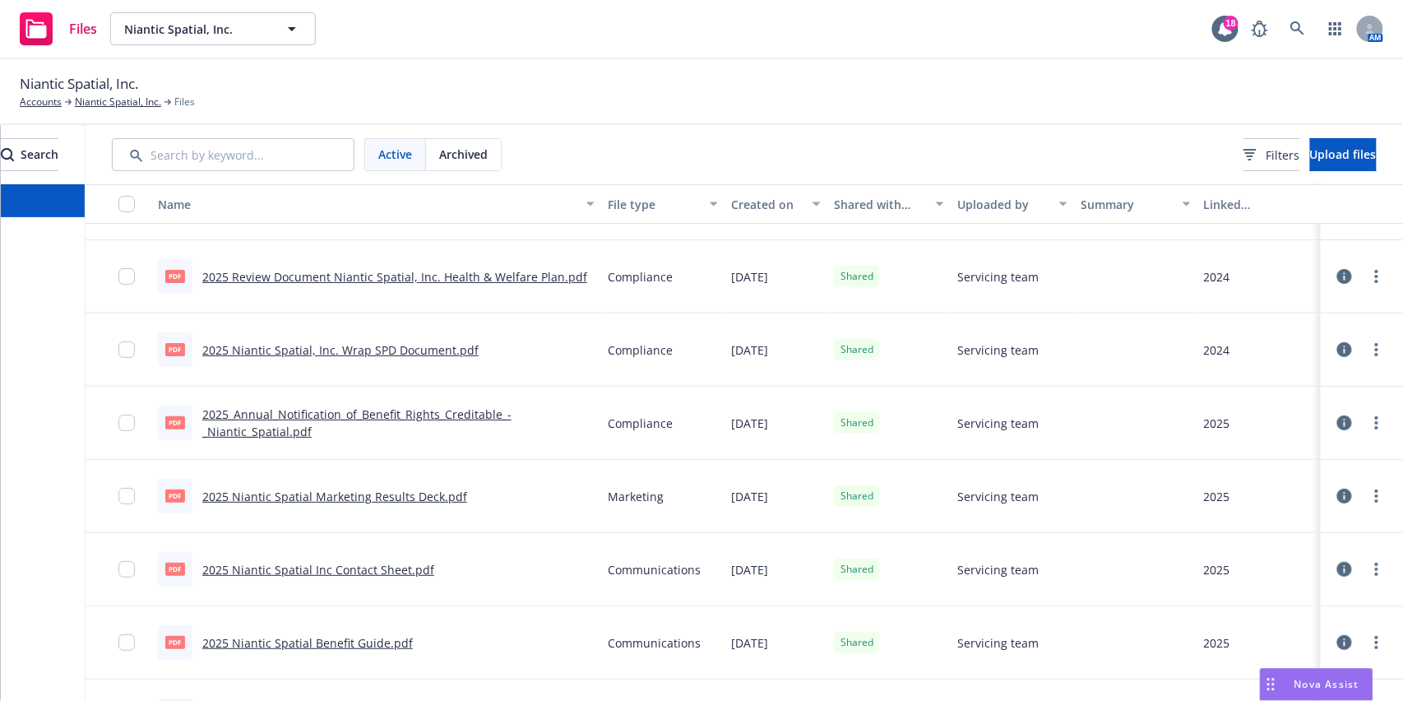
scroll to position [0, 0]
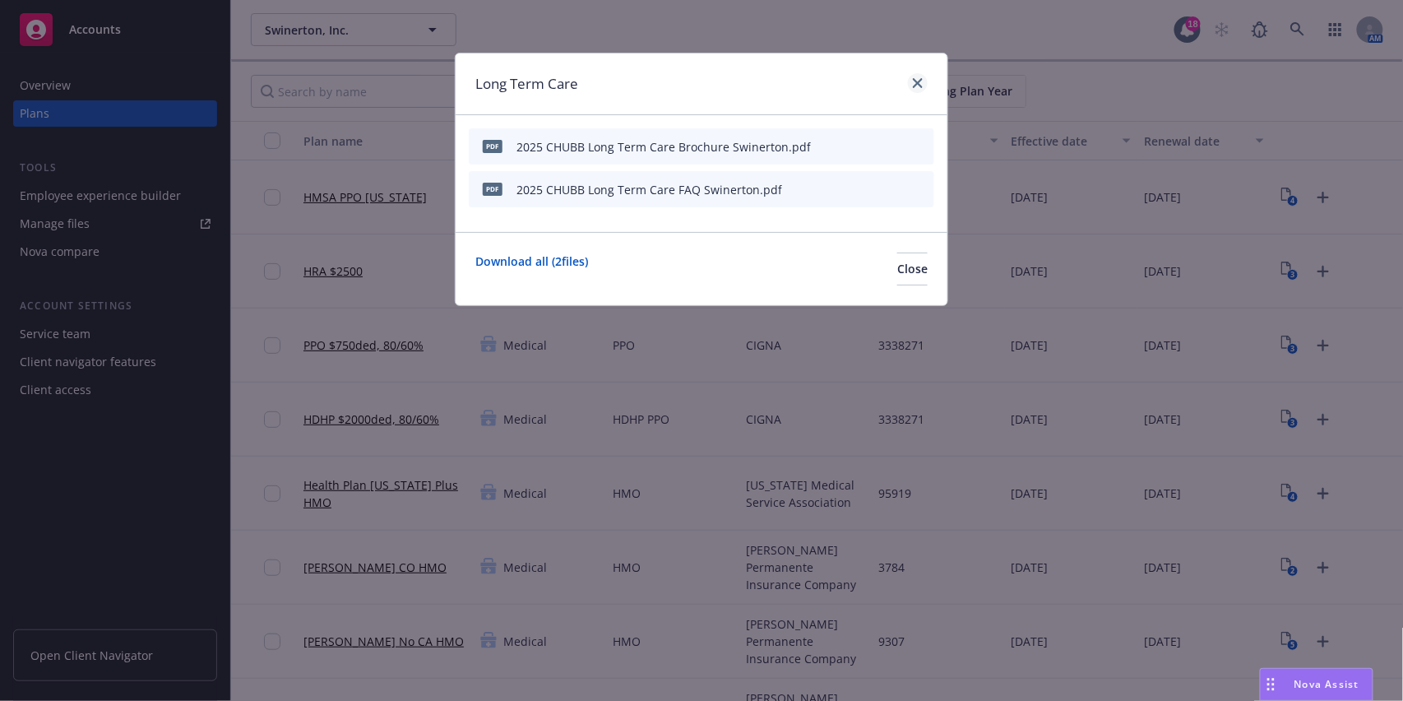
click at [930, 80] on div "Long Term Care" at bounding box center [702, 84] width 492 height 62
click at [919, 82] on icon "close" at bounding box center [918, 83] width 10 height 10
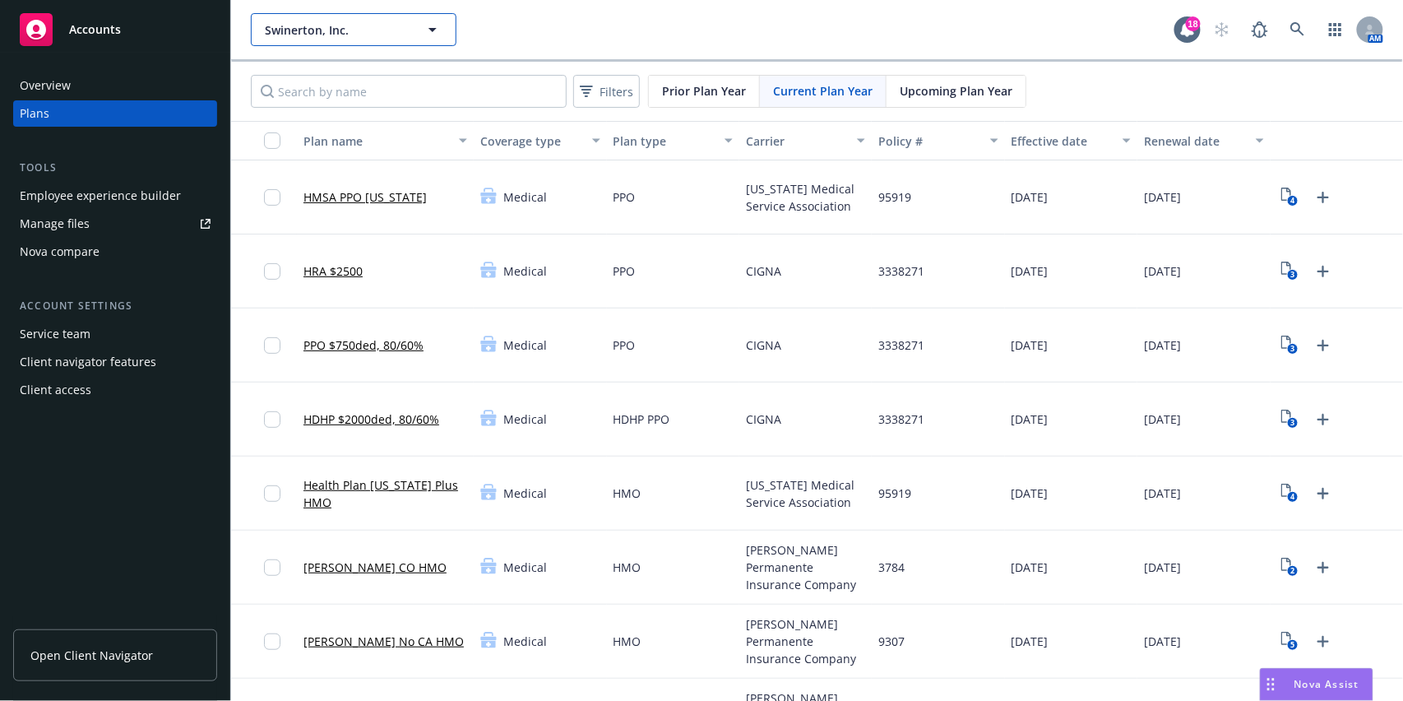
click at [321, 40] on button "Swinerton, Inc." at bounding box center [354, 29] width 206 height 33
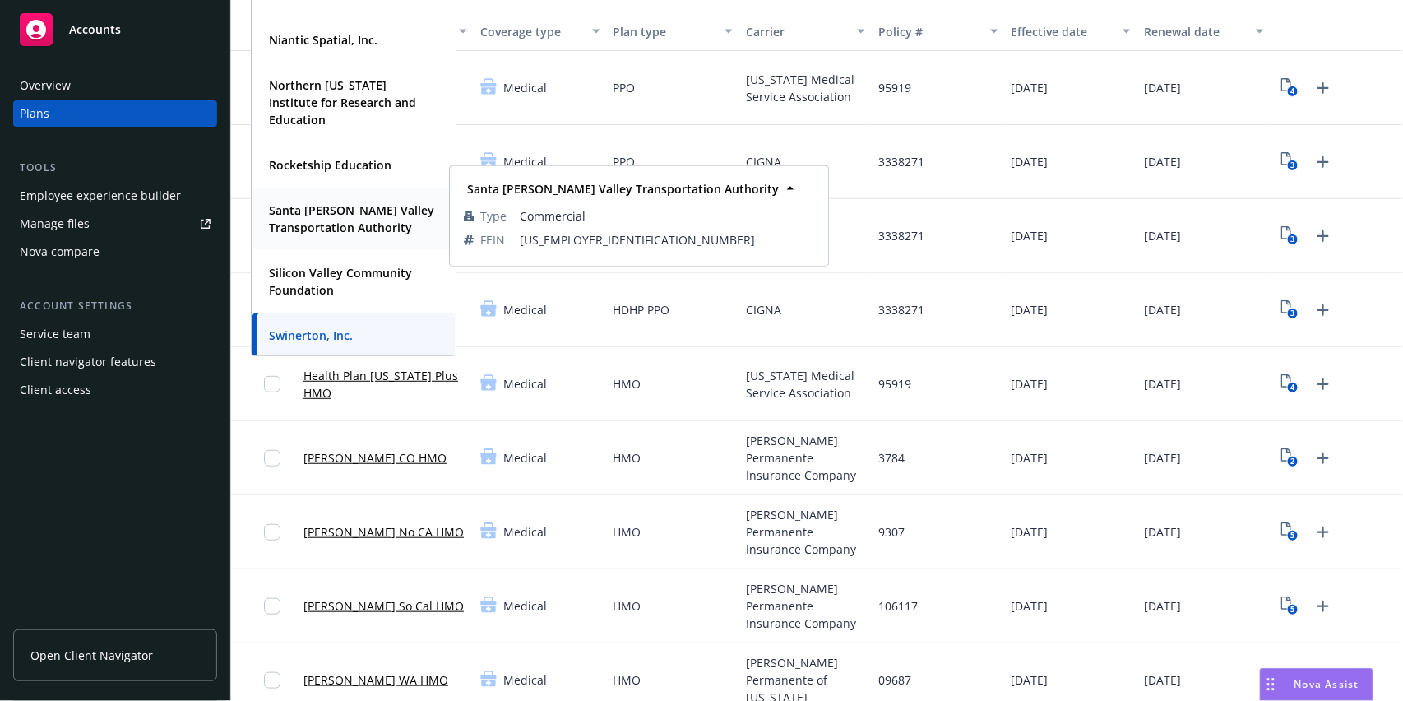
scroll to position [423, 0]
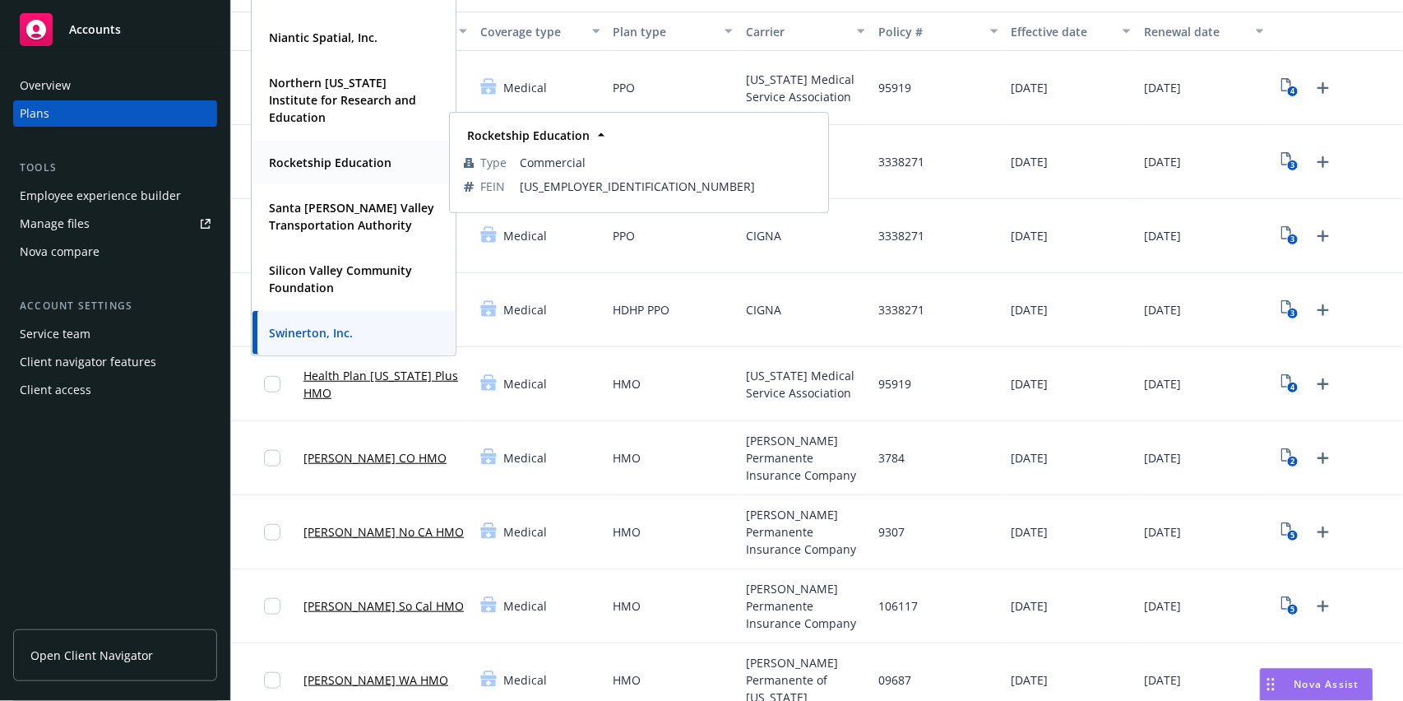
click at [340, 163] on strong "Rocketship Education" at bounding box center [330, 163] width 123 height 16
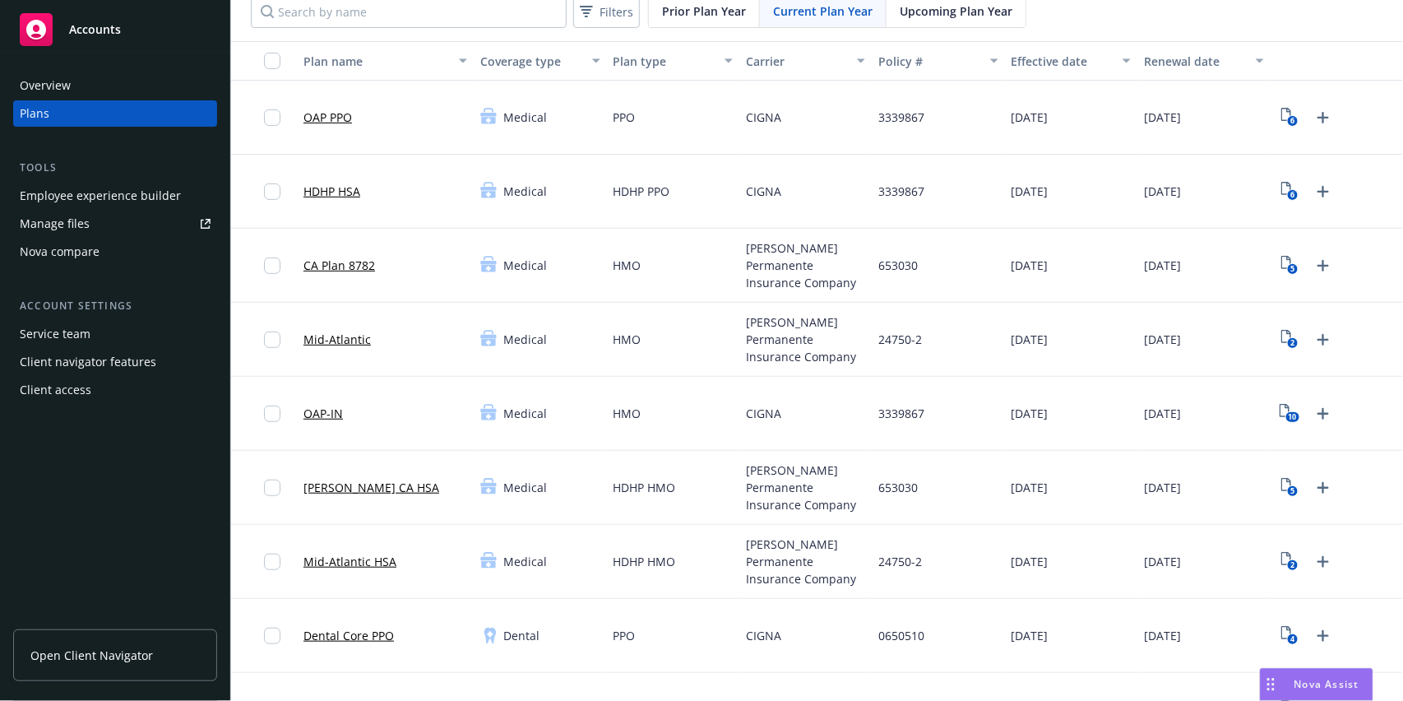
scroll to position [30, 0]
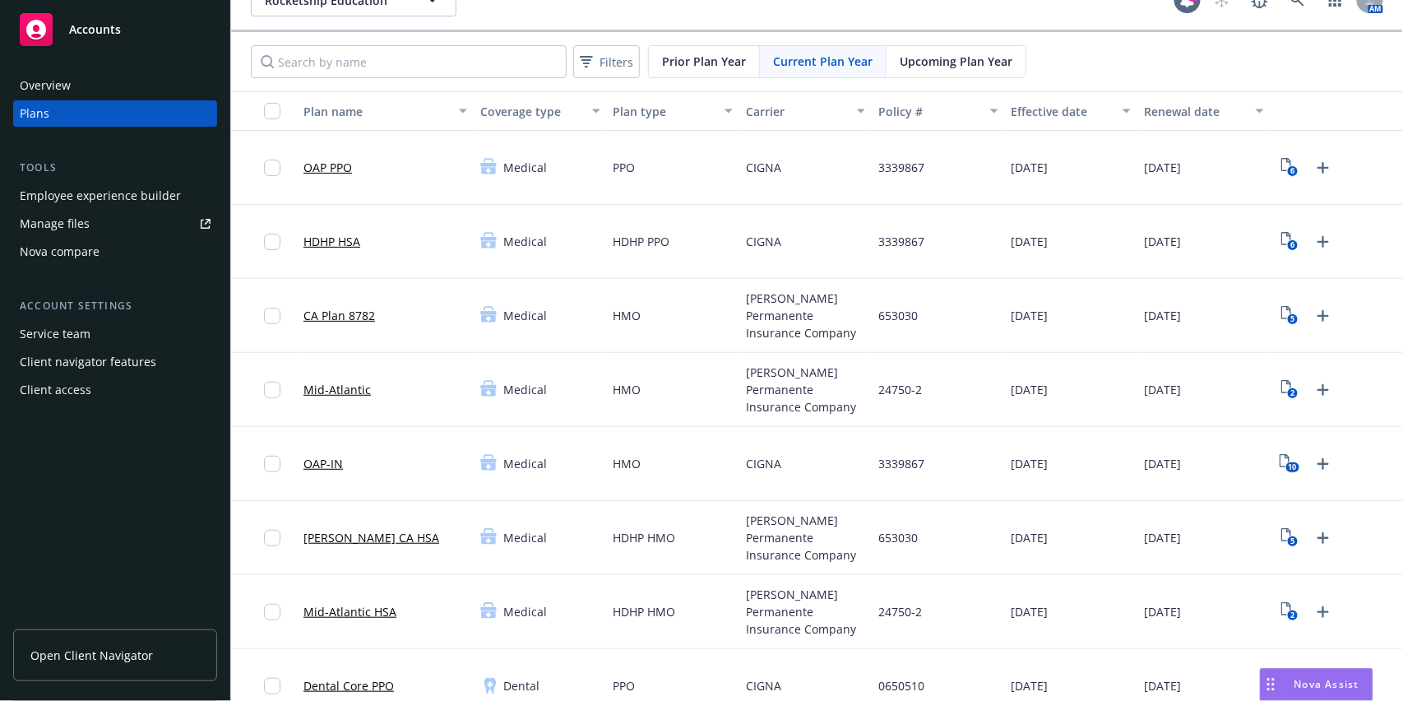
click at [95, 640] on link "Open Client Navigator" at bounding box center [115, 655] width 204 height 52
